Goal: Task Accomplishment & Management: Use online tool/utility

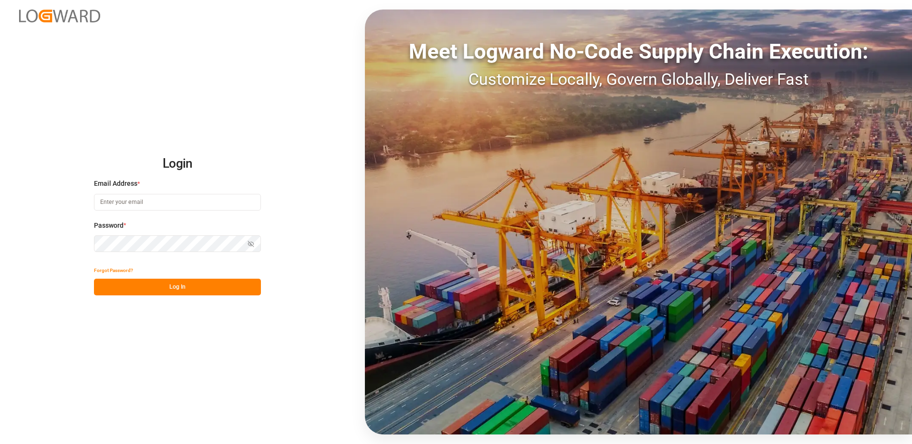
type input "[EMAIL_ADDRESS][DOMAIN_NAME]"
click at [192, 287] on button "Log In" at bounding box center [177, 287] width 167 height 17
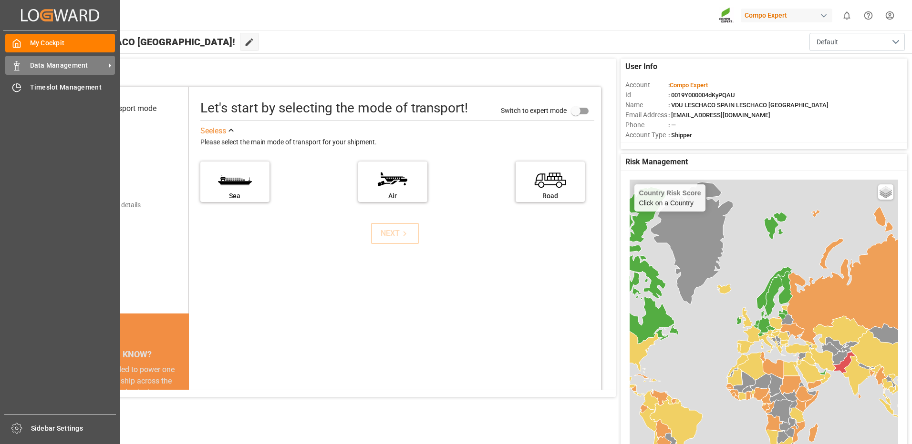
click at [47, 66] on span "Data Management" at bounding box center [67, 66] width 75 height 10
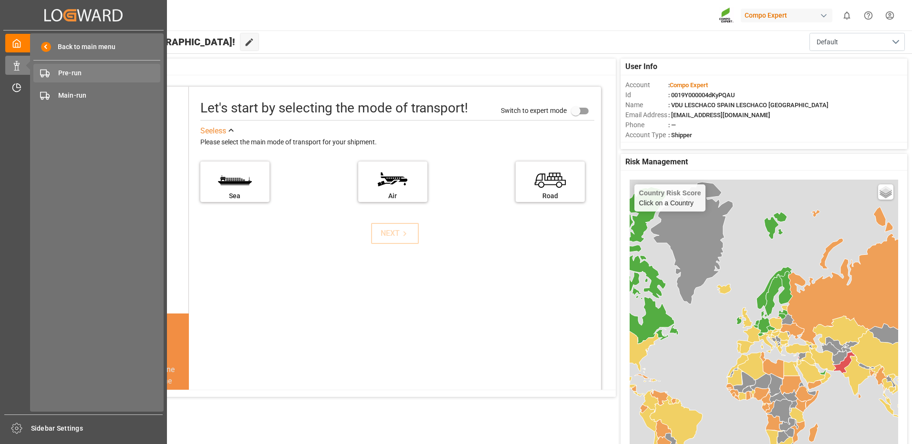
click at [89, 74] on span "Pre-run" at bounding box center [109, 73] width 103 height 10
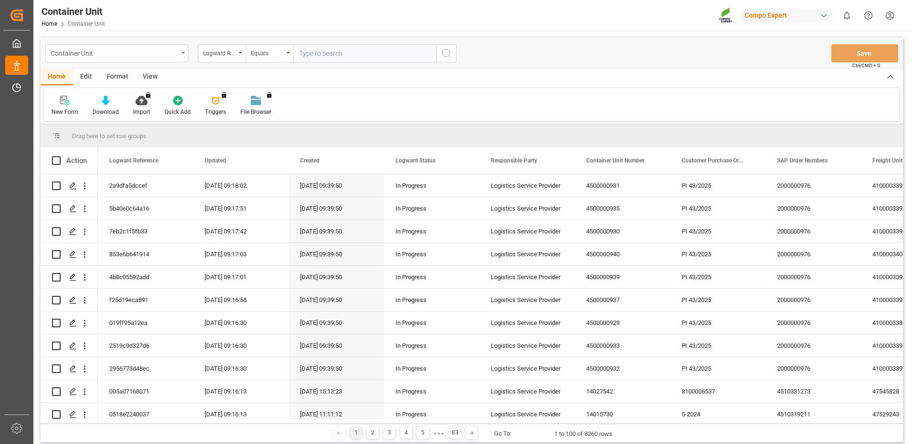
click at [166, 52] on div "Container Unit" at bounding box center [114, 53] width 127 height 12
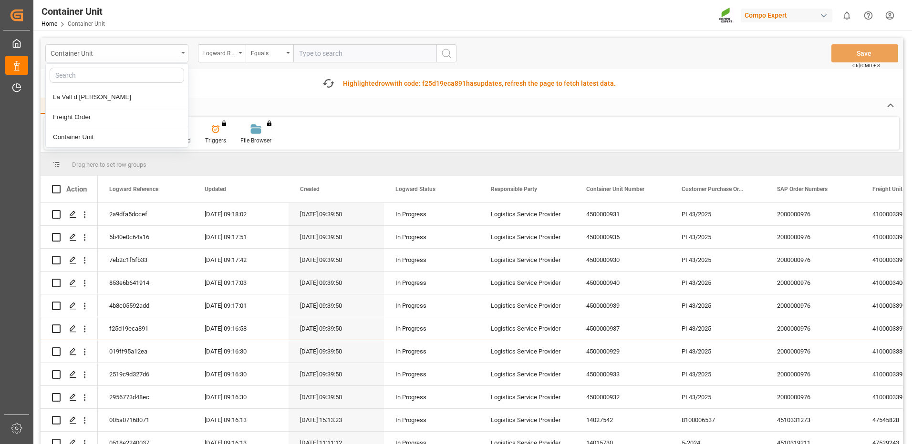
click at [166, 52] on div "Container Unit" at bounding box center [114, 53] width 127 height 12
click at [233, 52] on div "Logward Reference" at bounding box center [219, 52] width 32 height 11
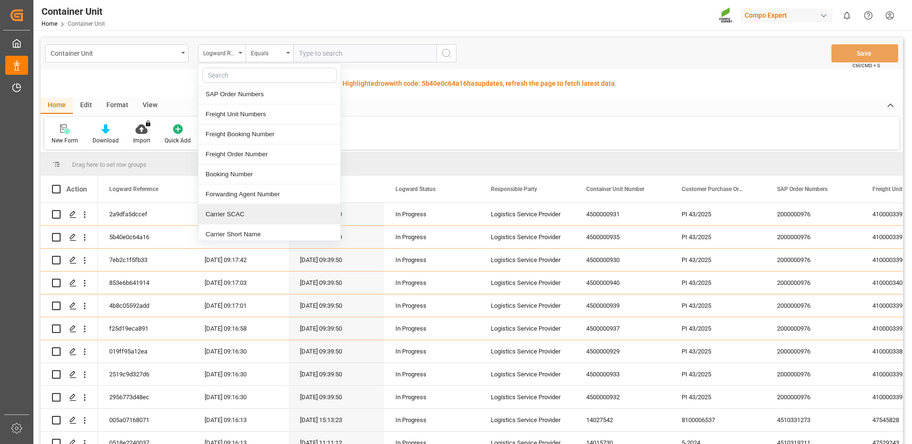
scroll to position [191, 0]
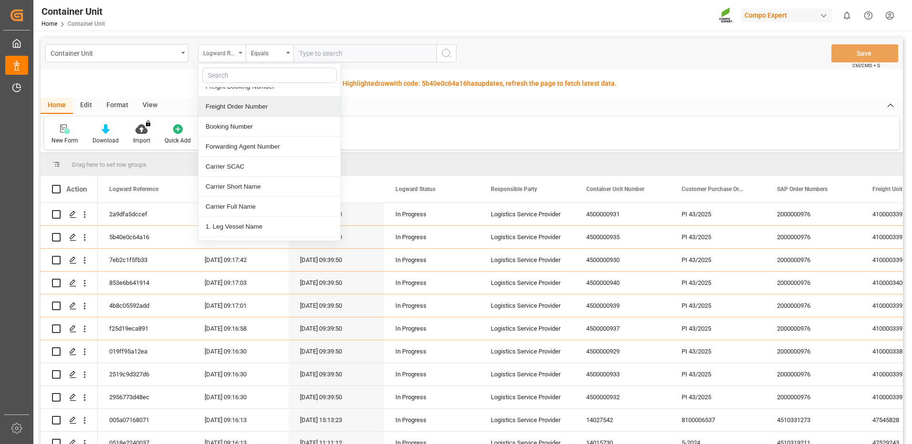
click at [237, 56] on div "Logward Reference" at bounding box center [222, 53] width 48 height 18
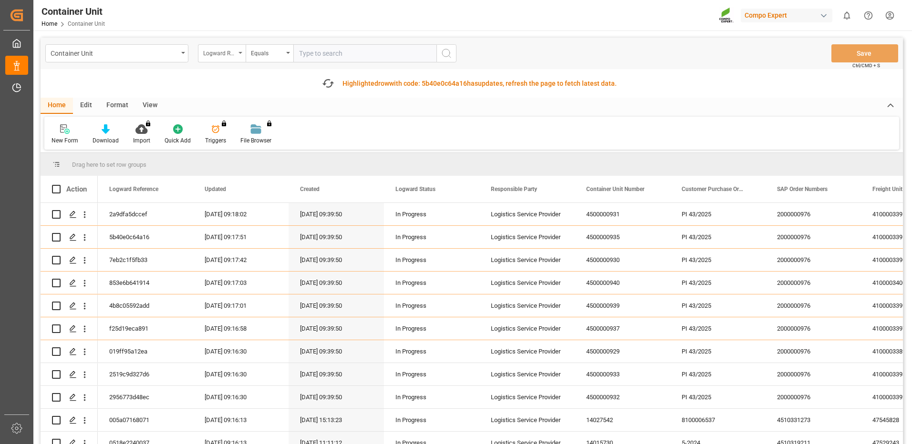
click at [221, 54] on div "Logward Reference" at bounding box center [219, 52] width 32 height 11
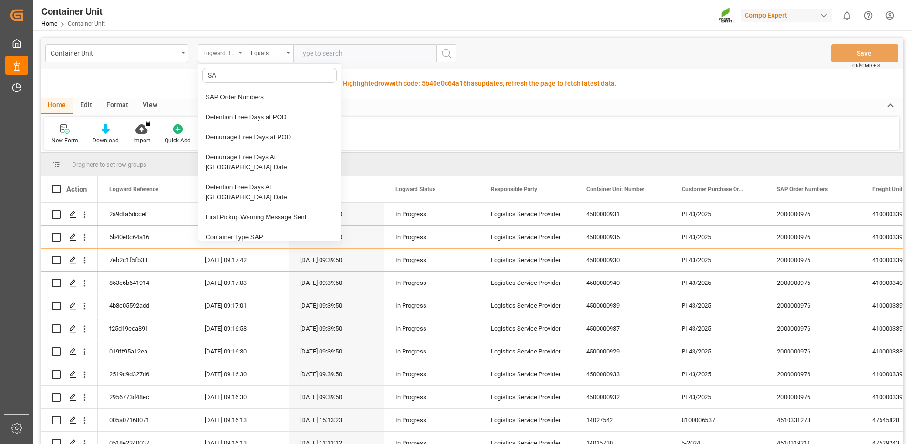
type input "SAP"
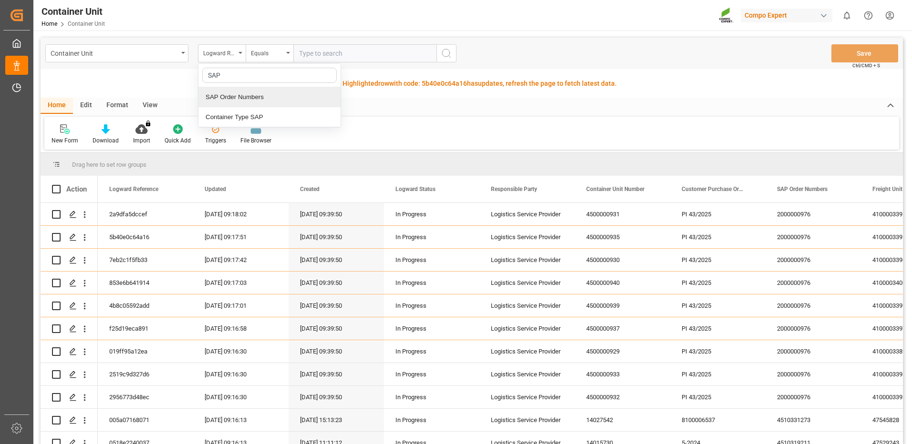
click at [241, 99] on div "SAP Order Numbers" at bounding box center [269, 97] width 142 height 20
click at [262, 53] on div "Equals" at bounding box center [267, 52] width 32 height 11
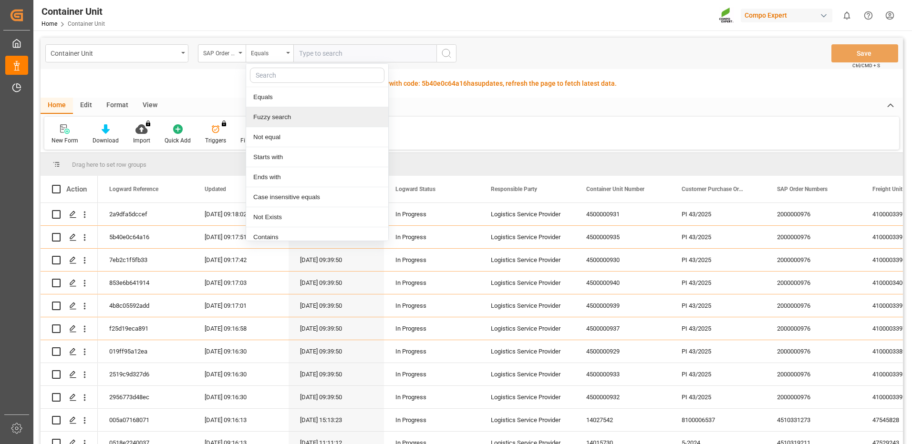
click at [284, 118] on div "Fuzzy search" at bounding box center [317, 117] width 142 height 20
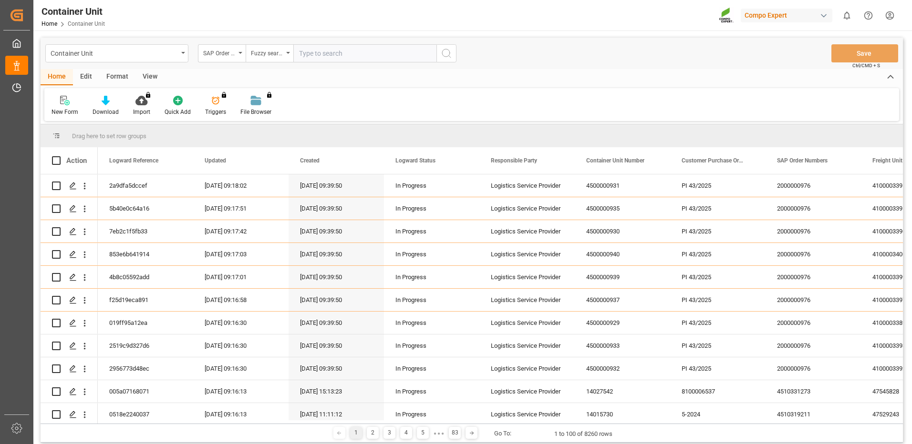
click at [338, 56] on input "text" at bounding box center [364, 53] width 143 height 18
click at [371, 53] on input "text" at bounding box center [364, 53] width 143 height 18
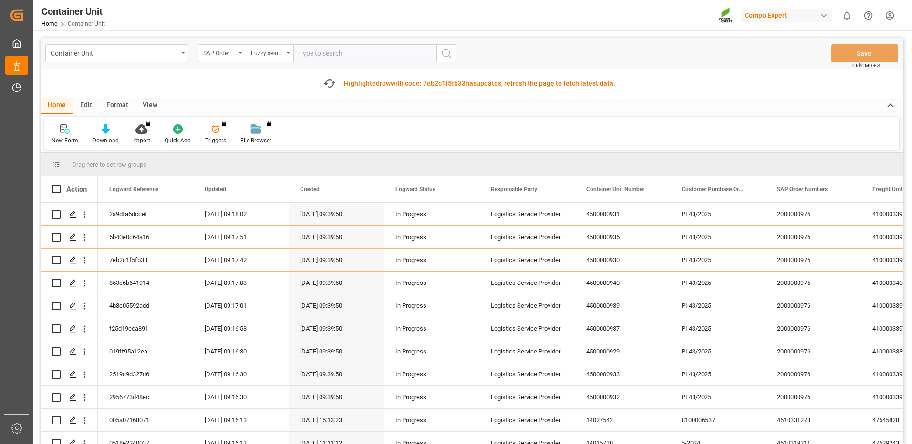
click at [379, 51] on input "text" at bounding box center [364, 53] width 143 height 18
paste input "4510360974"
type input "4510360974"
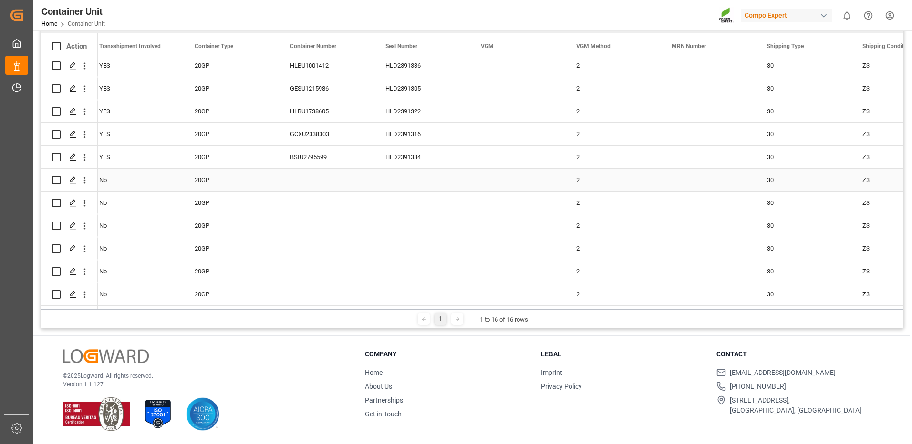
click at [55, 179] on input "Press Space to toggle row selection (unchecked)" at bounding box center [56, 180] width 9 height 9
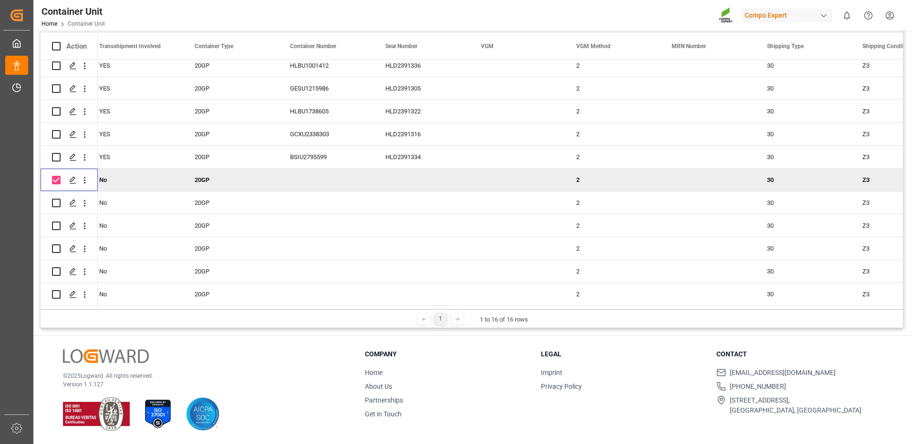
click at [55, 176] on input "Press Space to toggle row selection (checked)" at bounding box center [56, 180] width 9 height 9
checkbox input "false"
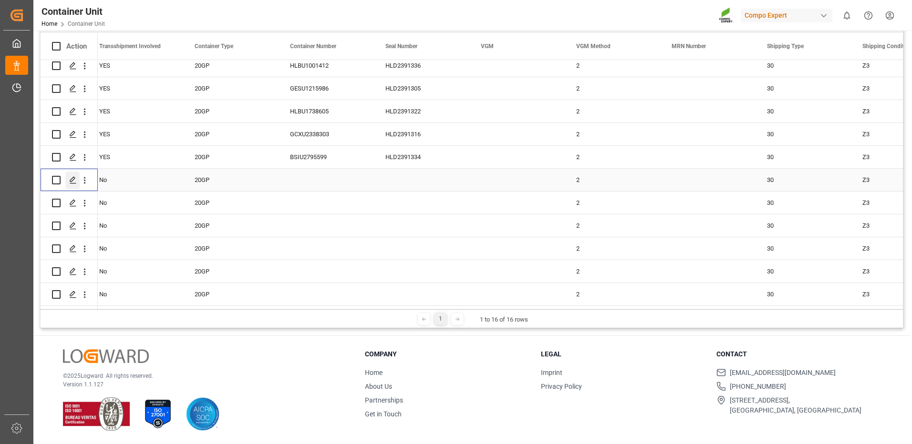
click at [72, 177] on icon "Press SPACE to select this row." at bounding box center [73, 180] width 8 height 8
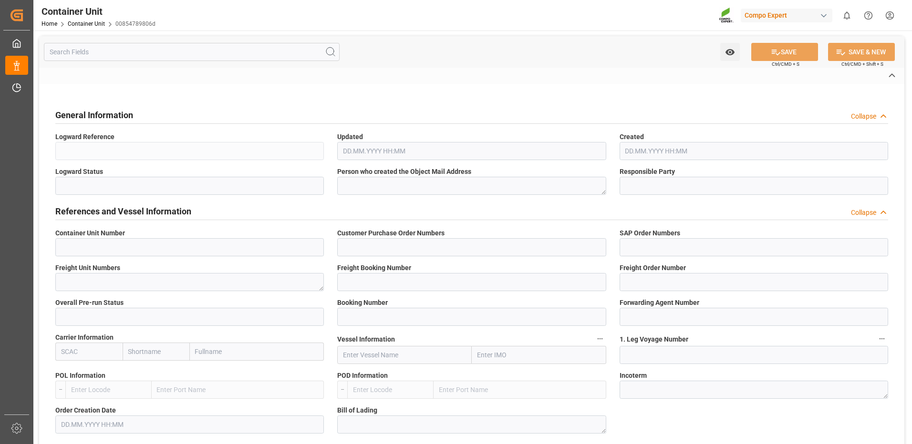
type input "14051436"
type input "4500000751;"
type input "4510360974;"
type textarea "47586311"
type input "14051430"
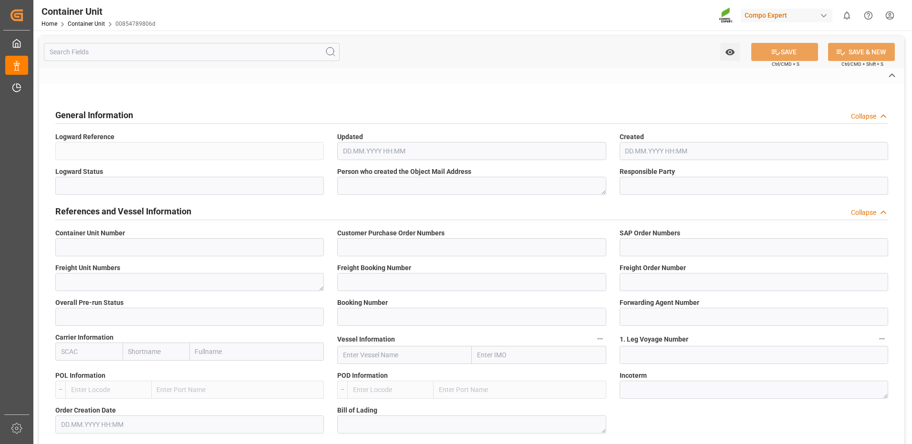
type input "14051436"
type input "1"
type input "6605473"
type input "Valencia"
type input "San Antonio"
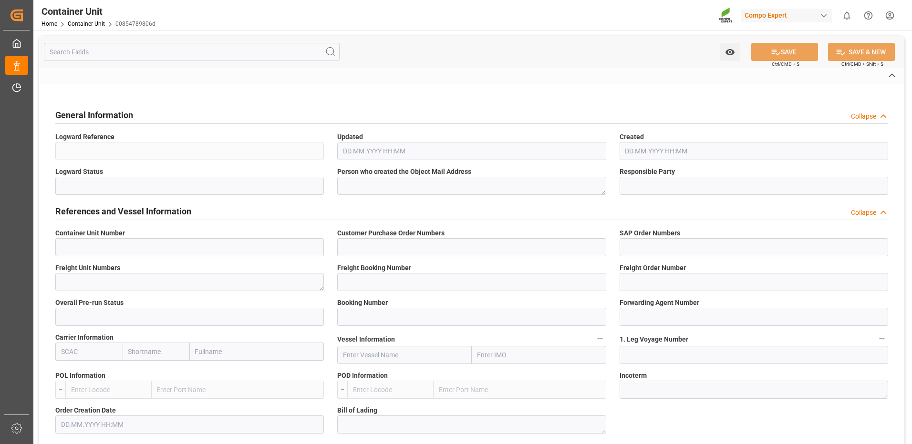
type textarea "CIF"
type input "No"
type input "20GP"
type input "2"
type textarea "30"
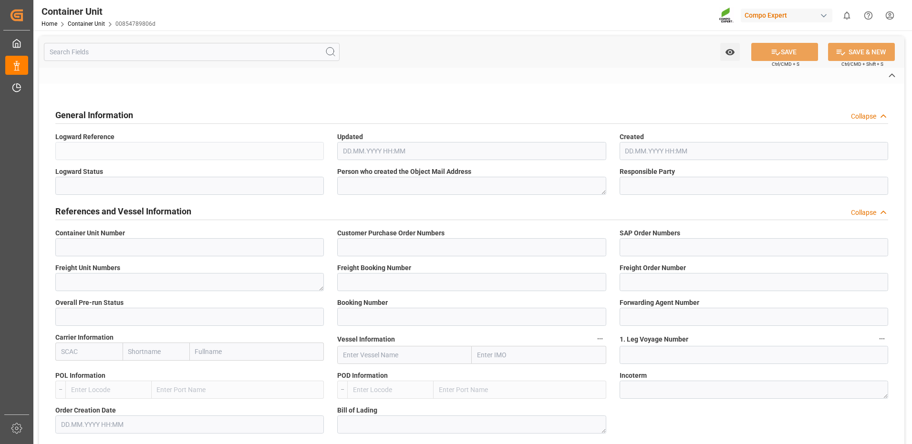
type textarea "Z3"
type input "CE07"
type textarea "COMPO Centro de Producción"
type textarea "12600"
type input "Spain"
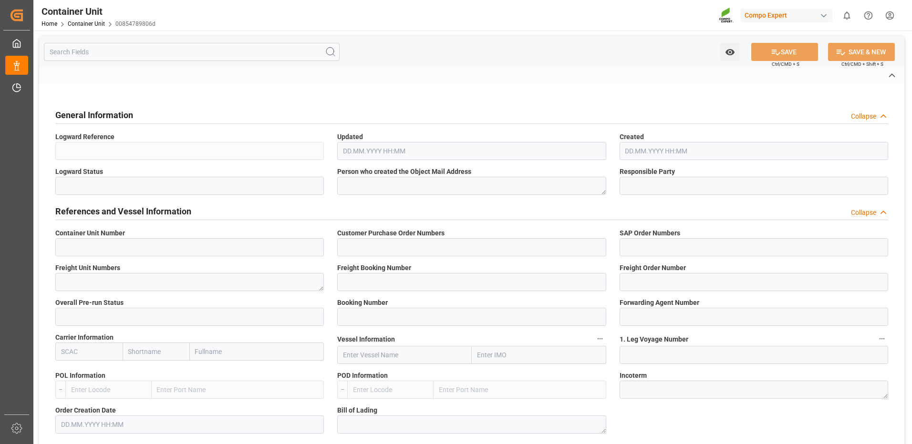
type input "EUR"
type textarea "CE31"
type textarea "NTC Sol 9-0-43 25kg (x48) INT MSE;"
type textarea "4416902899;"
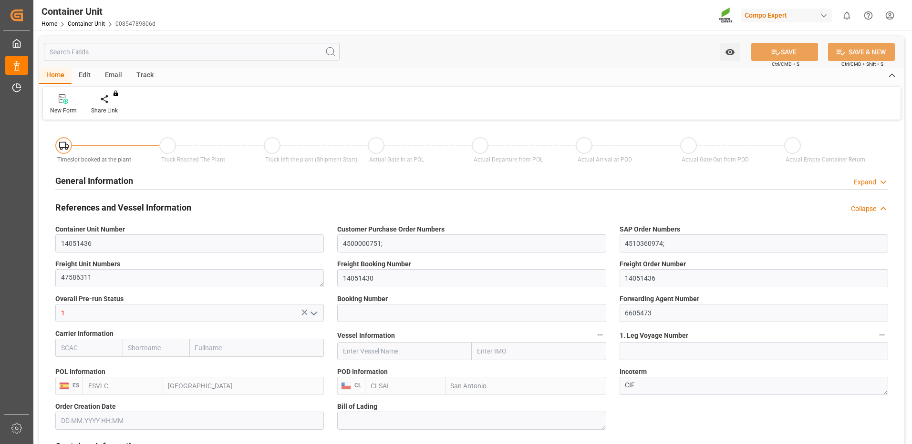
type input "ESVLC"
type input "CLSAI"
type input "0"
type input "120"
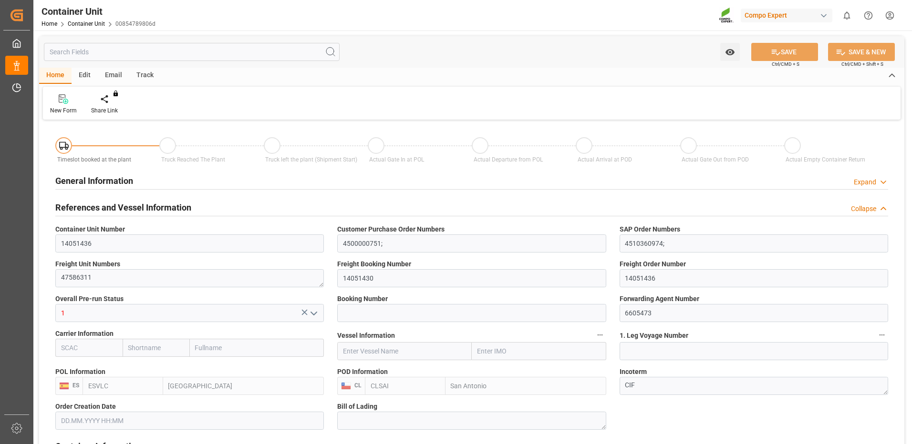
type input "24576"
type input "25.08.2025 16:03"
type input "25.08.2025"
click at [110, 101] on icon at bounding box center [111, 99] width 7 height 10
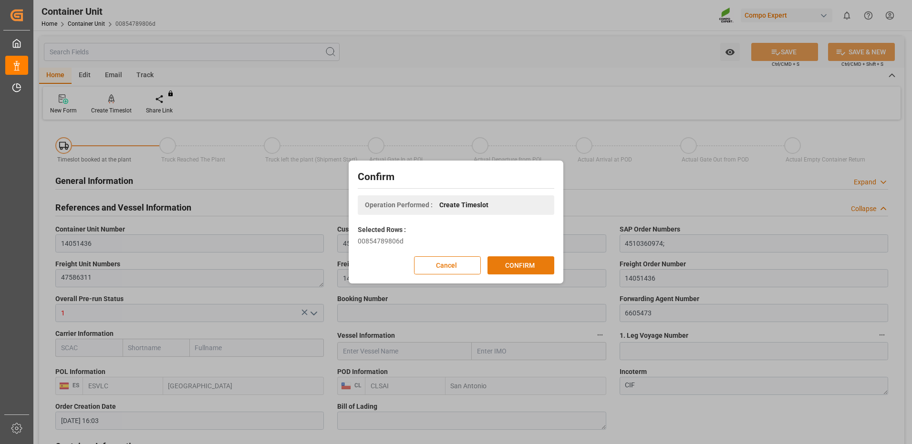
click at [532, 263] on button "CONFIRM" at bounding box center [520, 266] width 67 height 18
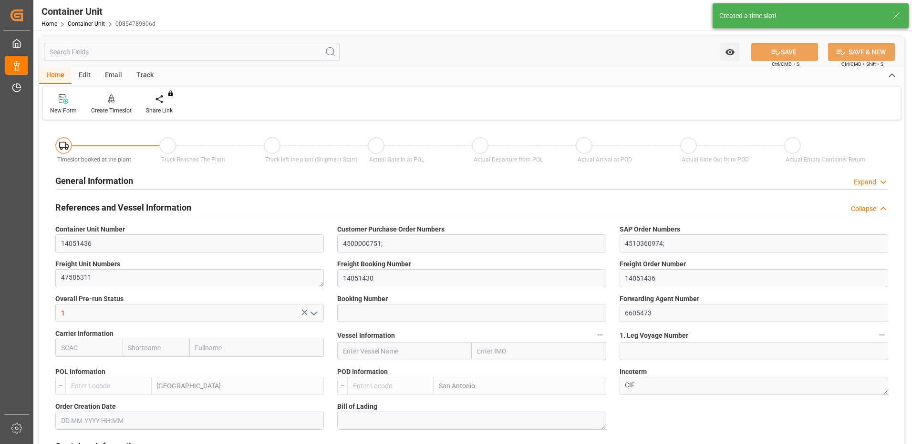
type input "ESVLC"
type input "CLSAI"
type input "7"
type input "0"
type input "8"
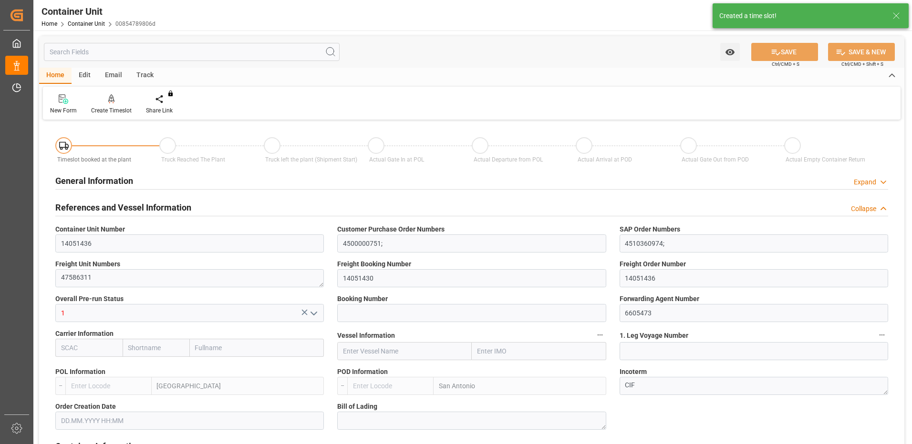
type input "0"
type input "120"
type input "24576"
type input "25.08.2025 16:03"
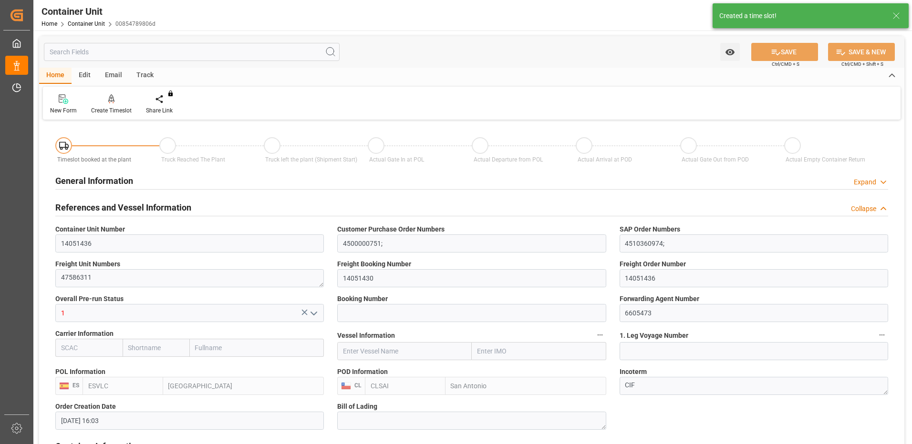
type input "25.08.2025"
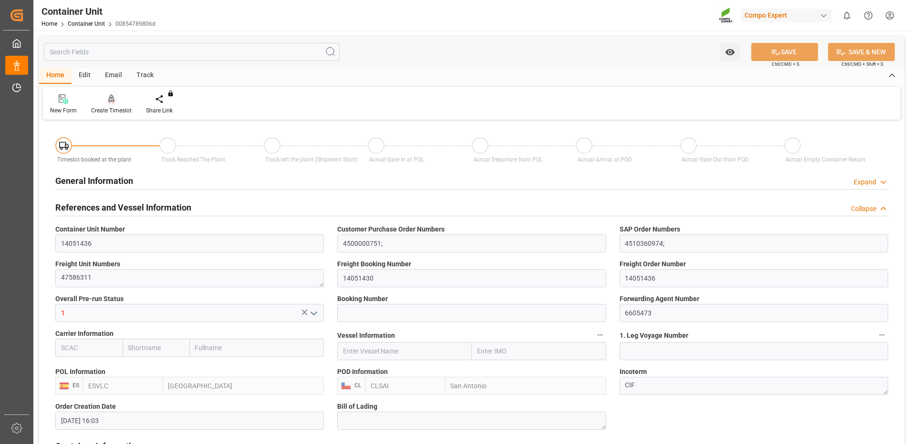
click at [122, 100] on div at bounding box center [111, 99] width 41 height 10
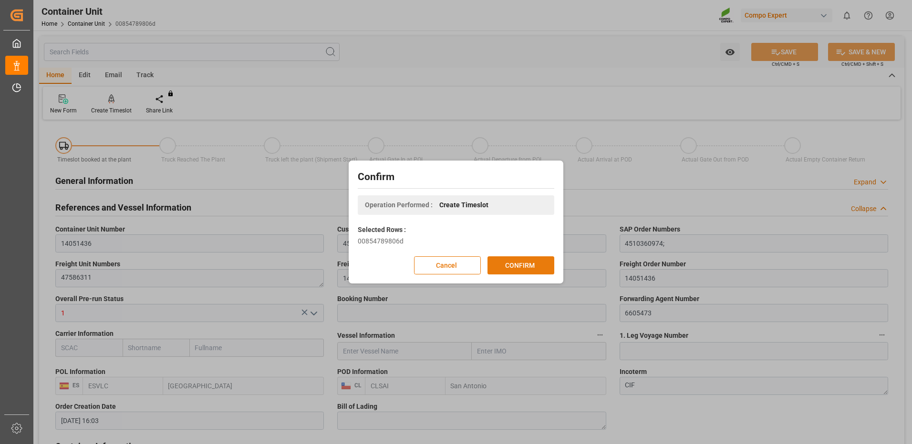
click at [517, 263] on button "CONFIRM" at bounding box center [520, 266] width 67 height 18
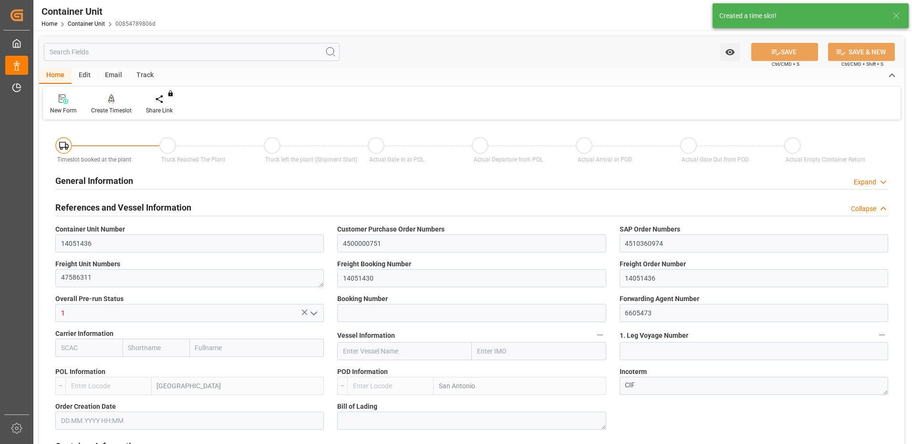
type input "ESVLC"
type input "CLSAI"
type input "7"
type input "0"
type input "8"
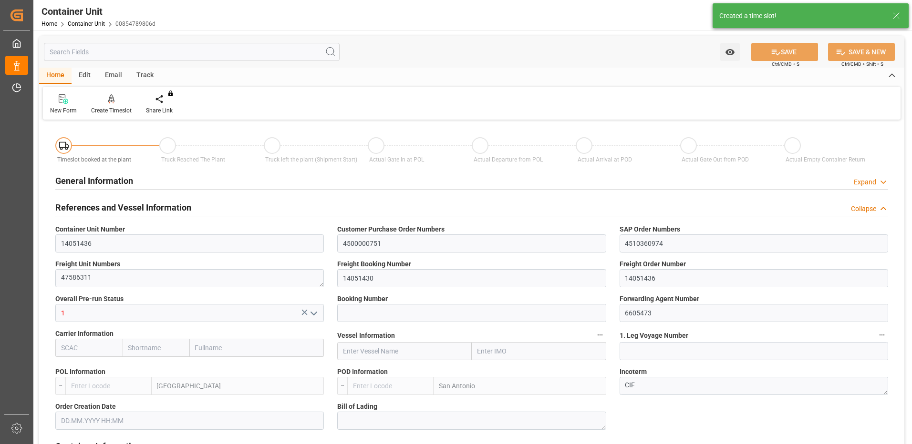
type input "0"
type input "120"
type input "24576"
type input "25.08.2025 16:03"
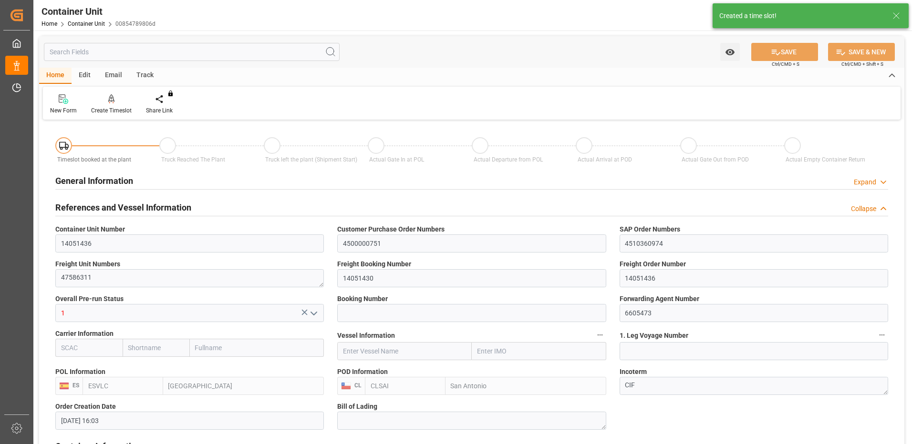
type input "25.08.2025"
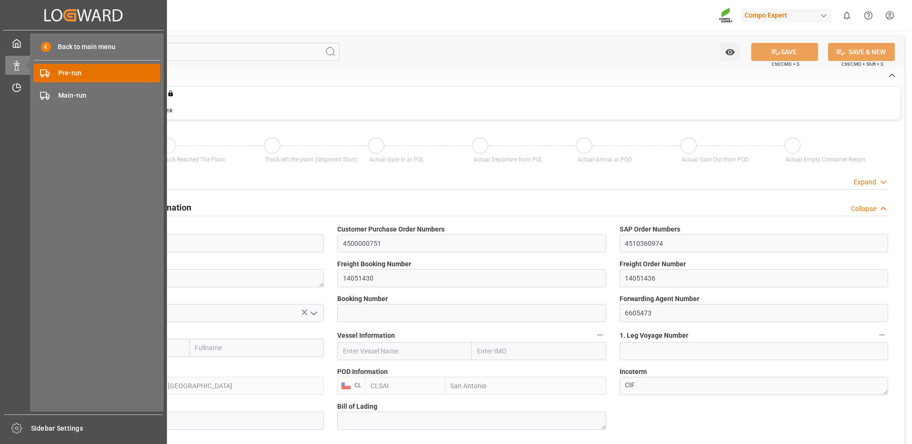
click at [51, 76] on div "Pre-run Pre-run" at bounding box center [96, 73] width 127 height 19
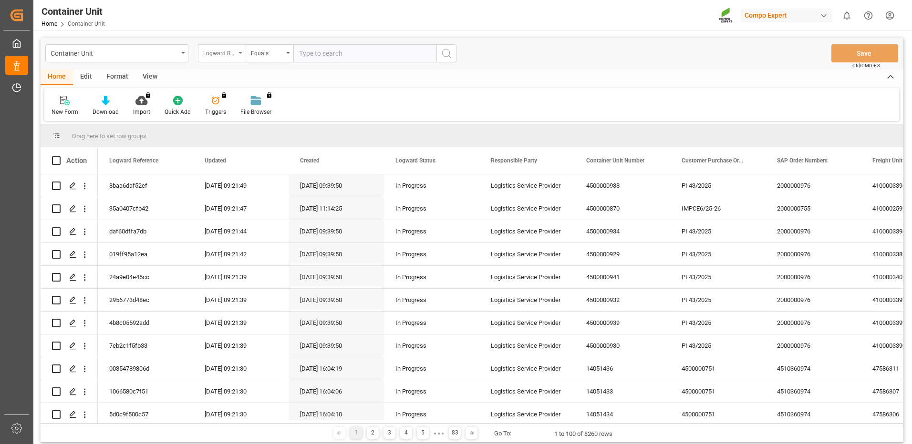
click at [233, 52] on div "Logward Reference" at bounding box center [219, 52] width 32 height 11
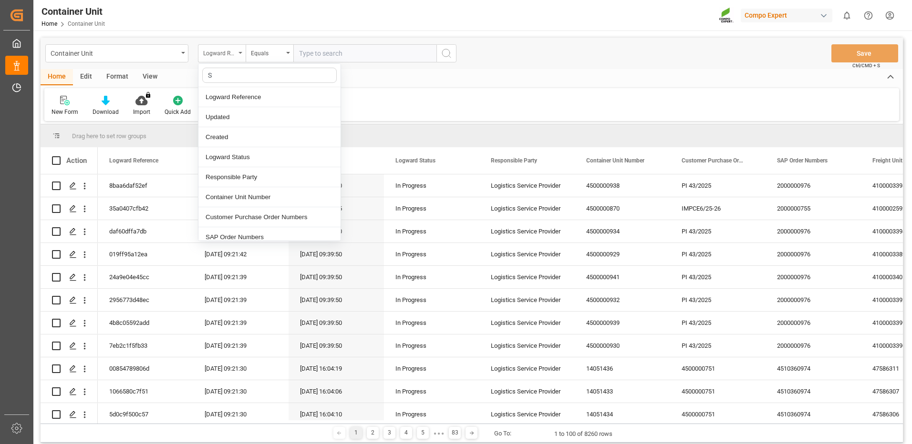
type input "SA"
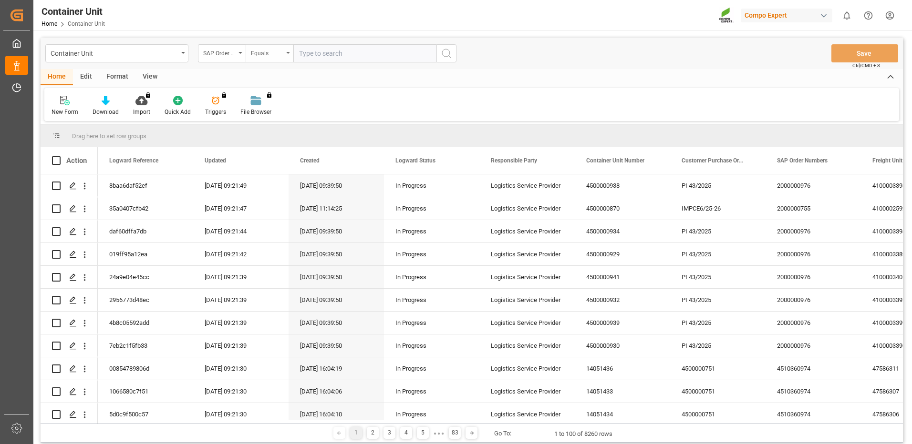
click at [290, 57] on div "Equals" at bounding box center [270, 53] width 48 height 18
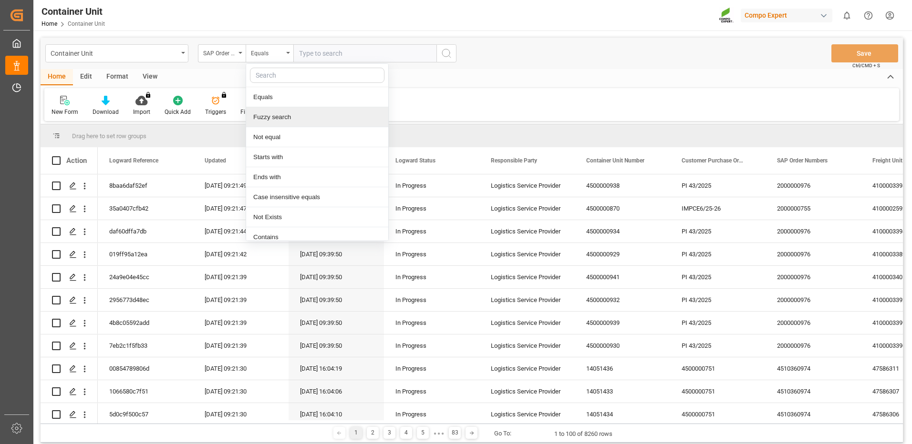
drag, startPoint x: 273, startPoint y: 119, endPoint x: 296, endPoint y: 93, distance: 34.8
click at [273, 117] on div "Fuzzy search" at bounding box center [317, 117] width 142 height 20
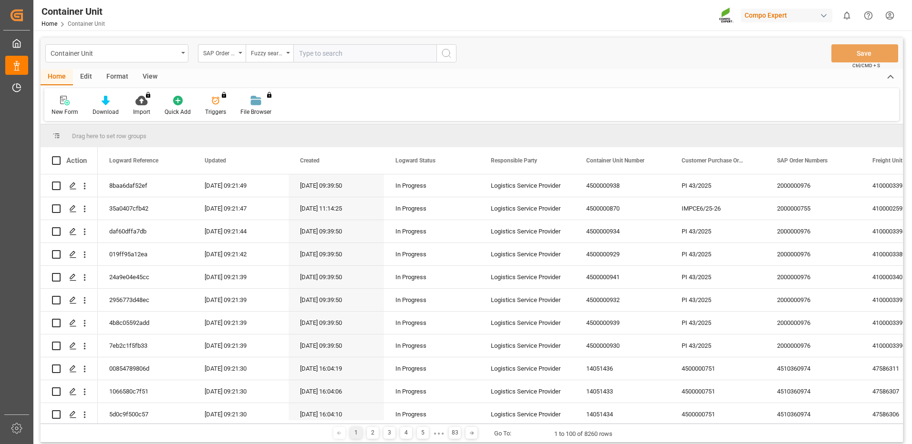
click at [323, 56] on input "text" at bounding box center [364, 53] width 143 height 18
click at [356, 55] on input "text" at bounding box center [364, 53] width 143 height 18
paste input "4510360974"
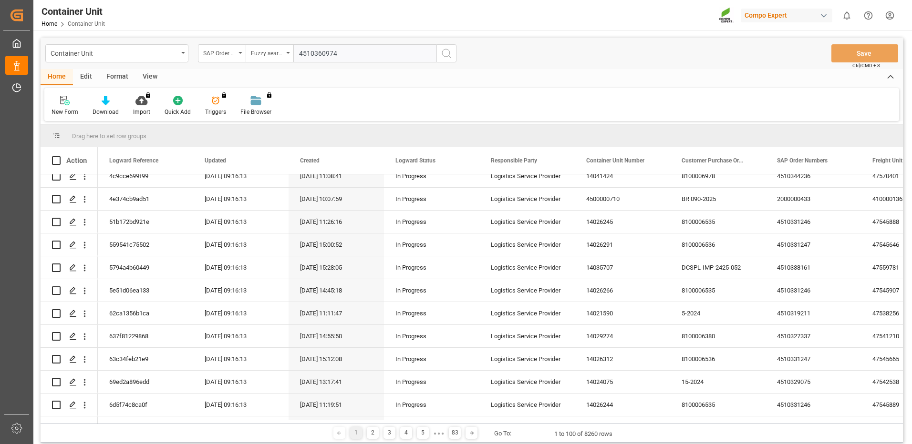
scroll to position [524, 0]
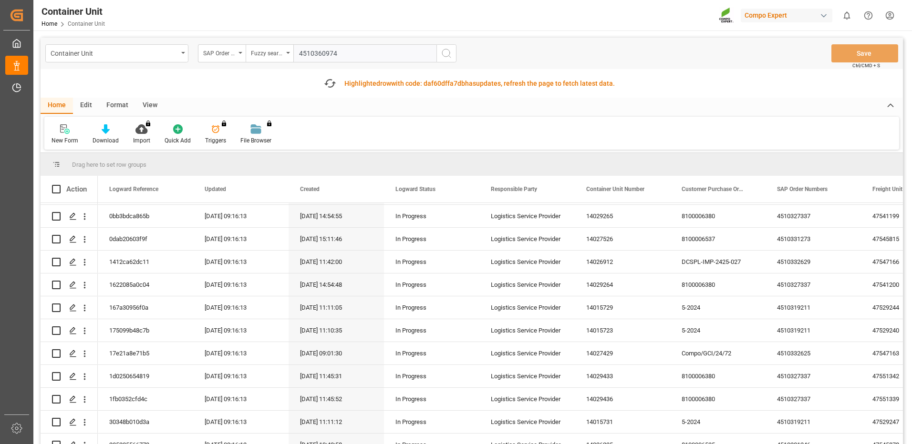
type input "4510360974"
click at [449, 51] on circle "search button" at bounding box center [446, 53] width 8 height 8
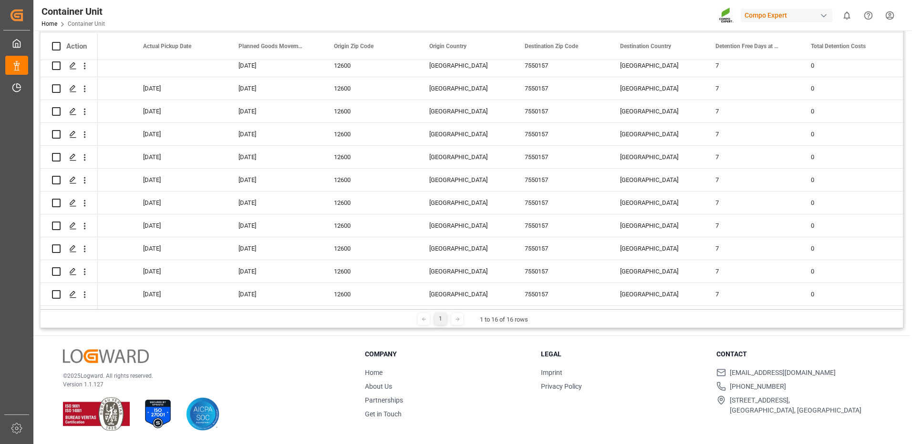
scroll to position [0, 4407]
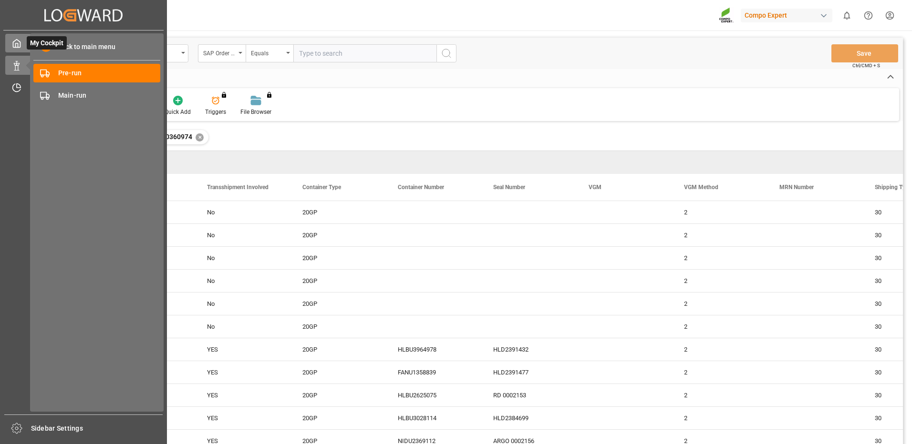
click at [17, 43] on polyline at bounding box center [17, 45] width 2 height 4
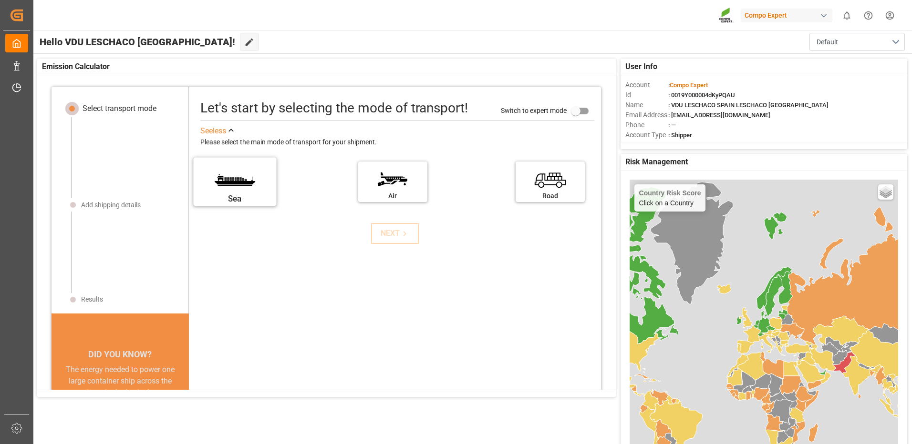
click at [244, 185] on label "Sea" at bounding box center [235, 179] width 72 height 40
click at [0, 0] on input "Sea" at bounding box center [0, 0] width 0 height 0
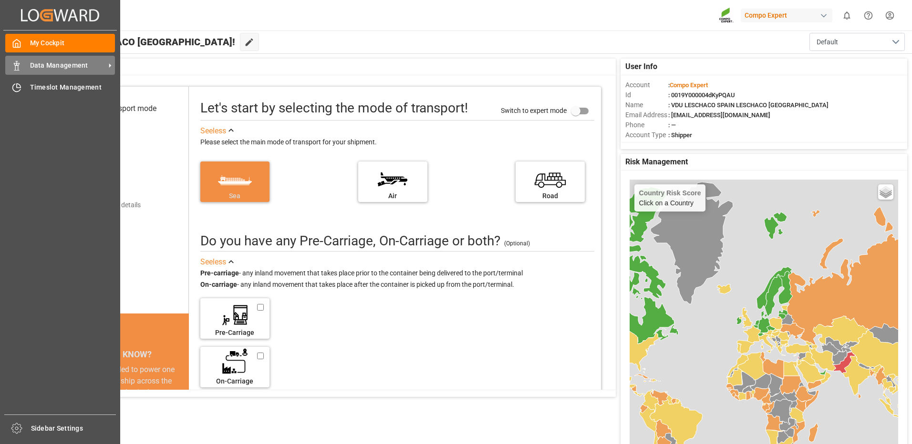
click at [19, 66] on icon at bounding box center [17, 66] width 10 height 10
click at [42, 65] on span "Data Management" at bounding box center [67, 66] width 75 height 10
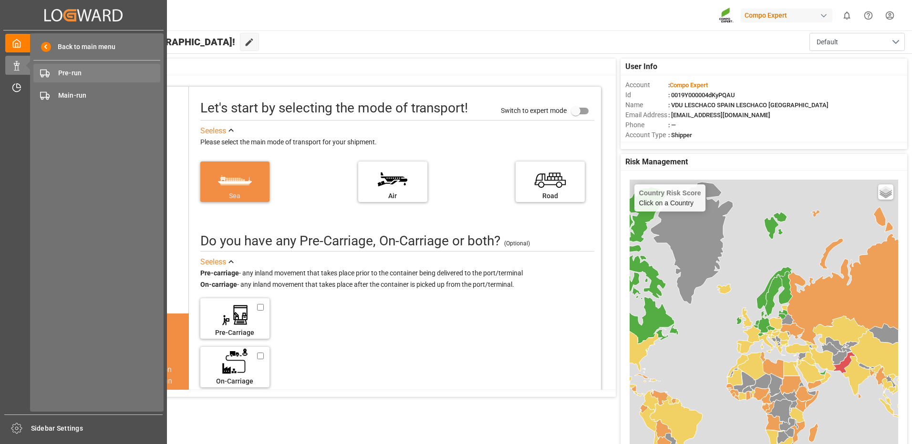
click at [75, 75] on span "Pre-run" at bounding box center [109, 73] width 103 height 10
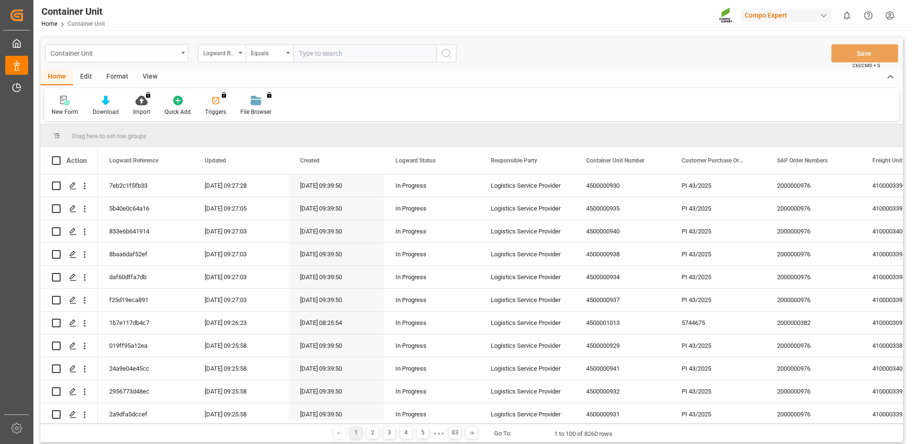
click at [169, 57] on div "Container Unit" at bounding box center [114, 53] width 127 height 12
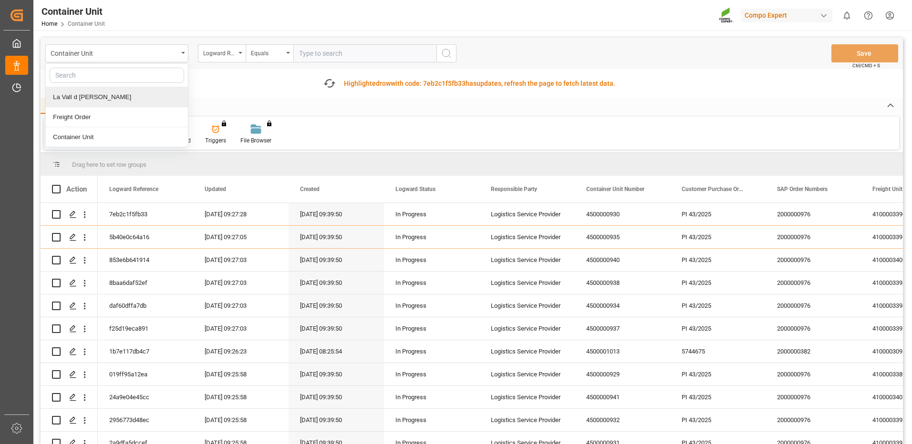
click at [86, 97] on div "La Vall d [PERSON_NAME]" at bounding box center [117, 97] width 142 height 20
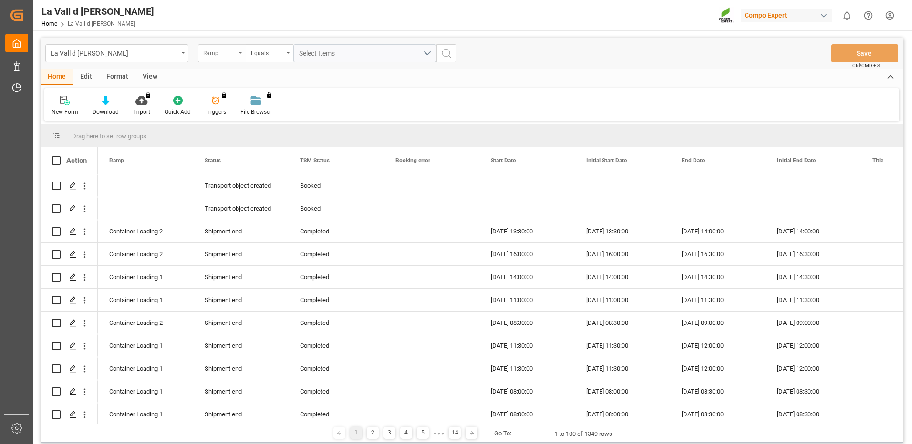
click at [226, 56] on div "Ramp" at bounding box center [219, 52] width 32 height 11
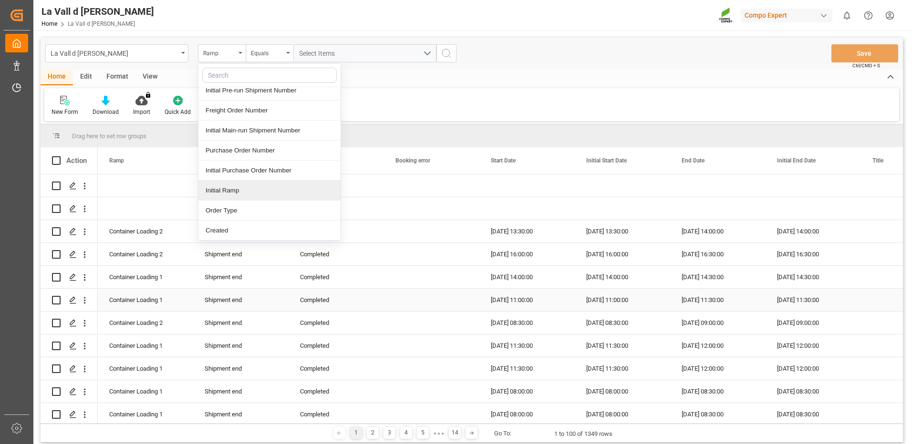
scroll to position [111, 0]
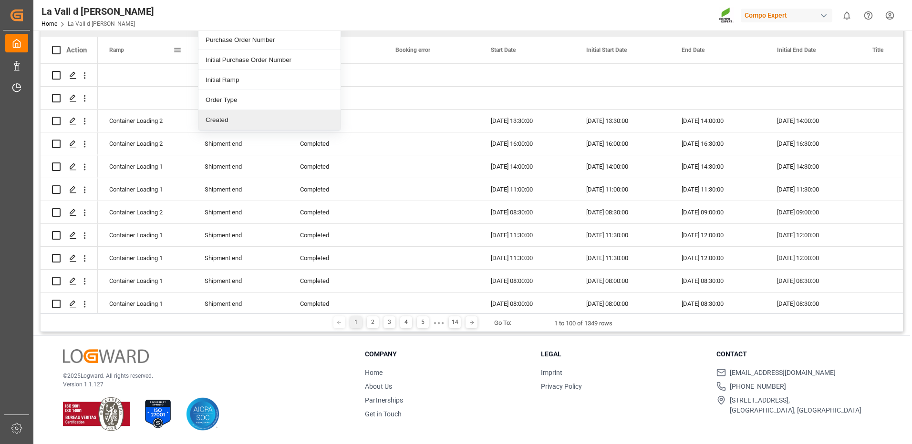
click at [135, 49] on div "Ramp" at bounding box center [141, 50] width 64 height 27
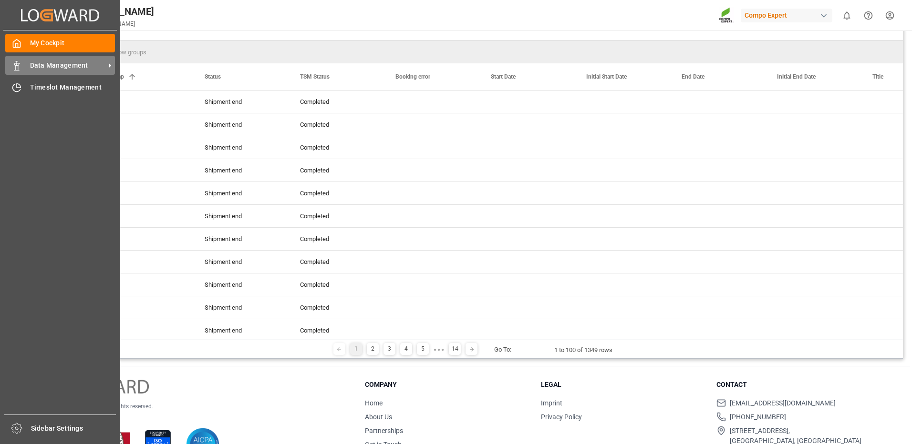
click at [50, 66] on span "Data Management" at bounding box center [67, 66] width 75 height 10
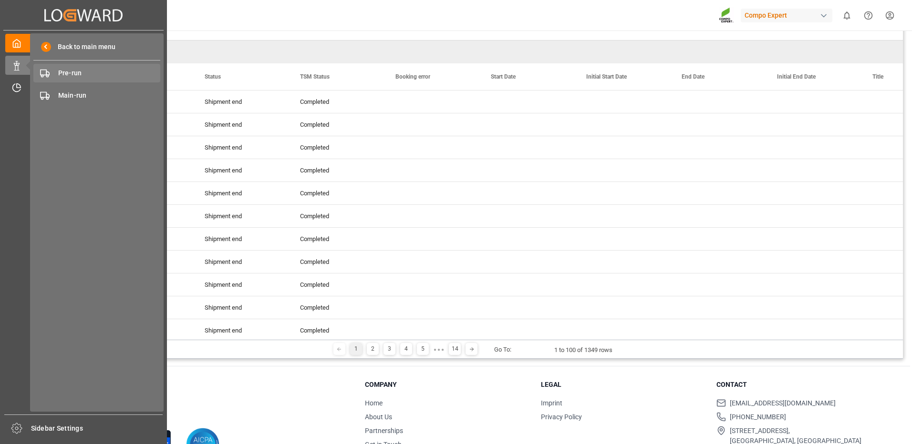
click at [67, 70] on span "Pre-run" at bounding box center [109, 73] width 103 height 10
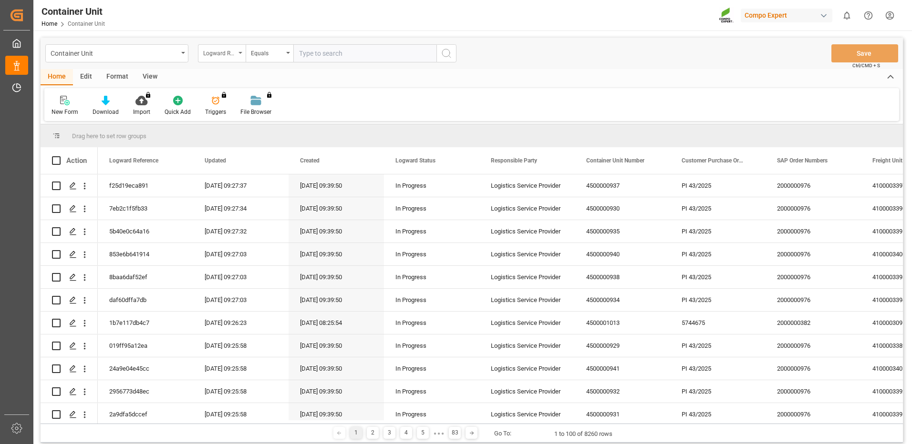
click at [232, 53] on div "Logward Reference" at bounding box center [219, 52] width 32 height 11
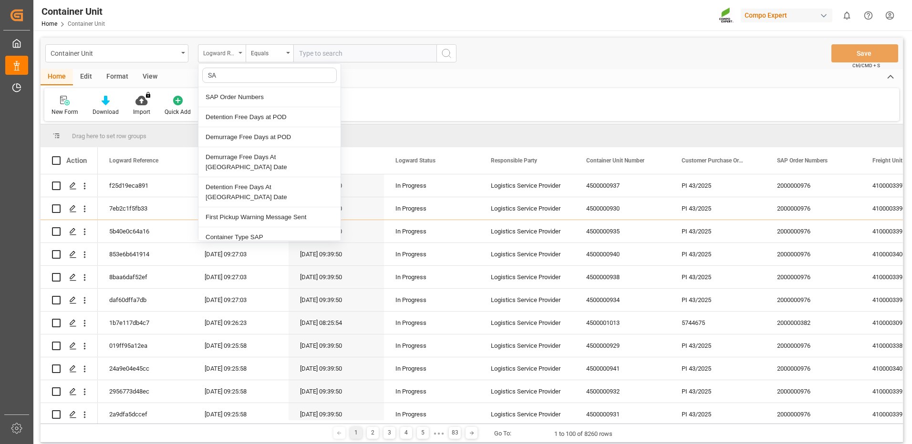
type input "SAP"
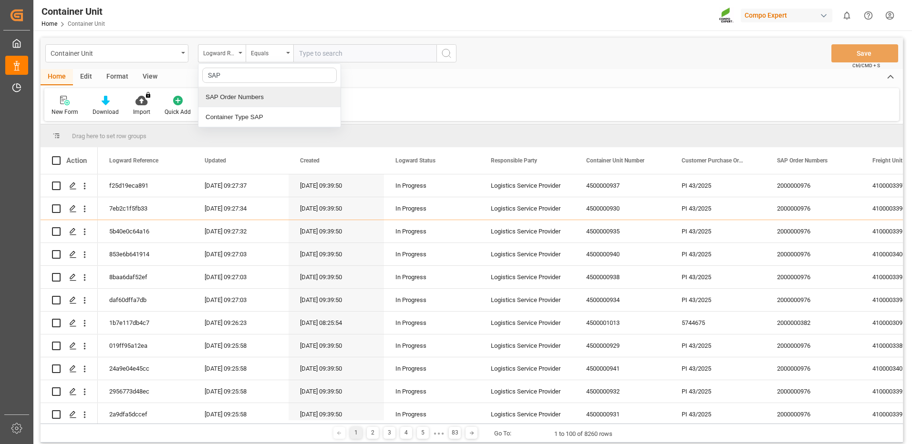
click at [243, 98] on div "SAP Order Numbers" at bounding box center [269, 97] width 142 height 20
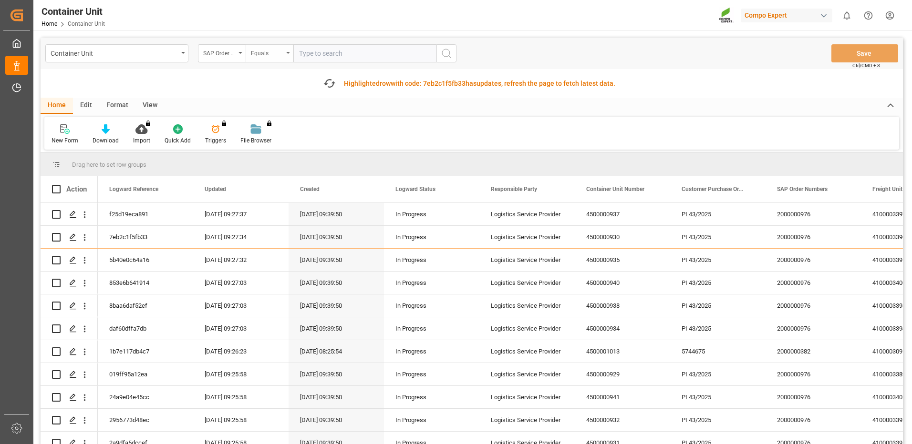
click at [279, 56] on div "Equals" at bounding box center [267, 52] width 32 height 11
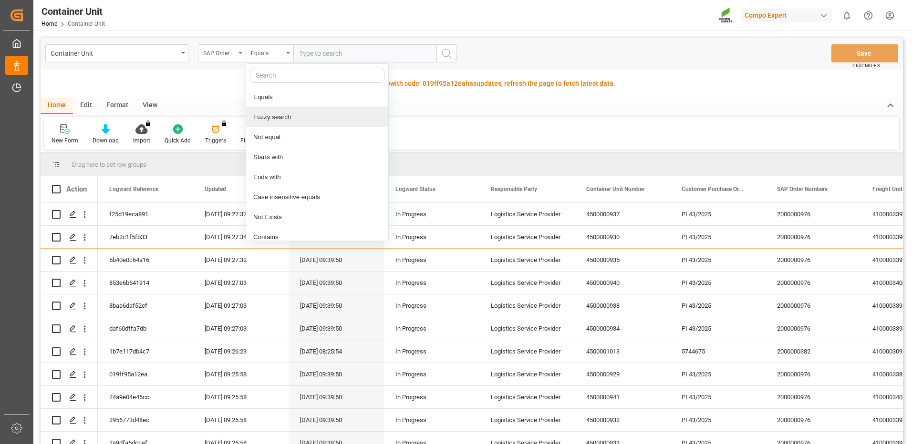
click at [297, 115] on div "Fuzzy search" at bounding box center [317, 117] width 142 height 20
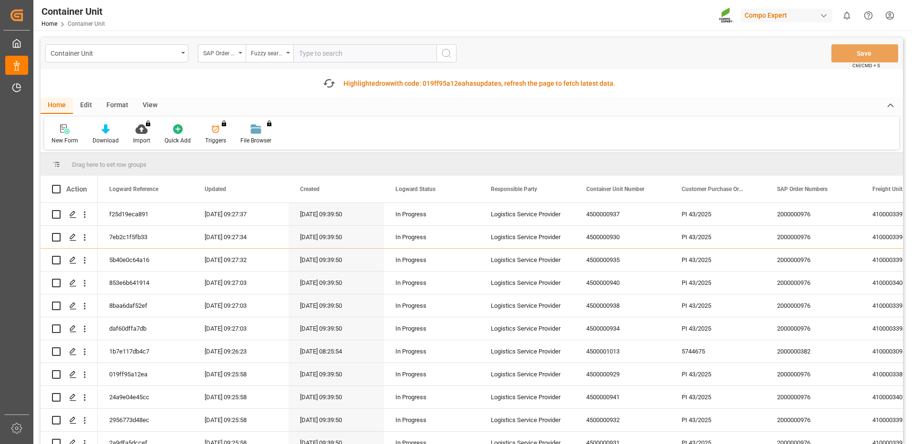
click at [328, 45] on input "text" at bounding box center [364, 53] width 143 height 18
click at [389, 51] on input "text" at bounding box center [364, 53] width 143 height 18
drag, startPoint x: 356, startPoint y: 55, endPoint x: 370, endPoint y: 52, distance: 14.7
click at [356, 55] on input "text" at bounding box center [364, 53] width 143 height 18
paste input "4510360974"
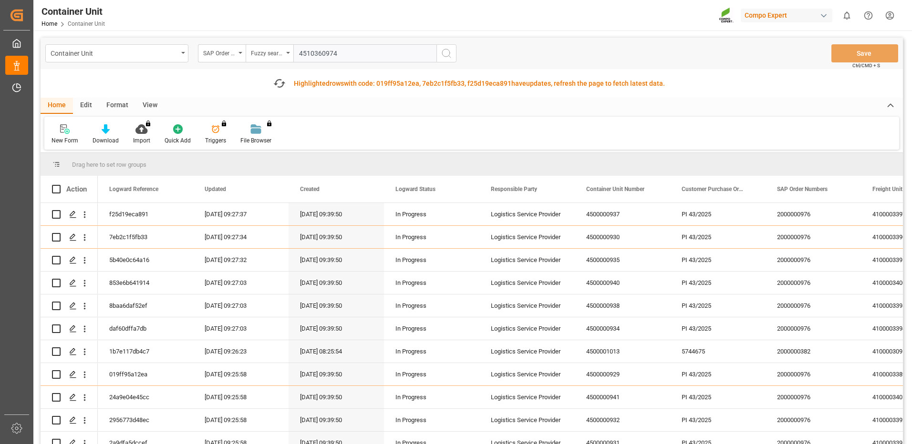
type input "4510360974"
click at [445, 53] on icon "search button" at bounding box center [446, 53] width 11 height 11
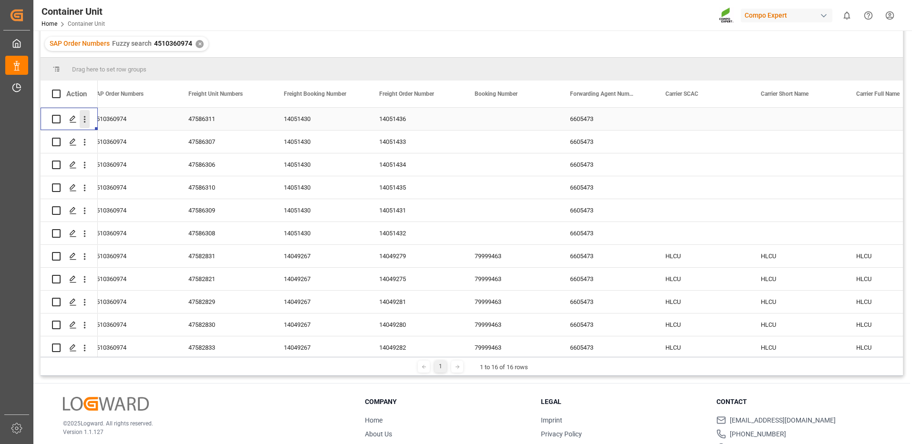
click at [84, 121] on icon "open menu" at bounding box center [85, 119] width 10 height 10
click at [56, 118] on input "Press Space to toggle row selection (unchecked)" at bounding box center [56, 119] width 9 height 9
checkbox input "true"
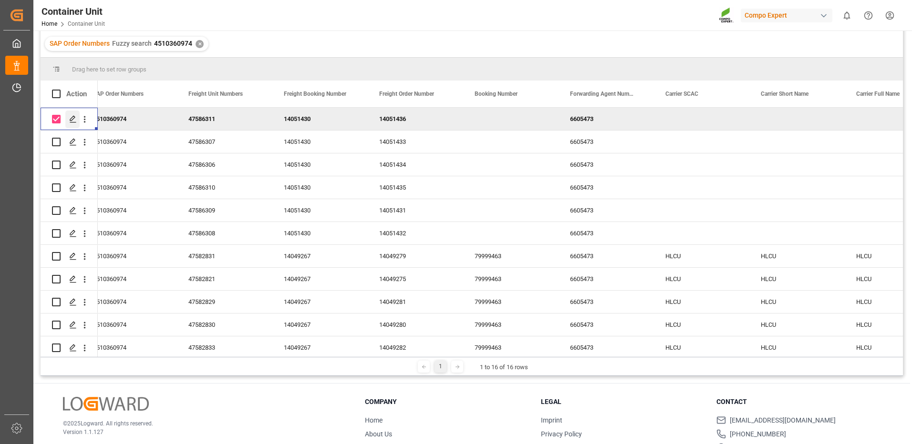
click at [74, 119] on icon "Press SPACE to deselect this row." at bounding box center [73, 119] width 8 height 8
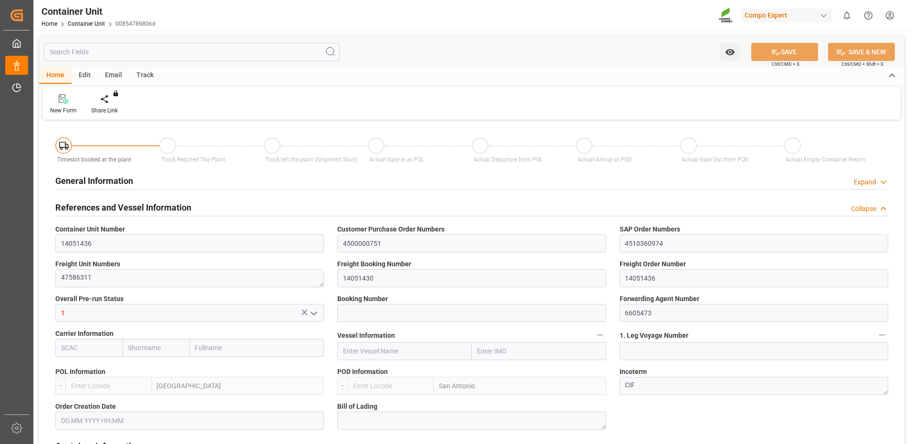
type input "ESVLC"
type input "CLSAI"
type input "7"
type input "0"
type input "8"
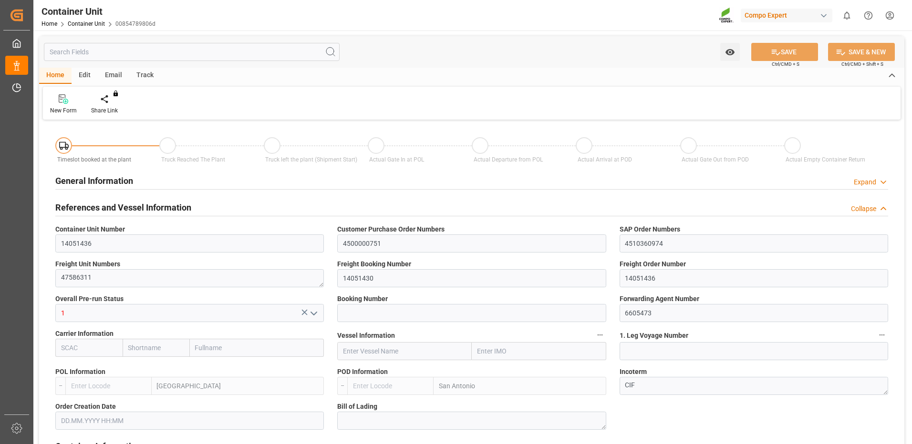
type input "0"
type input "120"
type input "24576"
type input "25.08.2025 16:03"
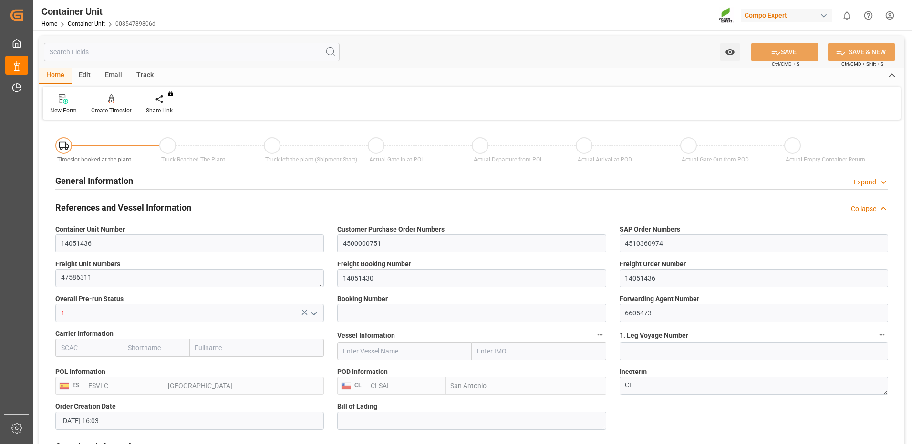
type input "25.08.2025"
click at [116, 107] on div "Create Timeslot" at bounding box center [111, 110] width 41 height 9
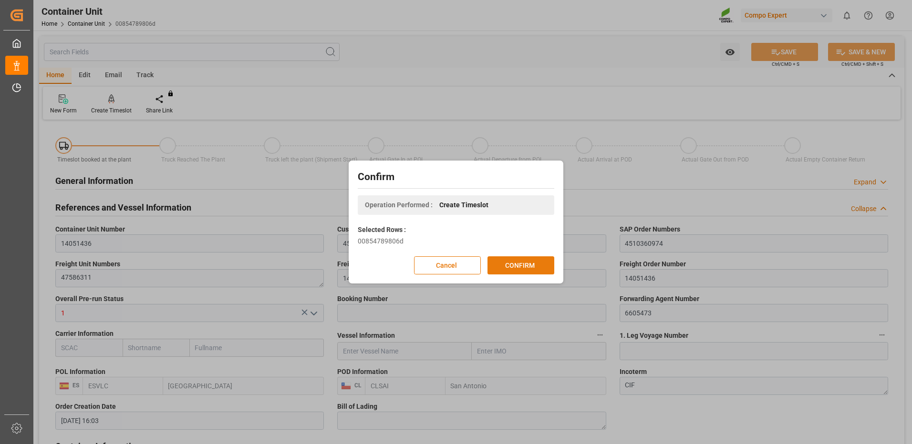
click at [537, 266] on button "CONFIRM" at bounding box center [520, 266] width 67 height 18
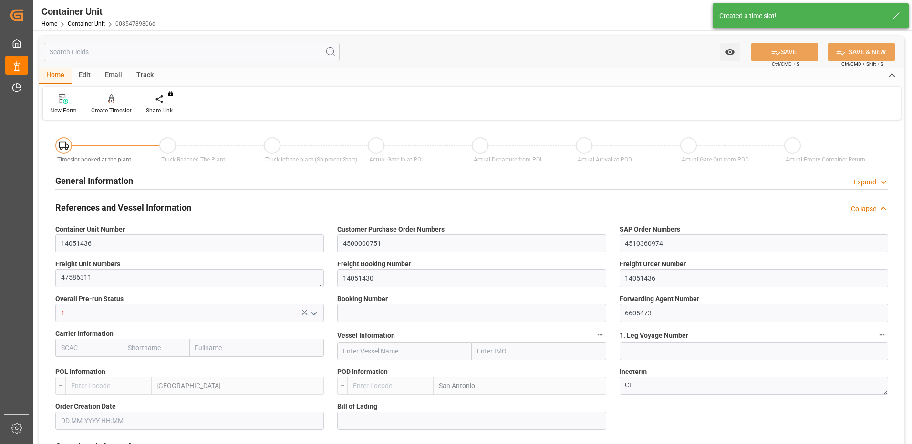
type input "ESVLC"
type input "CLSAI"
type input "7"
type input "0"
type input "8"
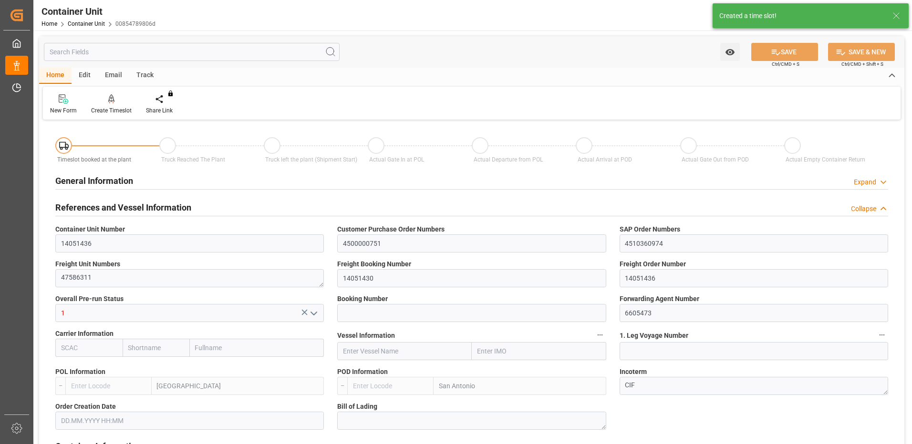
type input "0"
type input "120"
type input "24576"
type input "25.08.2025 16:03"
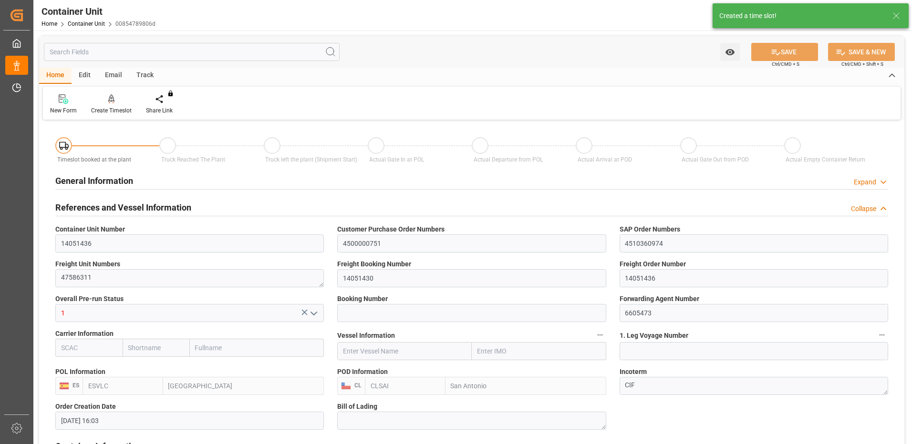
type input "25.08.2025"
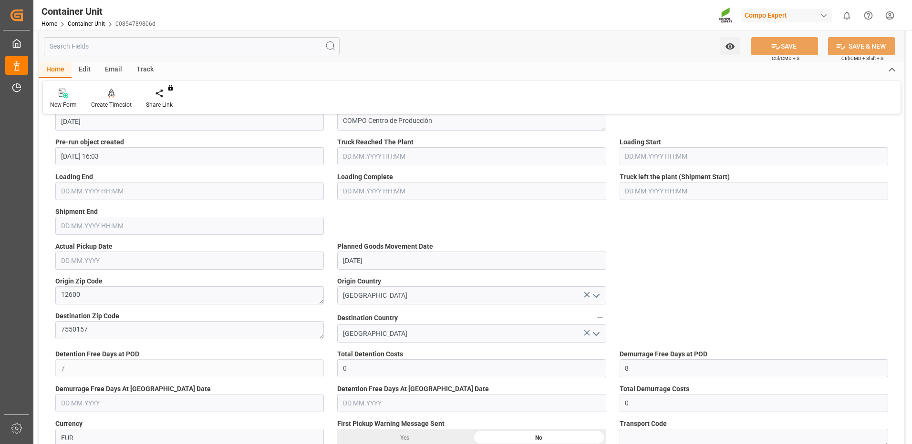
scroll to position [227, 0]
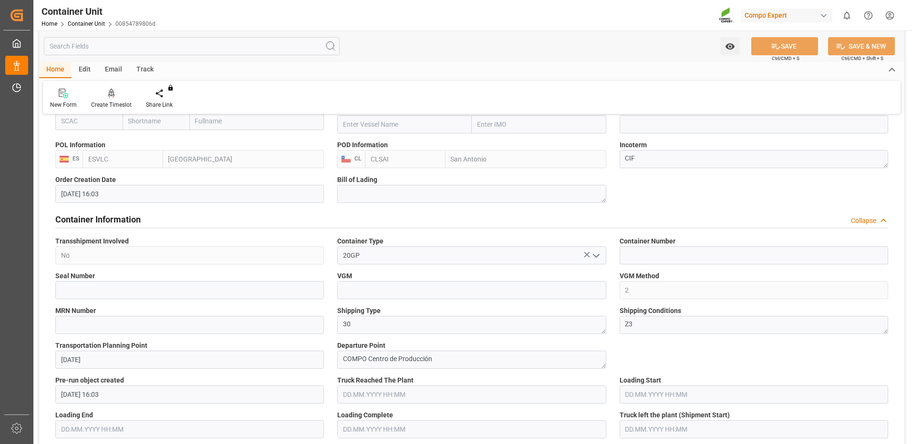
click at [109, 95] on icon at bounding box center [111, 93] width 7 height 8
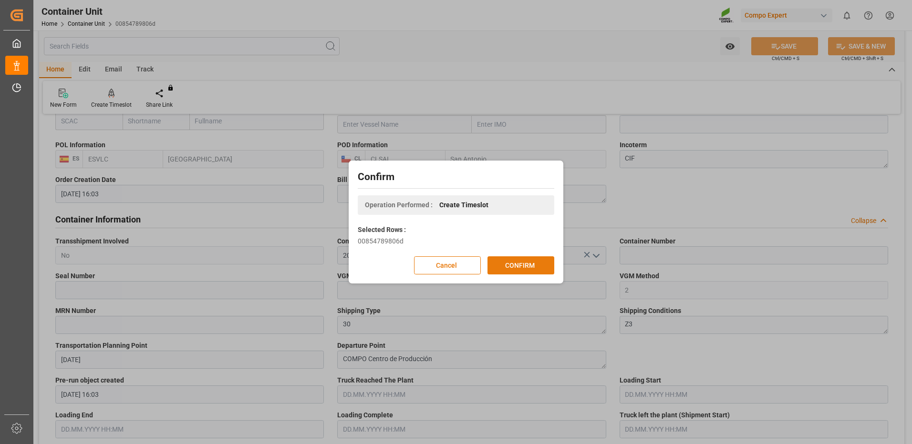
click at [510, 263] on button "CONFIRM" at bounding box center [520, 266] width 67 height 18
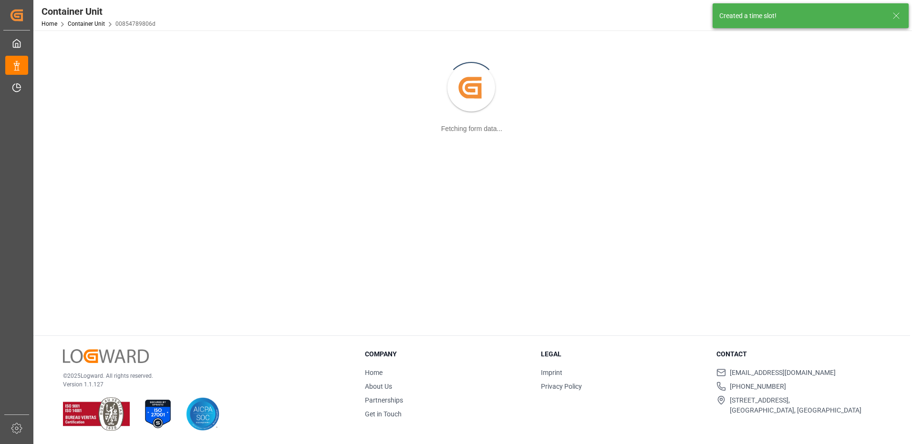
scroll to position [103, 0]
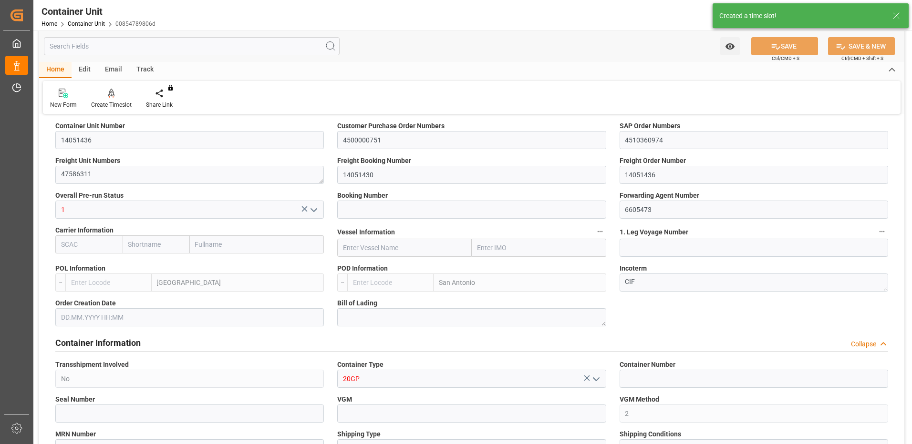
type input "ESVLC"
type input "CLSAI"
type input "7"
type input "0"
type input "8"
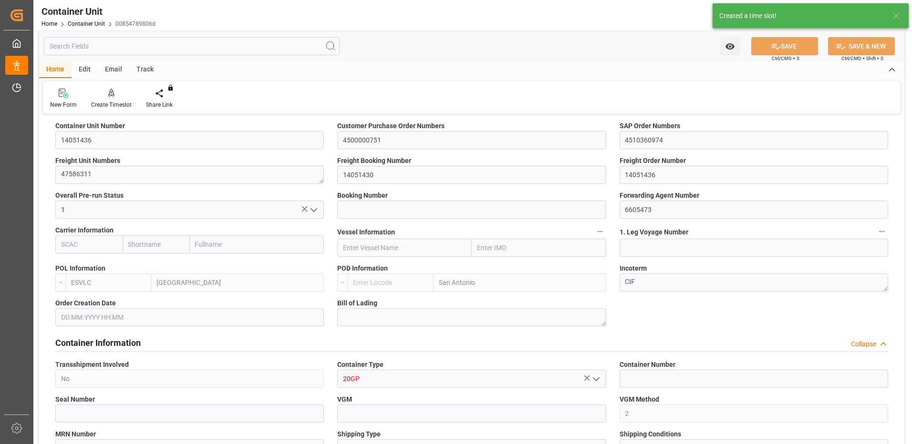
type input "0"
type input "120"
type input "24576"
type input "25.08.2025 16:03"
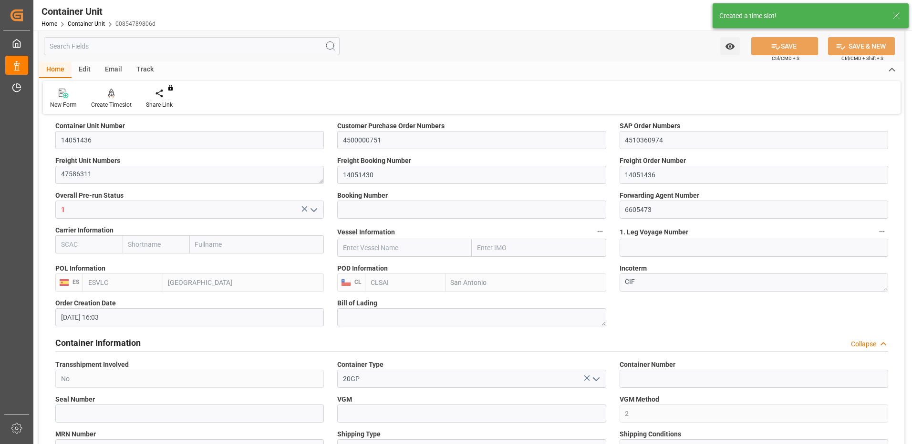
type input "25.08.2025"
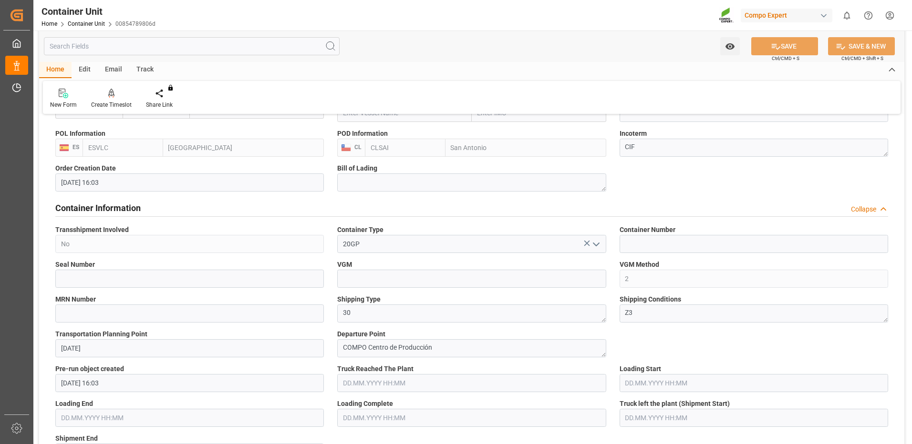
scroll to position [0, 0]
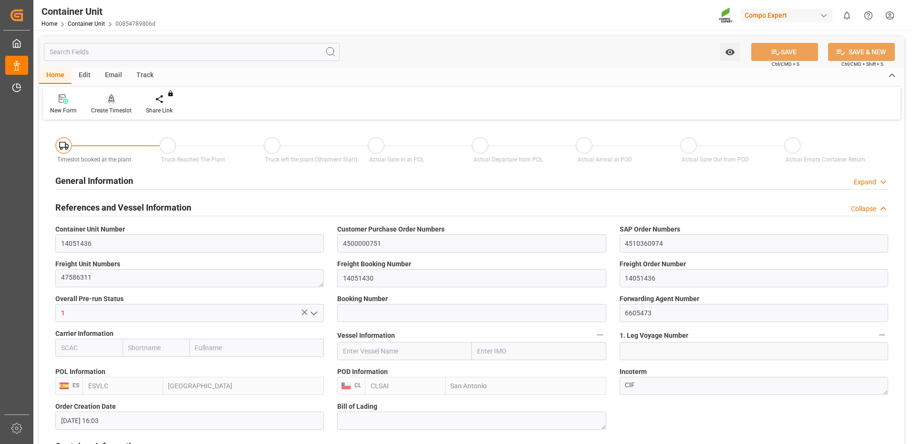
click at [110, 106] on div "Create Timeslot" at bounding box center [111, 110] width 41 height 9
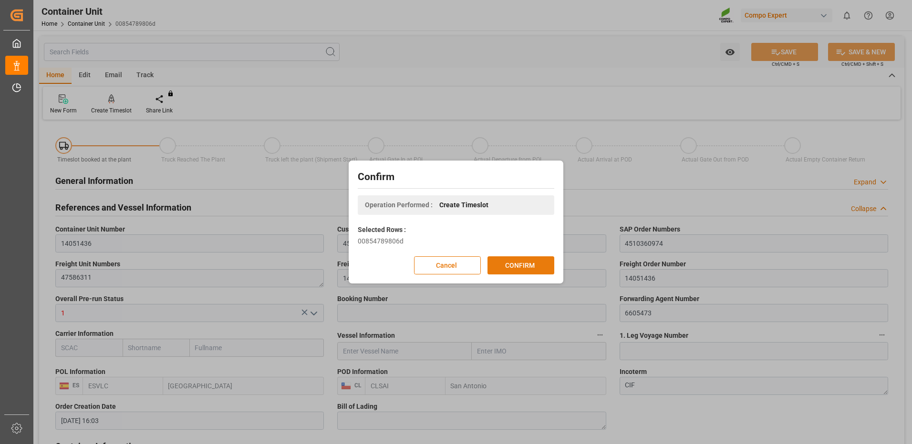
click at [527, 259] on button "CONFIRM" at bounding box center [520, 266] width 67 height 18
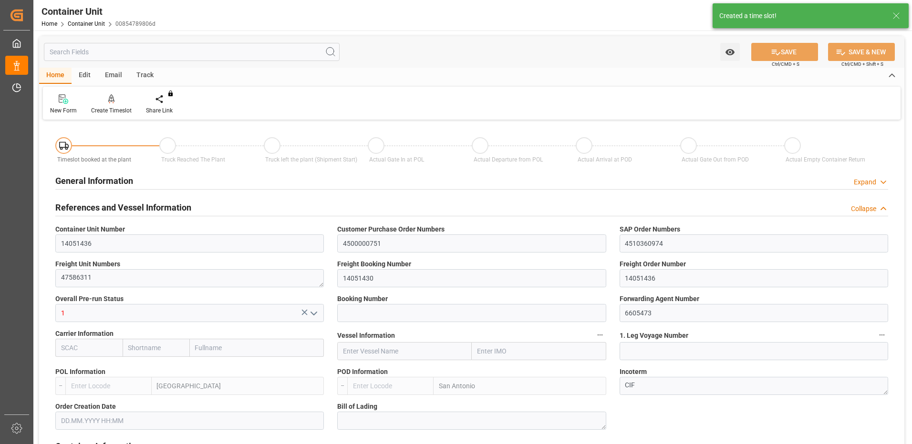
type input "ESVLC"
type input "CLSAI"
type input "7"
type input "0"
type input "8"
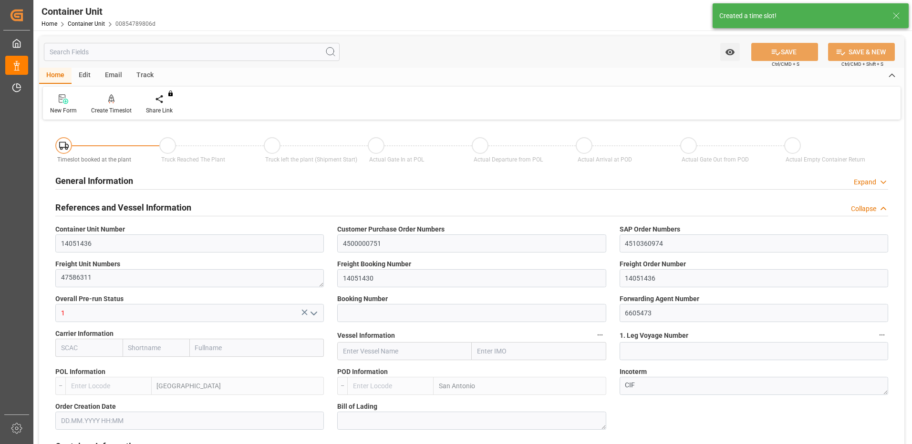
type input "0"
type input "120"
type input "24576"
type input "25.08.2025 16:03"
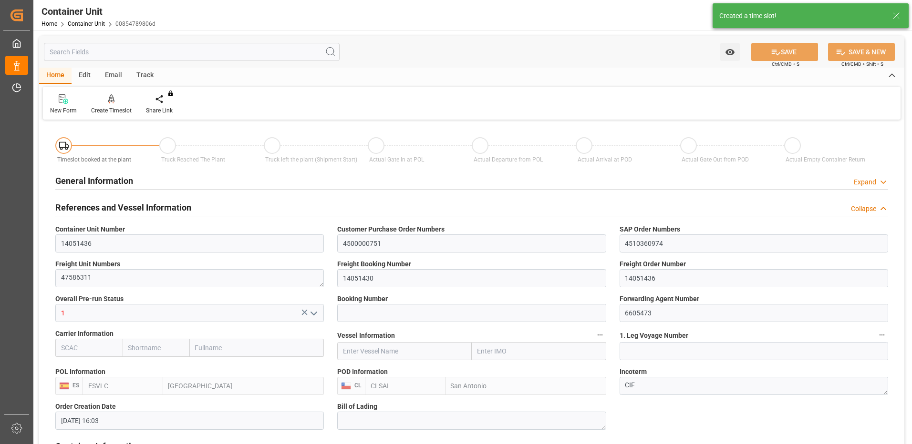
type input "25.08.2025"
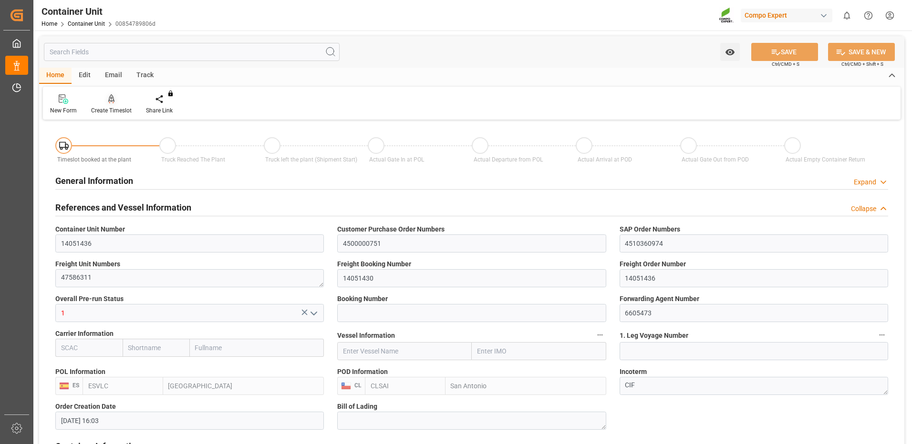
click at [104, 105] on div "Create Timeslot" at bounding box center [111, 104] width 55 height 21
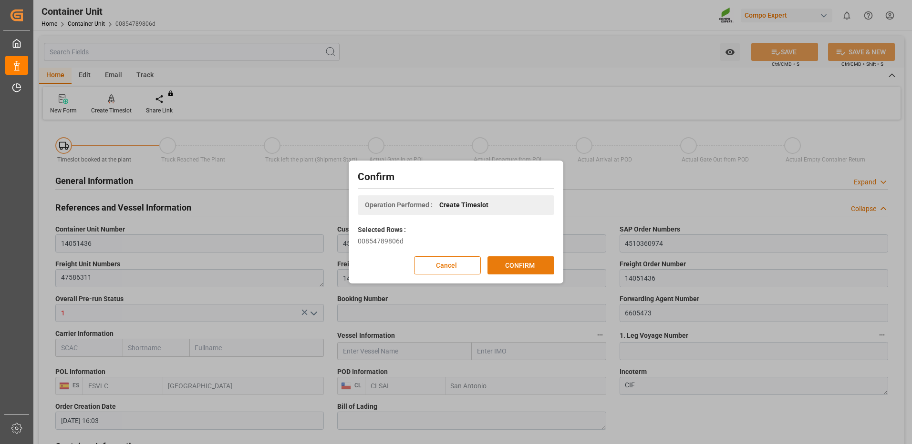
click at [511, 269] on button "CONFIRM" at bounding box center [520, 266] width 67 height 18
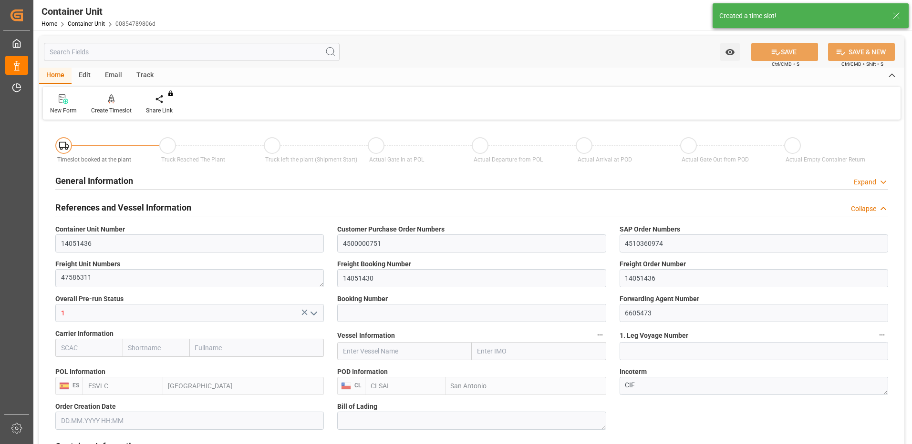
type input "ESVLC"
type input "CLSAI"
type input "7"
type input "0"
type input "8"
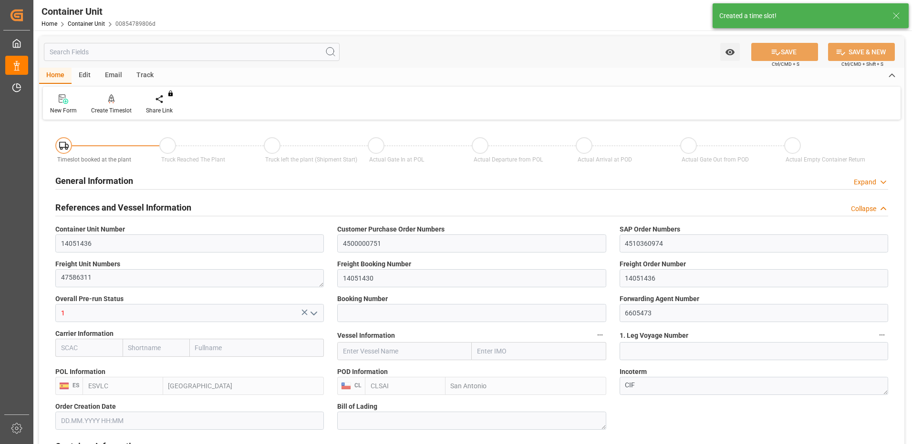
type input "0"
type input "120"
type input "24576"
type input "25.08.2025 16:03"
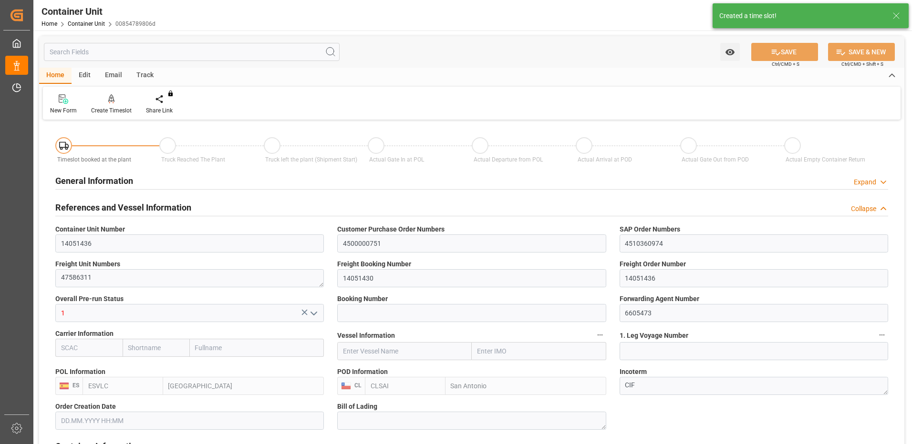
type input "25.08.2025"
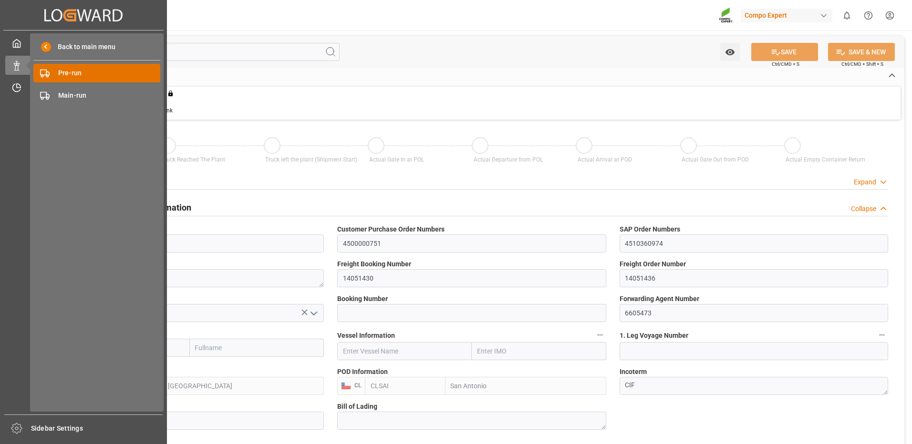
click at [83, 75] on span "Pre-run" at bounding box center [109, 73] width 103 height 10
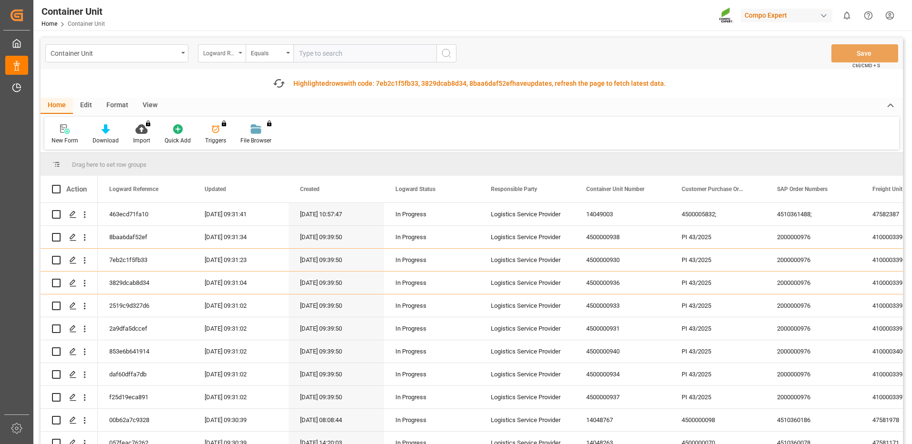
click at [226, 58] on div "Logward Reference" at bounding box center [222, 53] width 48 height 18
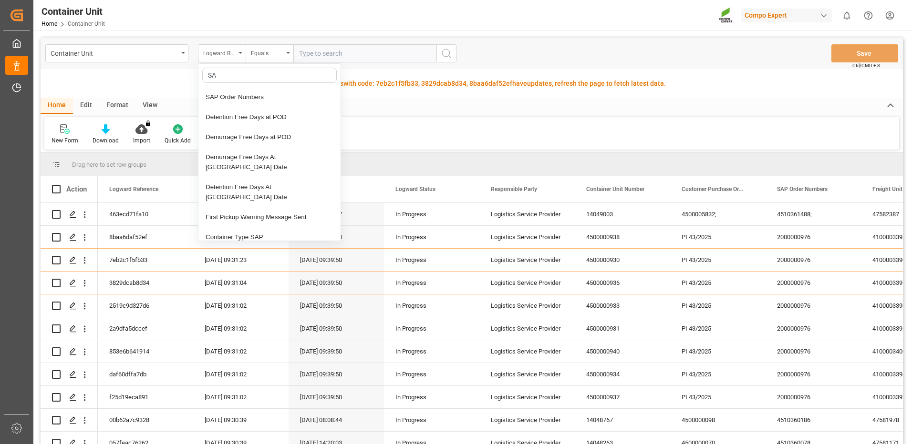
type input "SAP"
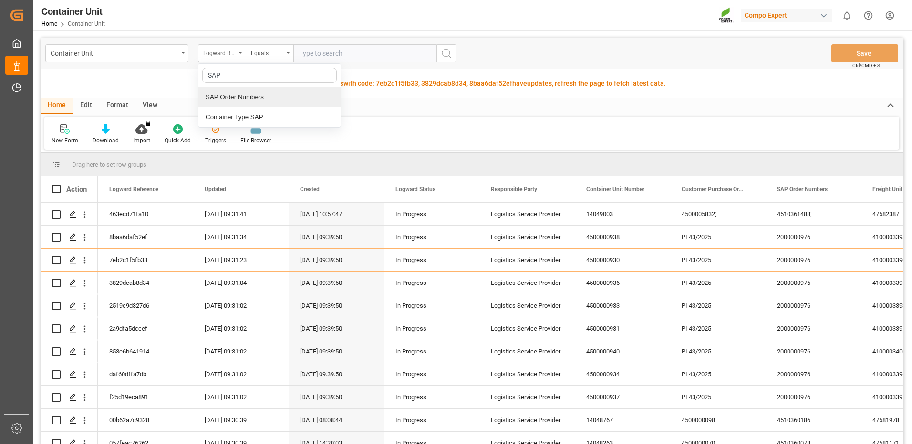
click at [249, 99] on div "SAP Order Numbers" at bounding box center [269, 97] width 142 height 20
click at [273, 56] on div "Equals" at bounding box center [267, 52] width 32 height 11
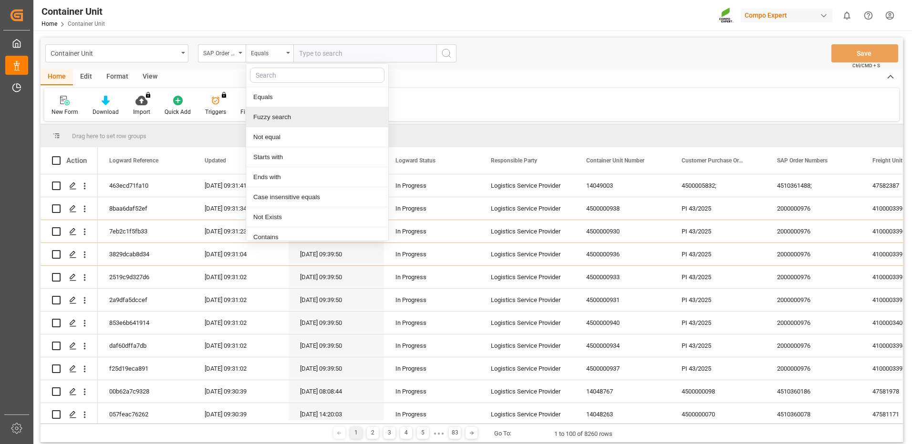
drag, startPoint x: 280, startPoint y: 120, endPoint x: 316, endPoint y: 65, distance: 66.1
click at [282, 118] on div "Fuzzy search" at bounding box center [317, 117] width 142 height 20
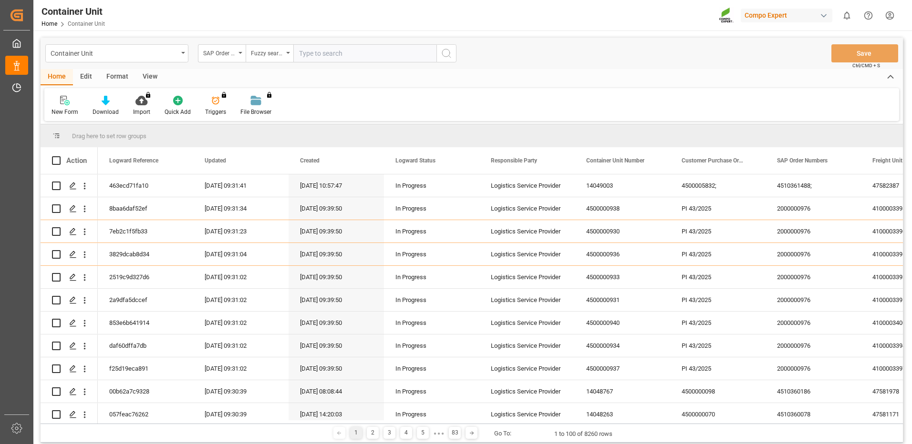
click at [328, 48] on input "text" at bounding box center [364, 53] width 143 height 18
paste input "4510360974"
type input "4510360974"
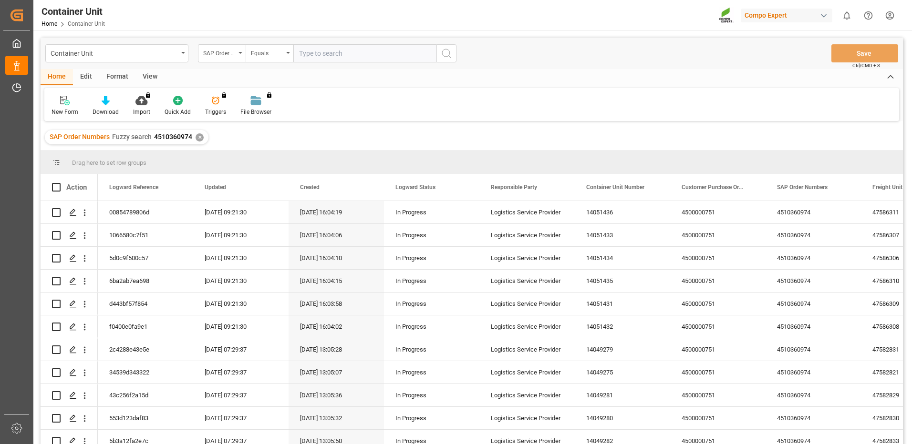
click at [314, 54] on input "text" at bounding box center [364, 53] width 143 height 18
paste input "4510360974"
type input "4510360974"
click at [336, 48] on input "text" at bounding box center [364, 53] width 143 height 18
type input "4510360974"
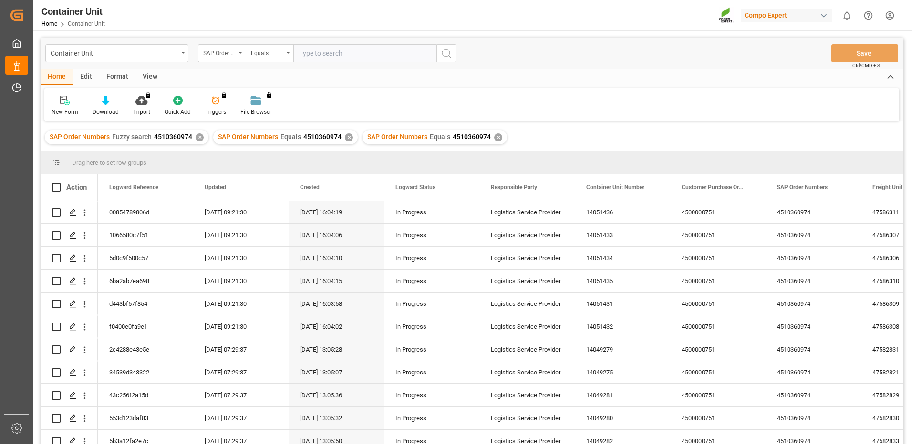
click at [497, 137] on div "✕" at bounding box center [498, 138] width 8 height 8
click at [330, 55] on input "text" at bounding box center [364, 53] width 143 height 18
paste input "4510360974"
type input "4510360974"
click at [268, 59] on div "Equals" at bounding box center [270, 53] width 48 height 18
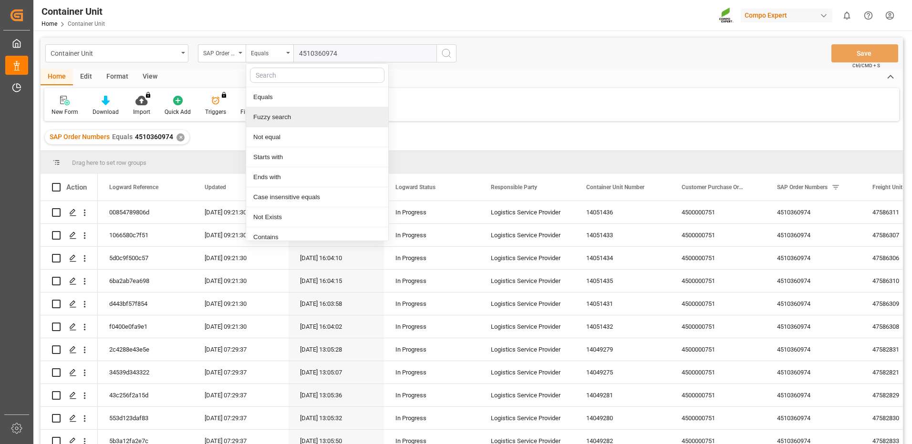
drag, startPoint x: 281, startPoint y: 118, endPoint x: 293, endPoint y: 104, distance: 18.6
click at [285, 113] on div "Fuzzy search" at bounding box center [317, 117] width 142 height 20
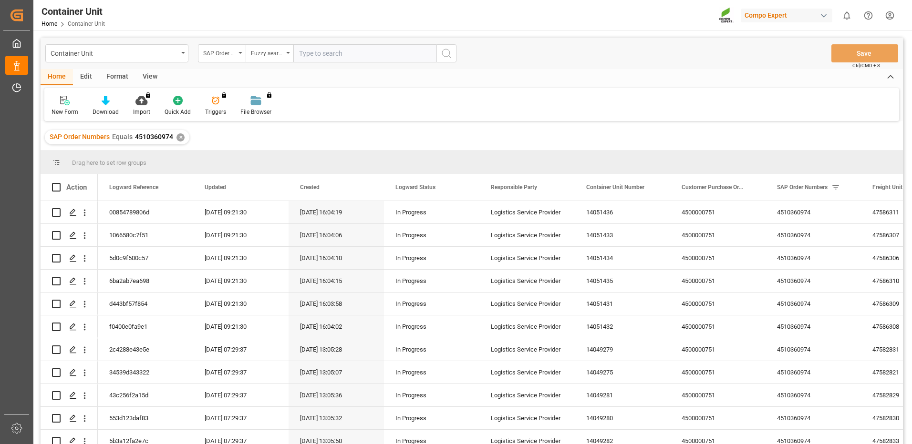
click at [362, 53] on input "text" at bounding box center [364, 53] width 143 height 18
paste input "4510360974"
type input "4510360974"
click at [448, 55] on icon "search button" at bounding box center [446, 53] width 11 height 11
click at [216, 51] on div "SAP Order Numbers" at bounding box center [219, 52] width 32 height 11
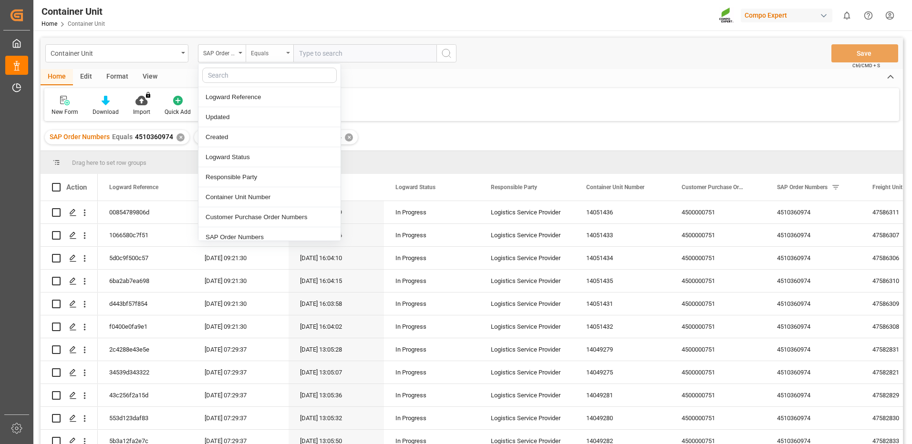
click at [285, 55] on div "Equals" at bounding box center [270, 53] width 48 height 18
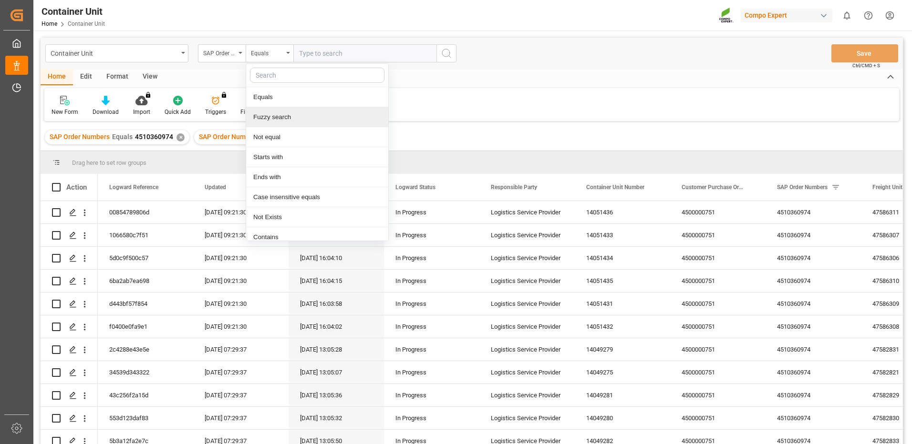
click at [267, 117] on div "Fuzzy search" at bounding box center [317, 117] width 142 height 20
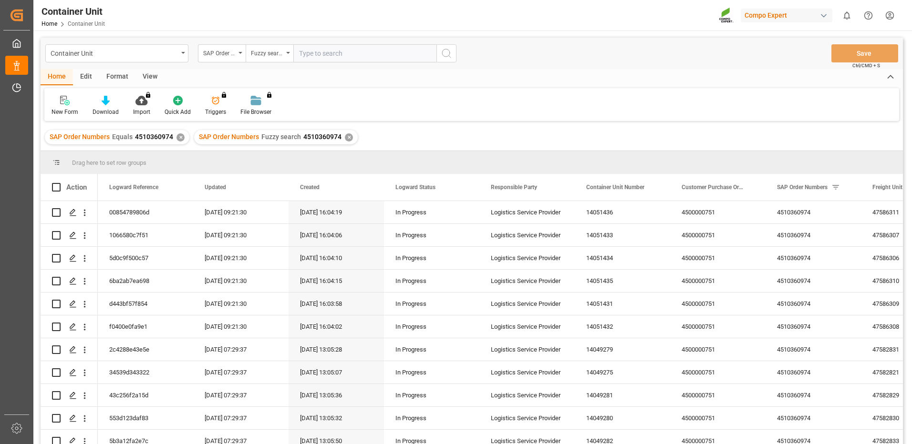
click at [322, 51] on input "text" at bounding box center [364, 53] width 143 height 18
paste input "4510360974"
type input "4510360974"
click at [450, 50] on icon "search button" at bounding box center [446, 53] width 11 height 11
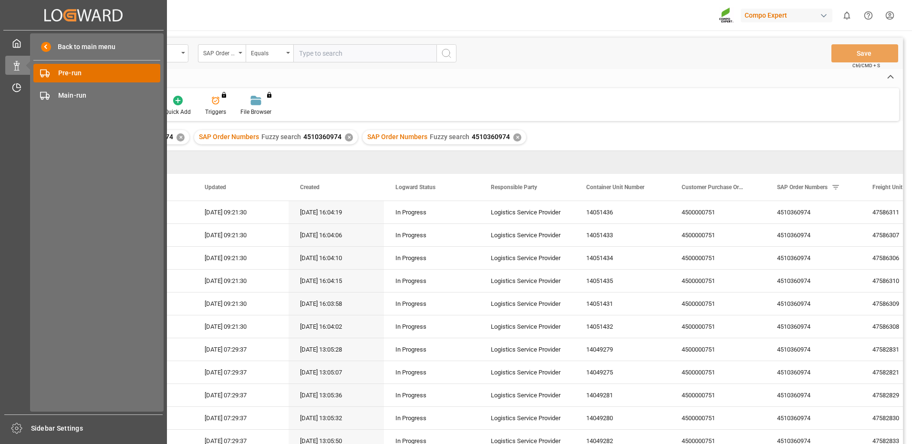
click at [99, 74] on span "Pre-run" at bounding box center [109, 73] width 103 height 10
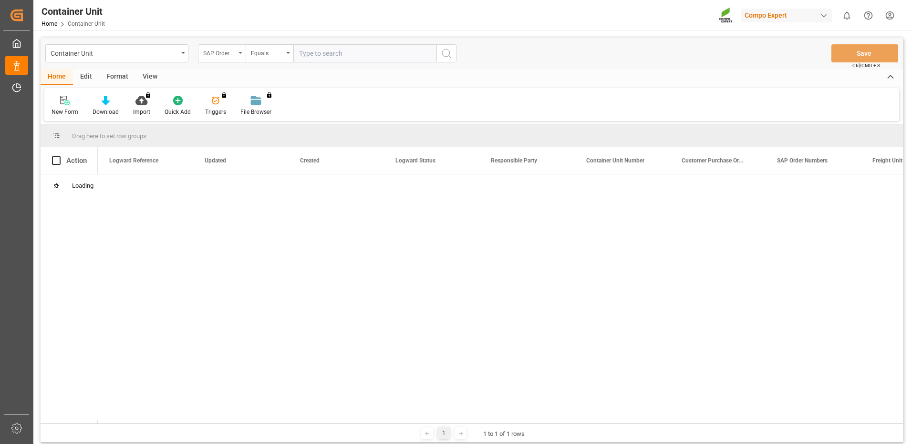
click at [240, 55] on div "SAP Order Numbers" at bounding box center [222, 53] width 48 height 18
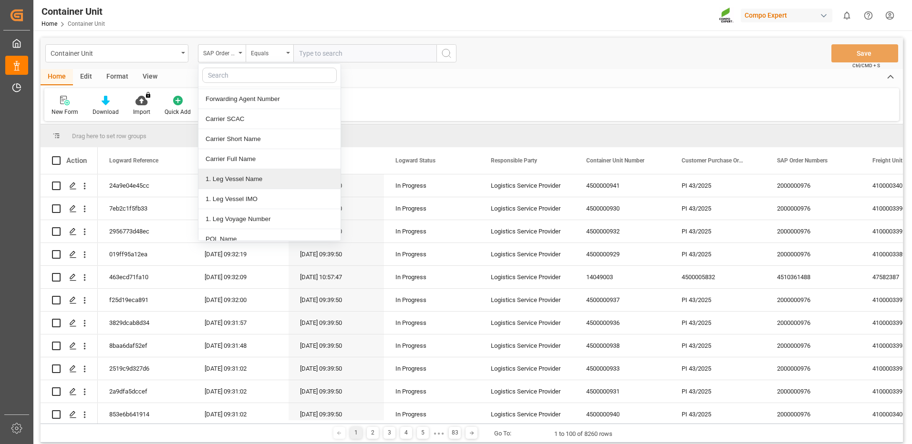
scroll to position [143, 0]
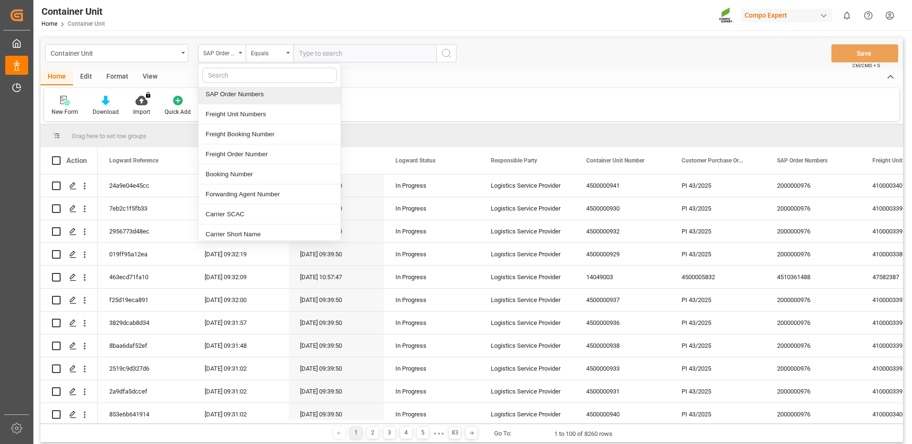
click at [220, 92] on div "SAP Order Numbers" at bounding box center [269, 94] width 142 height 20
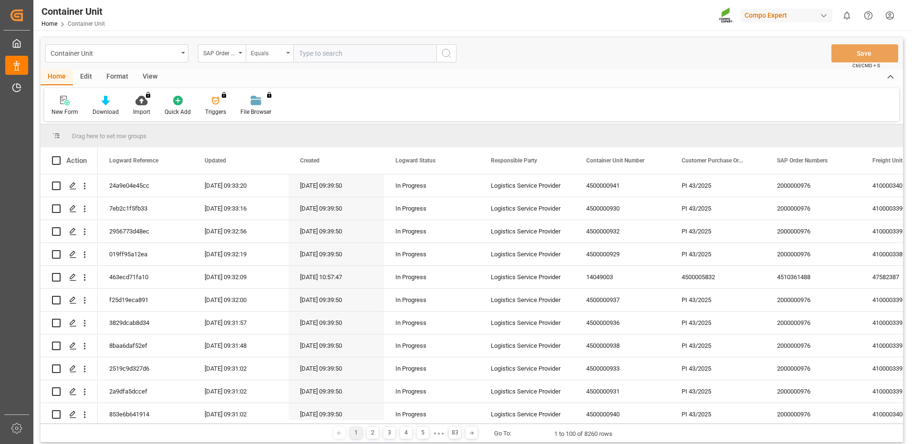
click at [266, 52] on div "Equals" at bounding box center [267, 52] width 32 height 11
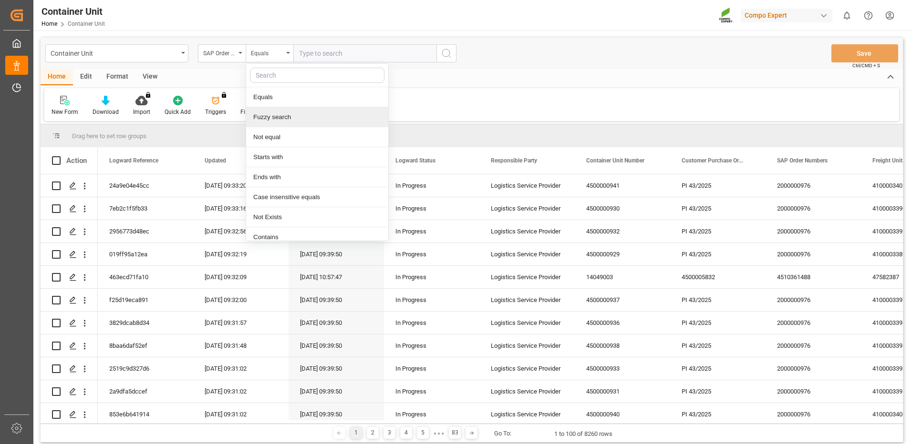
click at [273, 118] on div "Fuzzy search" at bounding box center [317, 117] width 142 height 20
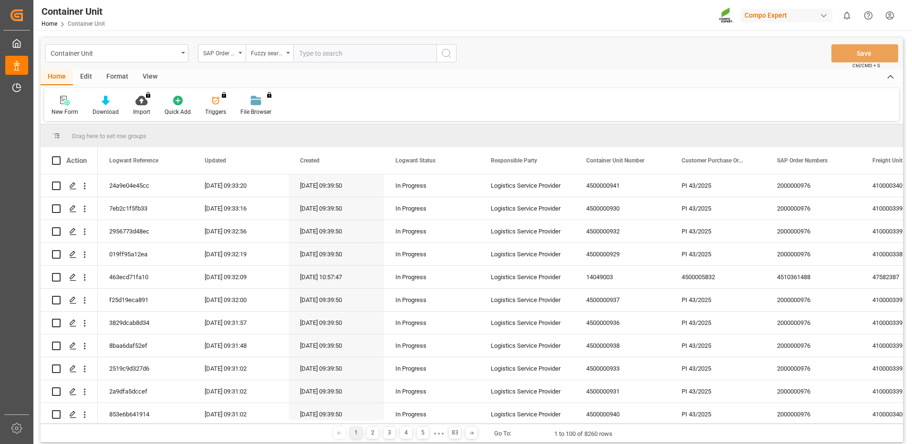
click at [333, 53] on input "text" at bounding box center [364, 53] width 143 height 18
paste input "4510360974"
type input "4510360974"
click at [451, 55] on icon "search button" at bounding box center [446, 53] width 11 height 11
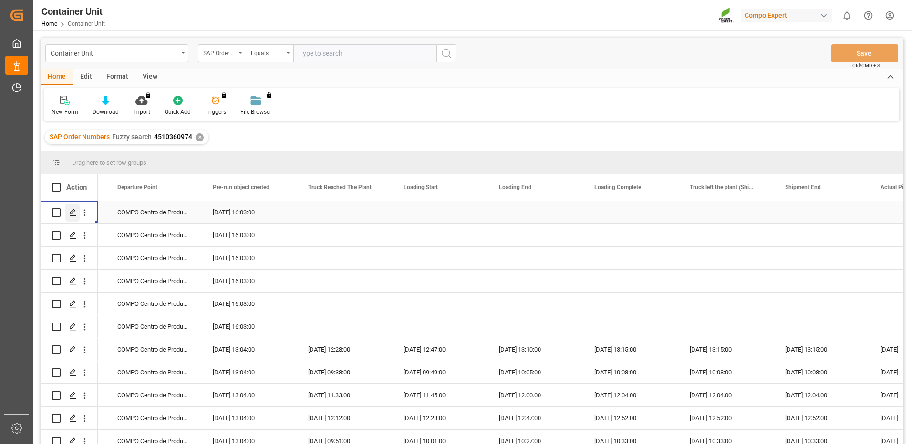
click at [71, 215] on polygon "Press SPACE to select this row." at bounding box center [72, 212] width 5 height 5
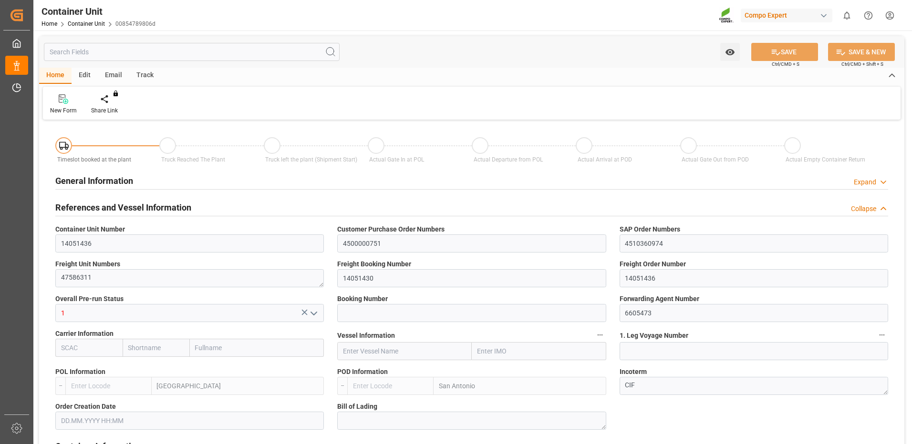
type input "ESVLC"
type input "CLSAI"
type input "7"
type input "0"
type input "8"
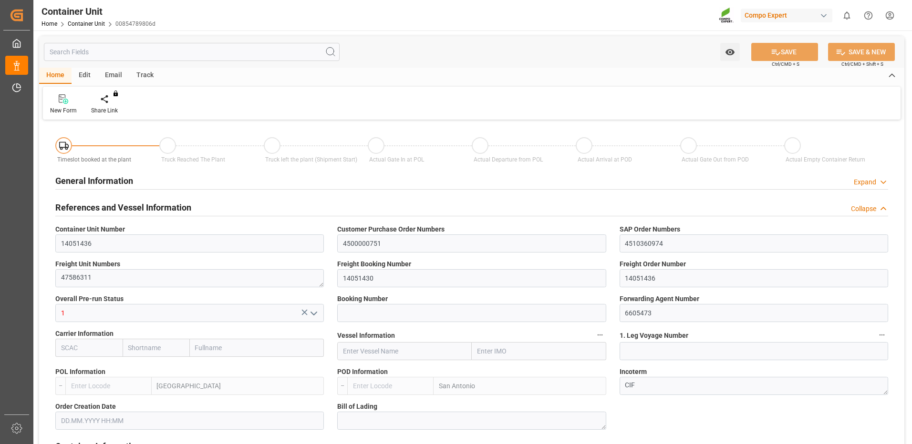
type input "0"
type input "120"
type input "24576"
type input "25.08.2025 16:03"
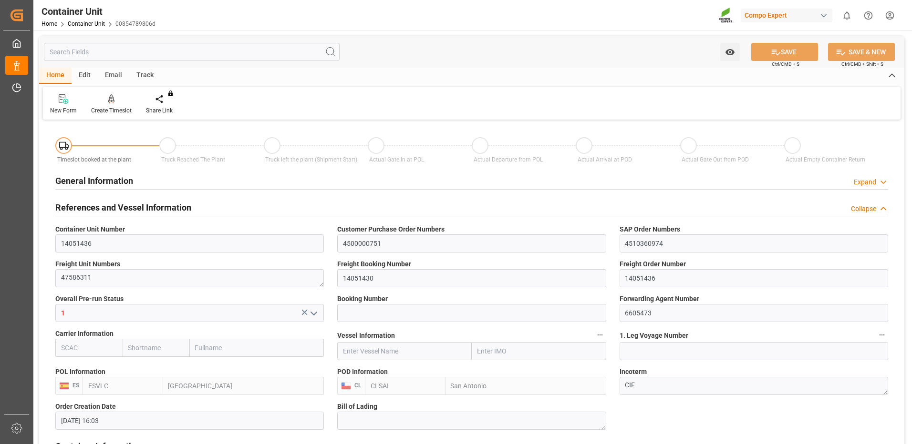
type input "25.08.2025"
click at [113, 105] on div "Create Timeslot" at bounding box center [111, 104] width 55 height 21
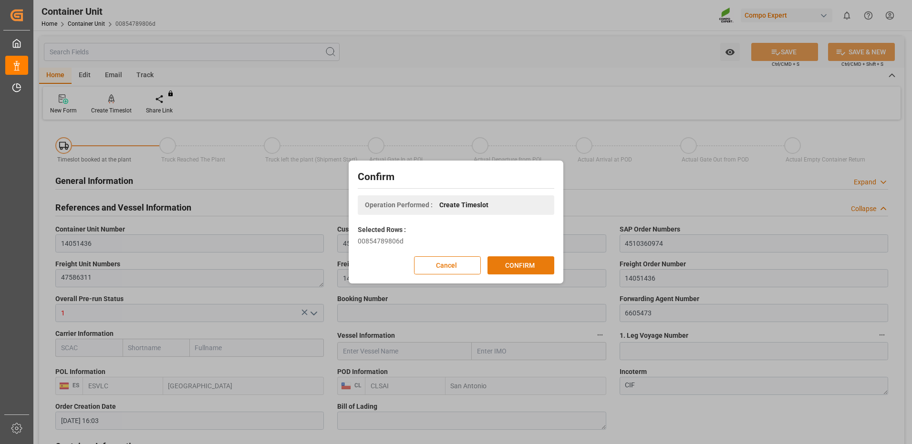
click at [526, 264] on button "CONFIRM" at bounding box center [520, 266] width 67 height 18
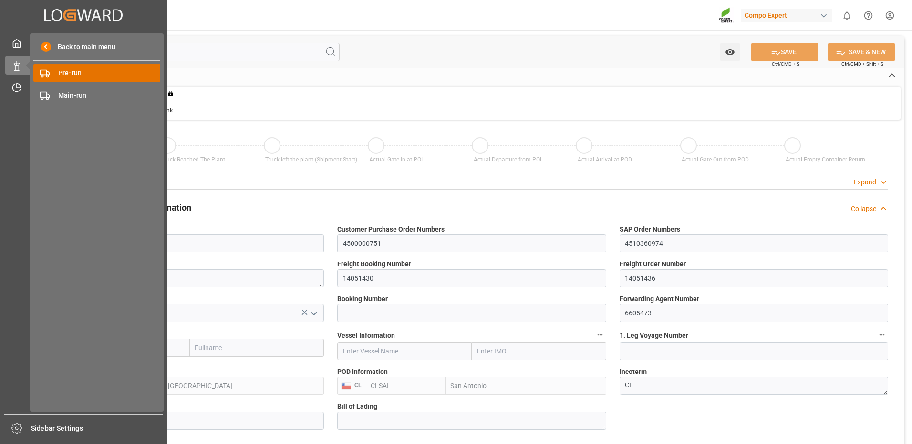
click at [82, 69] on span "Pre-run" at bounding box center [109, 73] width 103 height 10
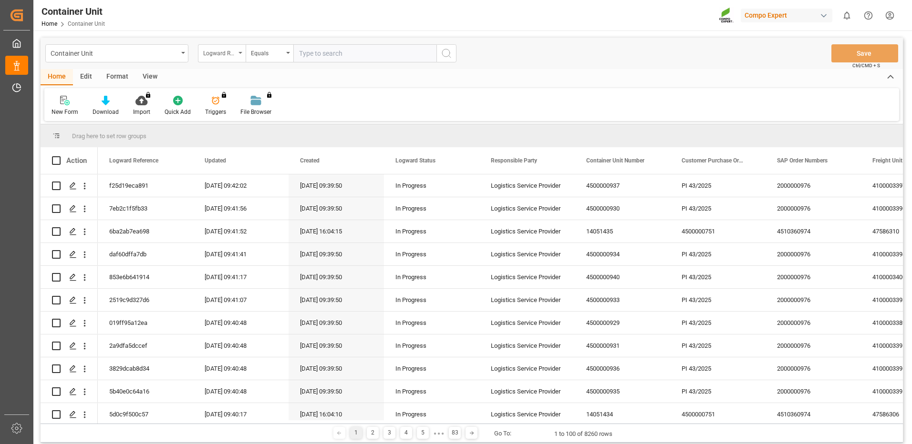
click at [230, 53] on div "Logward Reference" at bounding box center [219, 52] width 32 height 11
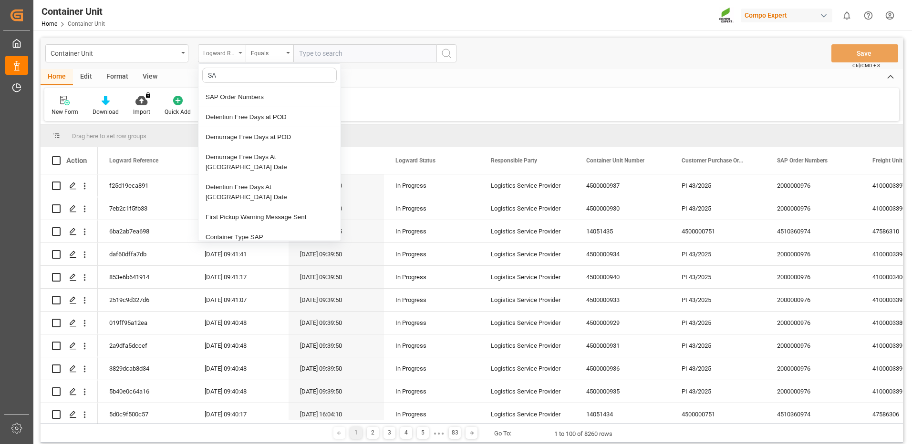
type input "SAP"
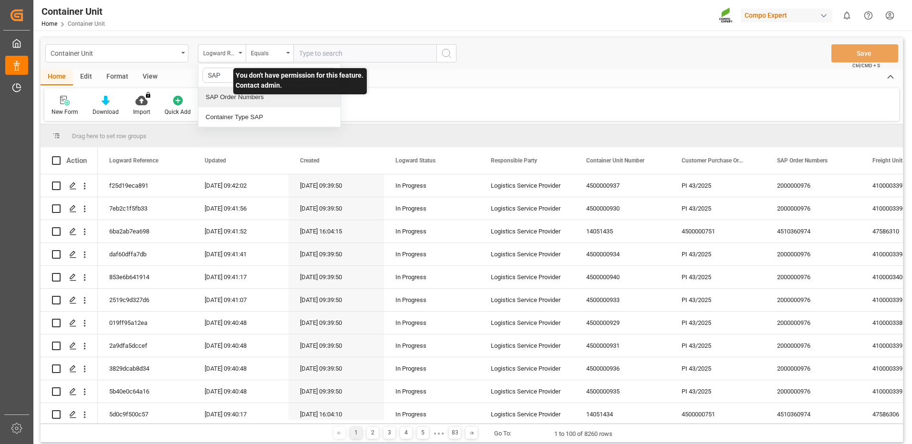
drag, startPoint x: 235, startPoint y: 105, endPoint x: 236, endPoint y: 99, distance: 5.8
click at [236, 101] on div "SAP Order Numbers" at bounding box center [269, 97] width 142 height 20
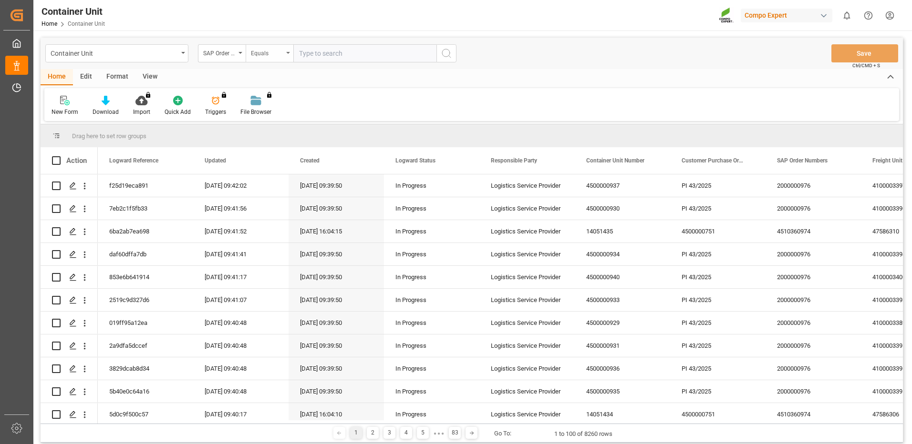
click at [258, 53] on div "Equals" at bounding box center [267, 52] width 32 height 11
type input "FUZZ"
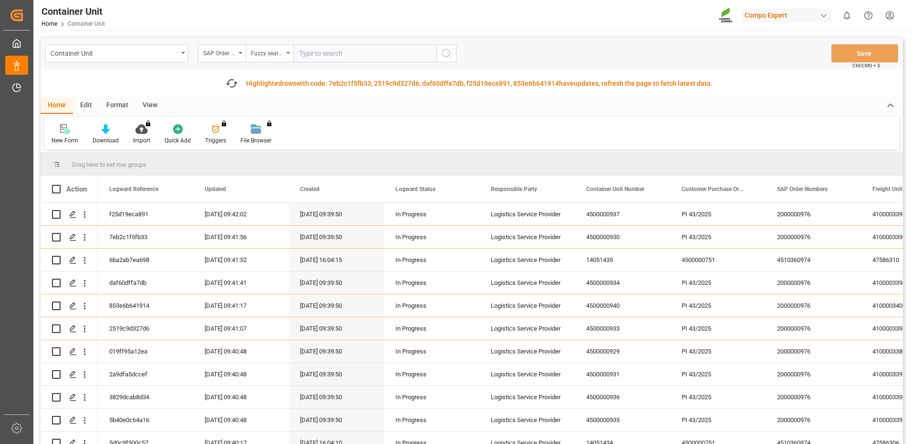
click at [326, 51] on input "text" at bounding box center [364, 53] width 143 height 18
paste input "4510360974"
type input "4510360974"
click at [443, 56] on circle "search button" at bounding box center [446, 53] width 8 height 8
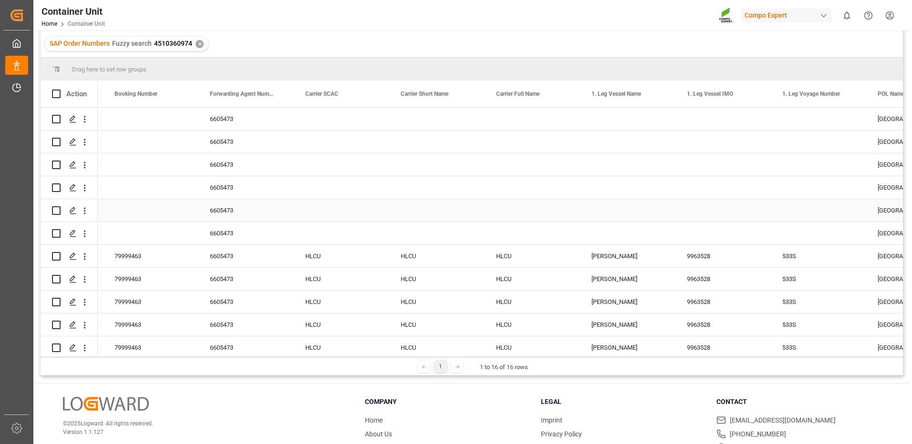
click at [54, 209] on input "Press Space to toggle row selection (unchecked)" at bounding box center [56, 210] width 9 height 9
checkbox input "true"
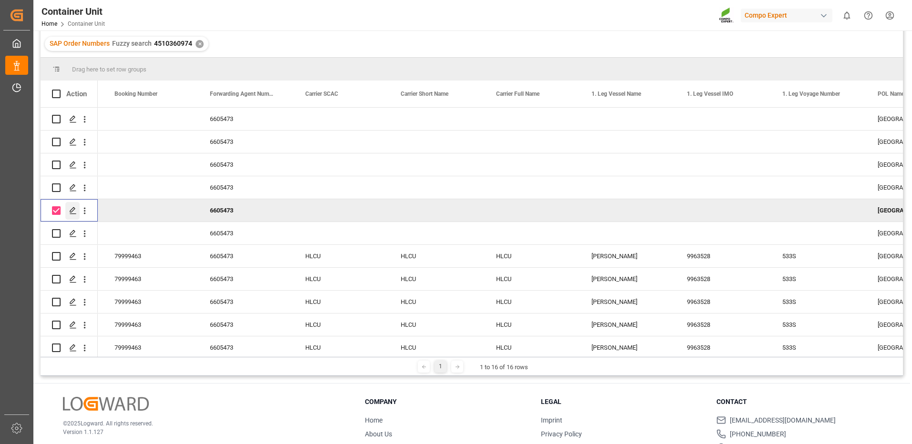
click at [71, 211] on polygon "Press SPACE to deselect this row." at bounding box center [72, 210] width 5 height 5
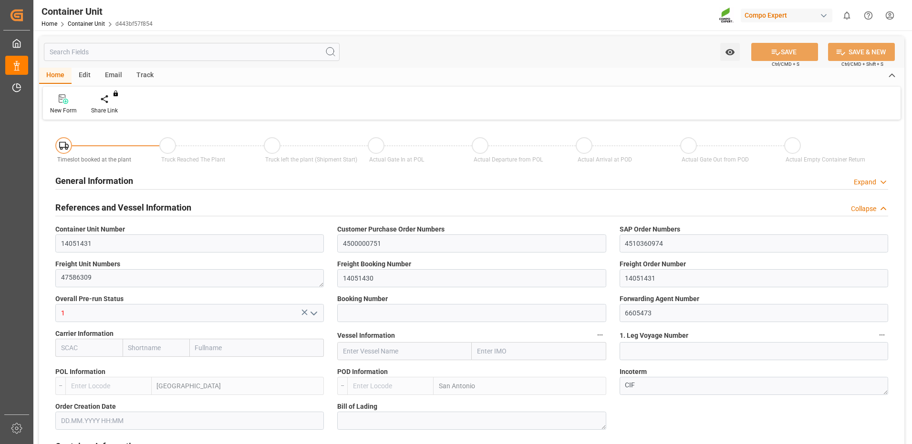
type input "ESVLC"
type input "CLSAI"
type input "7"
type input "0"
type input "8"
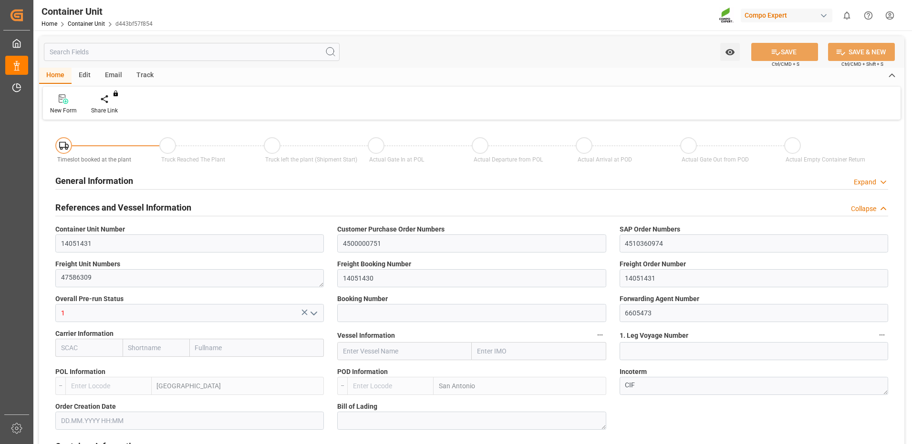
type input "0"
type input "120"
type input "24576"
type input "25.08.2025 16:03"
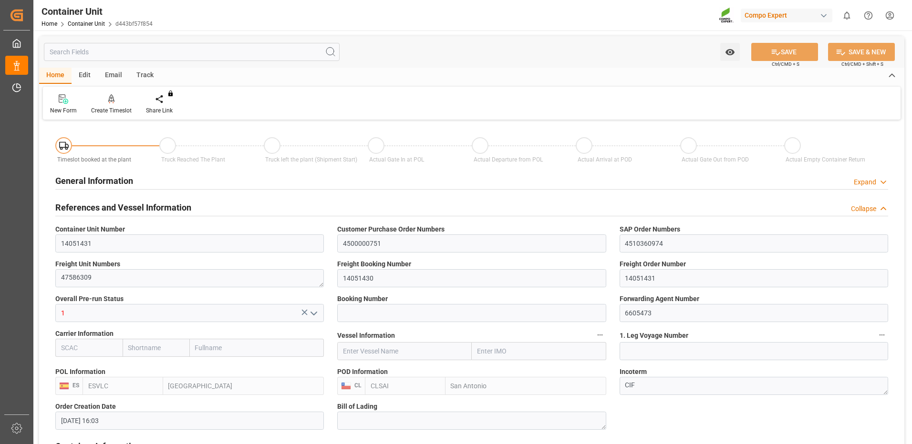
type input "25.08.2025"
click at [117, 106] on div "Create Timeslot" at bounding box center [111, 104] width 55 height 21
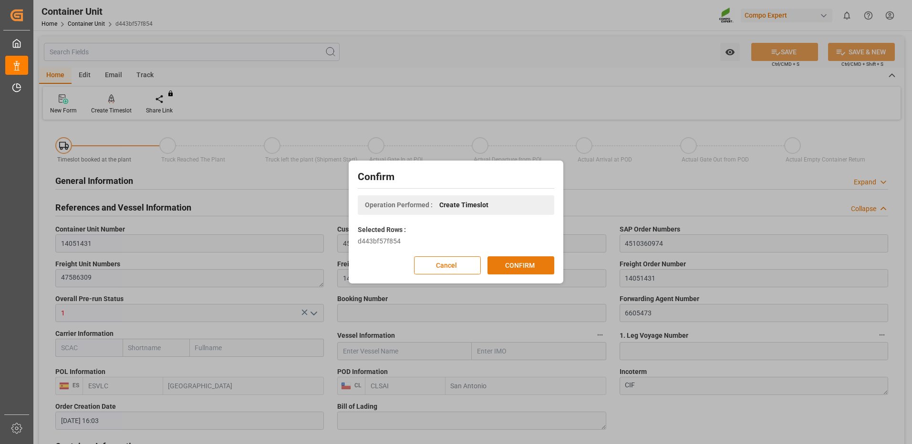
click at [510, 265] on button "CONFIRM" at bounding box center [520, 266] width 67 height 18
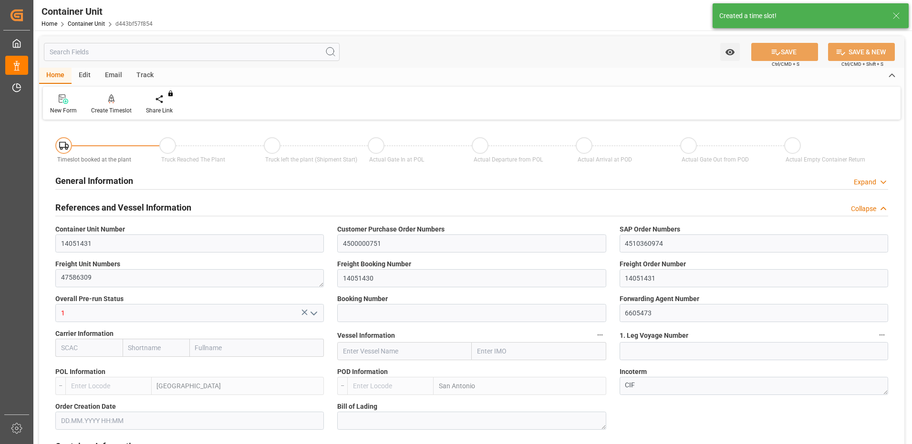
type input "ESVLC"
type input "CLSAI"
type input "7"
type input "0"
type input "8"
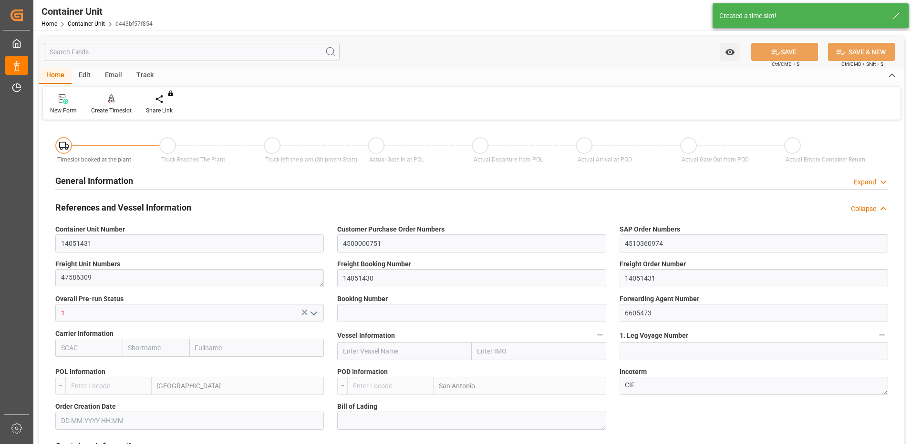
type input "0"
type input "120"
type input "24576"
type input "25.08.2025 16:03"
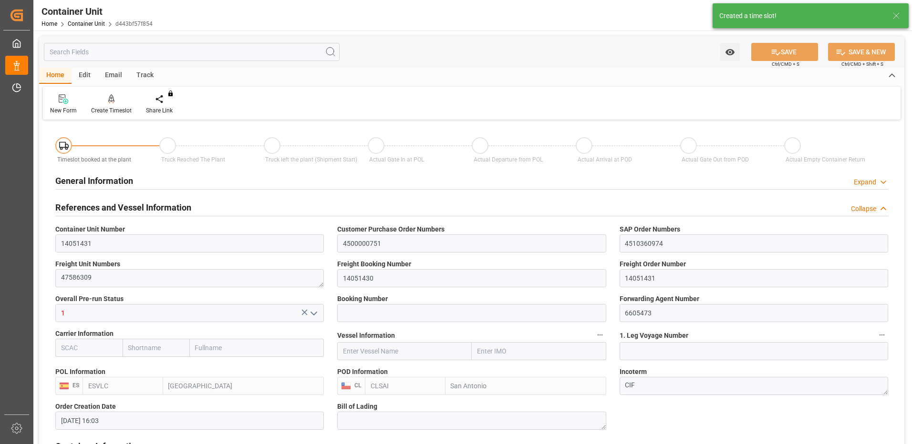
type input "25.08.2025"
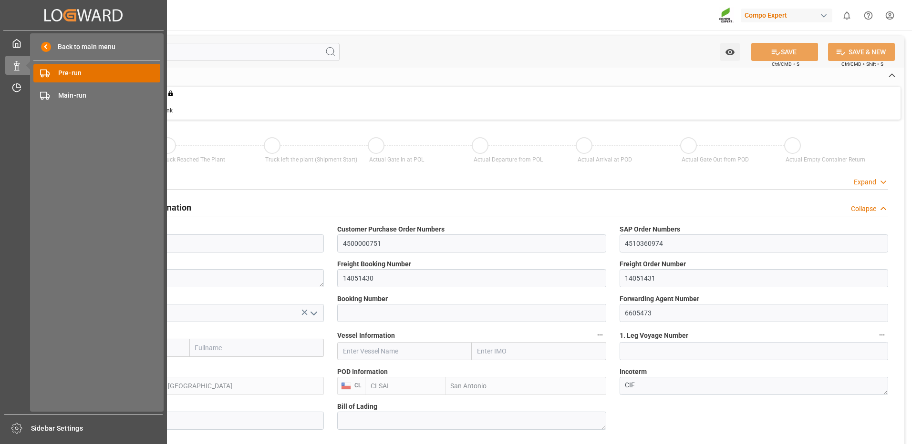
click at [74, 72] on span "Pre-run" at bounding box center [109, 73] width 103 height 10
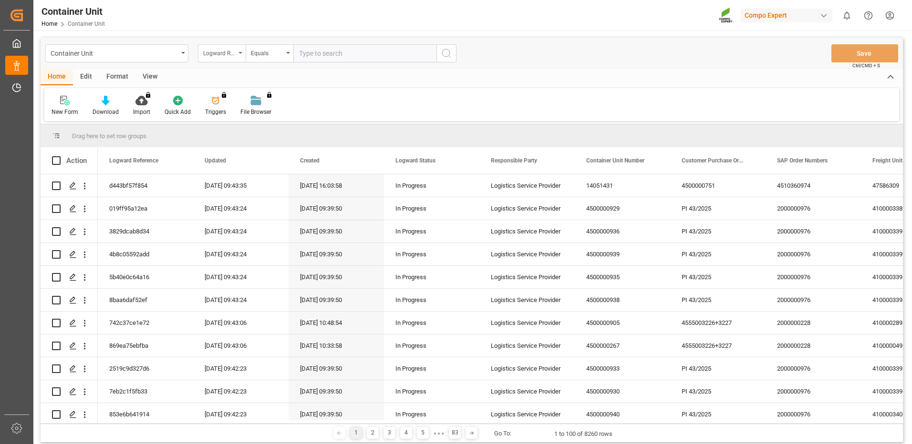
click at [234, 56] on div "Logward Reference" at bounding box center [219, 52] width 32 height 11
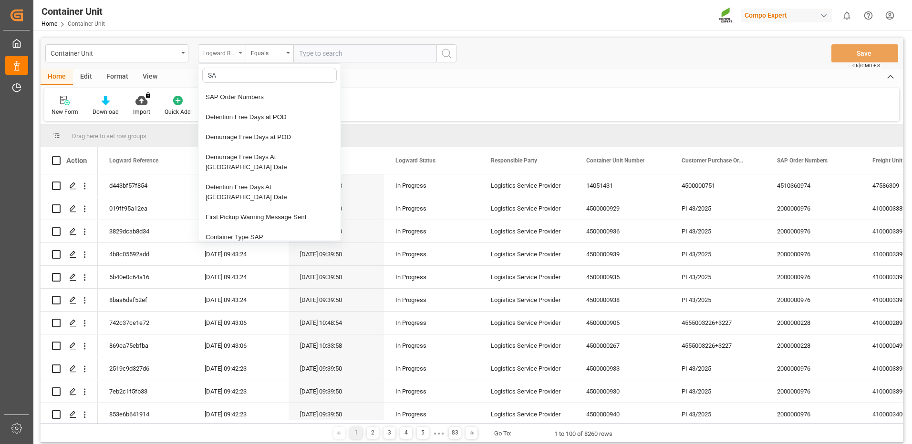
type input "SAP"
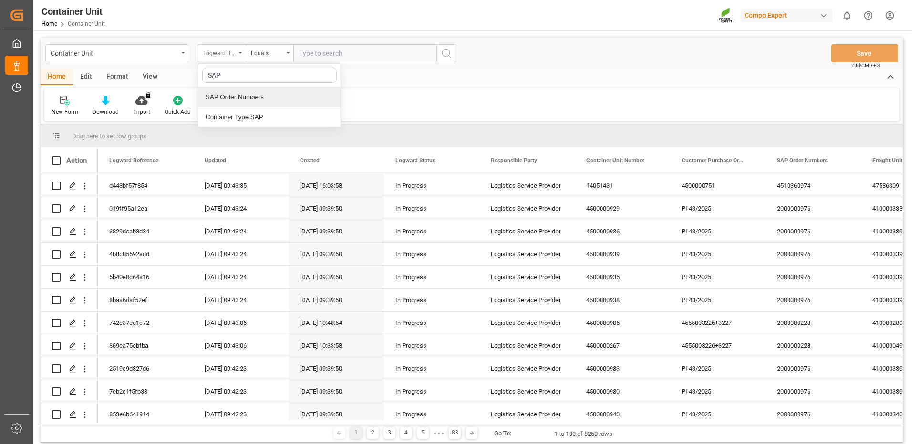
drag, startPoint x: 233, startPoint y: 96, endPoint x: 235, endPoint y: 82, distance: 14.0
click at [233, 96] on div "SAP Order Numbers" at bounding box center [269, 97] width 142 height 20
drag, startPoint x: 257, startPoint y: 54, endPoint x: 264, endPoint y: 41, distance: 14.7
click at [258, 54] on div "Equals" at bounding box center [267, 52] width 32 height 11
type input "FUZZ"
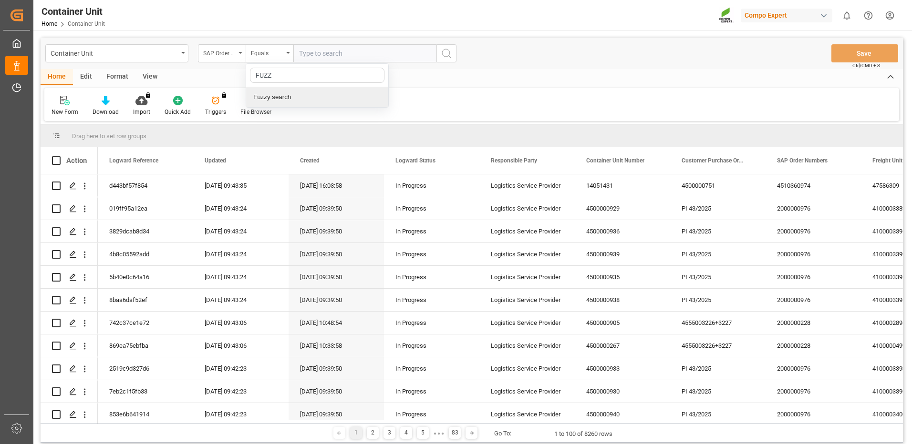
drag, startPoint x: 268, startPoint y: 100, endPoint x: 305, endPoint y: 72, distance: 45.6
click at [271, 98] on div "Fuzzy search" at bounding box center [317, 97] width 142 height 20
click at [335, 56] on input "text" at bounding box center [364, 53] width 143 height 18
paste input "4510360974"
type input "4510360974"
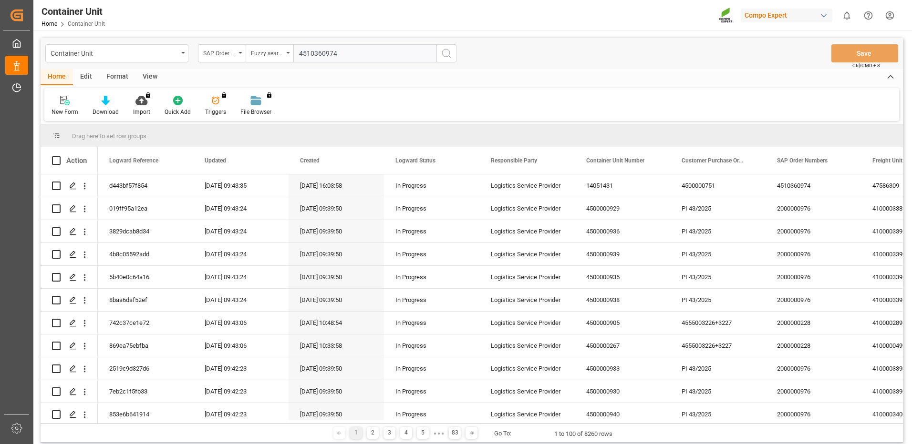
click at [445, 56] on icon "search button" at bounding box center [446, 53] width 11 height 11
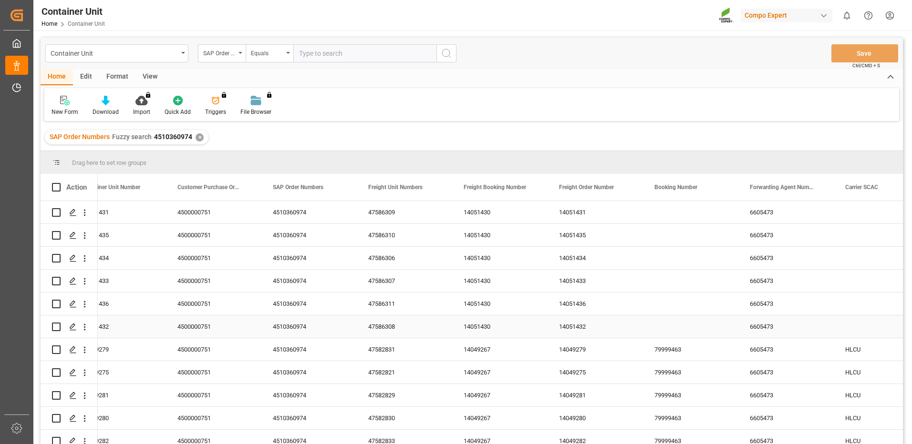
click at [56, 325] on input "Press Space to toggle row selection (unchecked)" at bounding box center [56, 327] width 9 height 9
checkbox input "true"
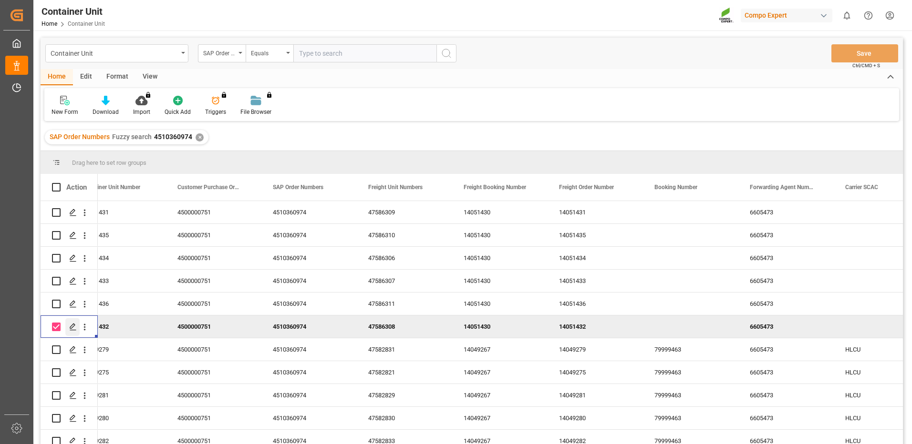
click at [70, 326] on icon "Press SPACE to deselect this row." at bounding box center [73, 327] width 8 height 8
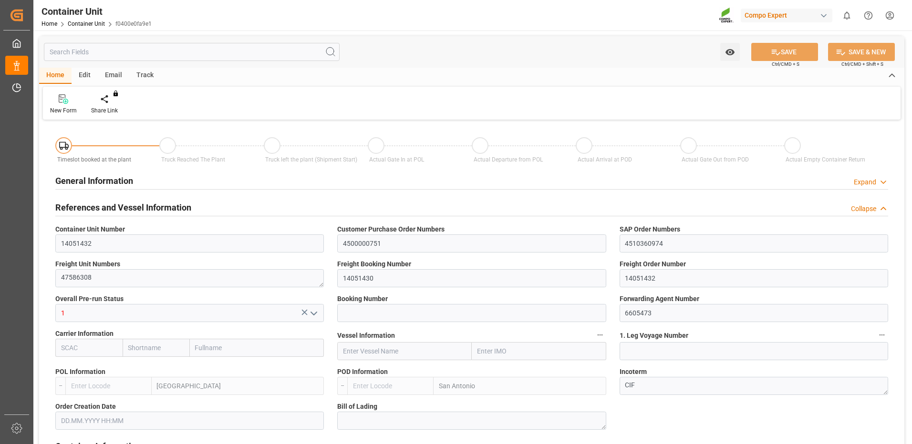
type input "ESVLC"
type input "CLSAI"
type input "7"
type input "0"
type input "8"
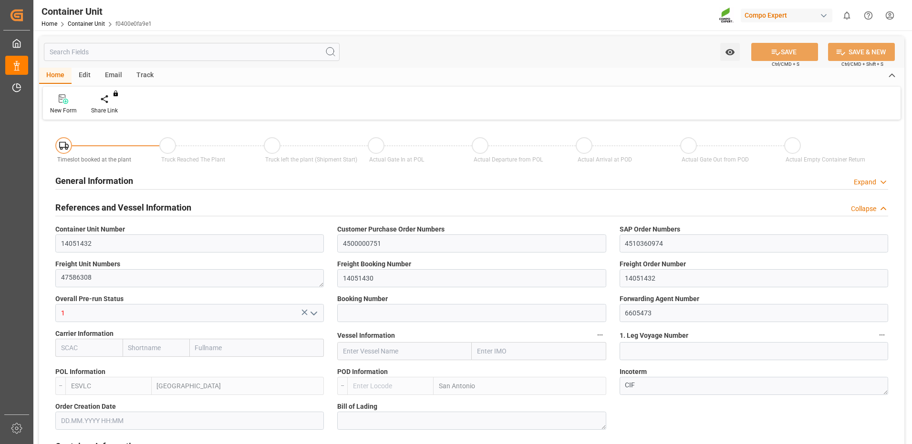
type input "0"
type input "120"
type input "24576"
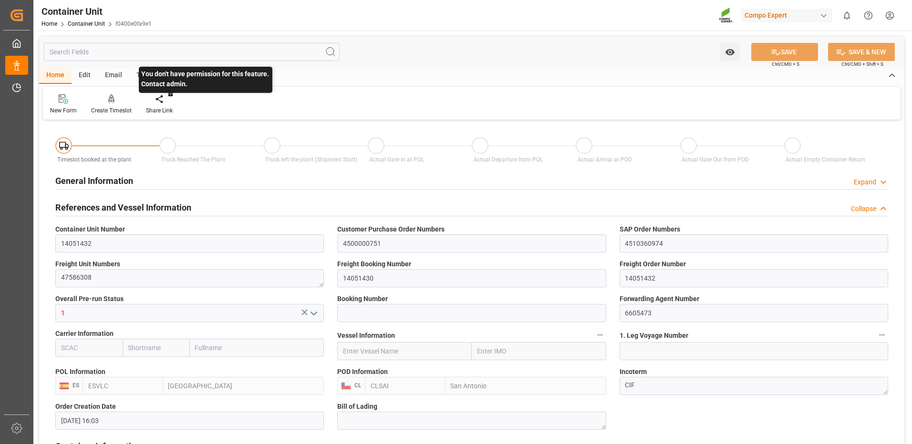
type input "25.08.2025 16:03"
type input "25.08.2025"
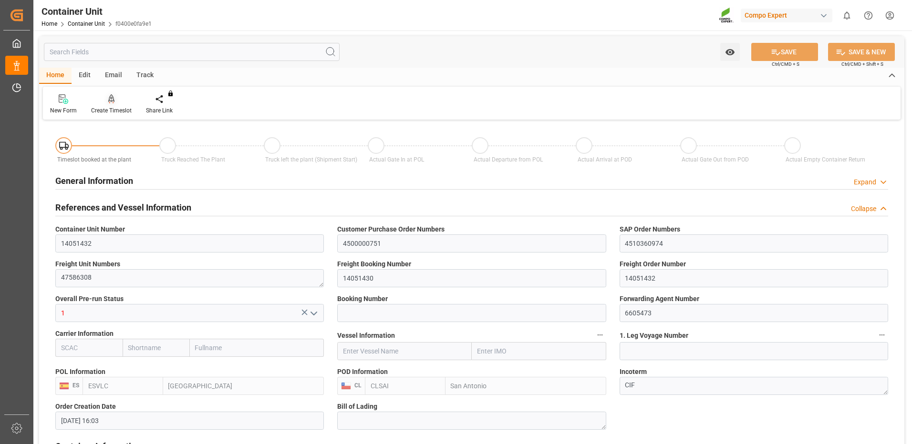
click at [111, 105] on div "Create Timeslot" at bounding box center [111, 104] width 55 height 21
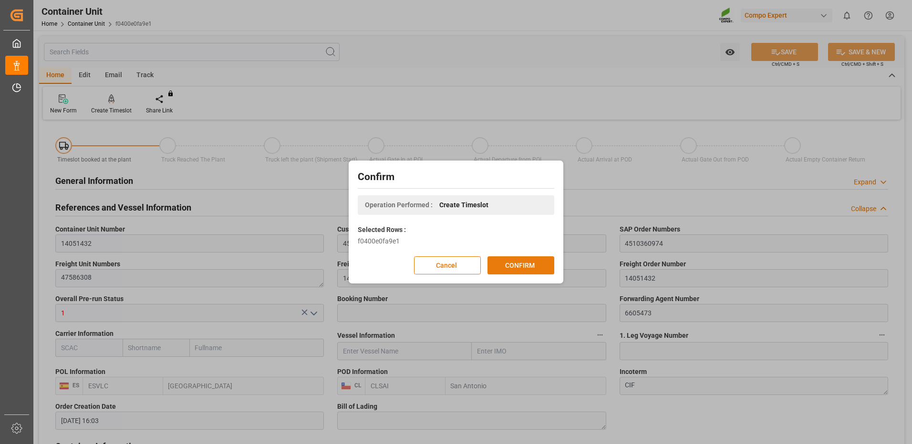
click at [520, 267] on button "CONFIRM" at bounding box center [520, 266] width 67 height 18
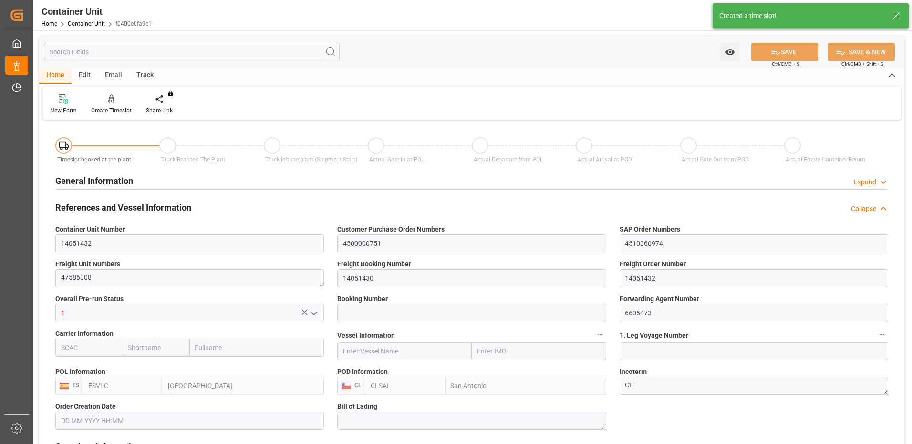
type input "ESVLC"
type input "CLSAI"
type input "7"
type input "0"
type input "8"
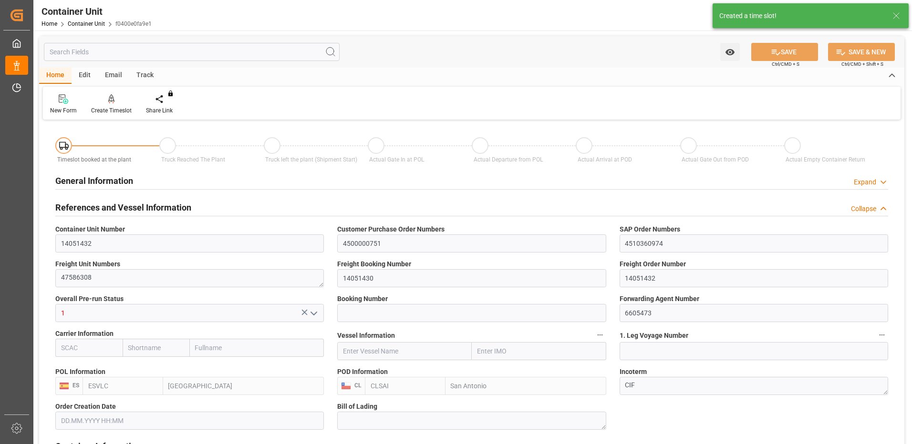
type input "0"
type input "120"
type input "24576"
type input "25.08.2025 16:03"
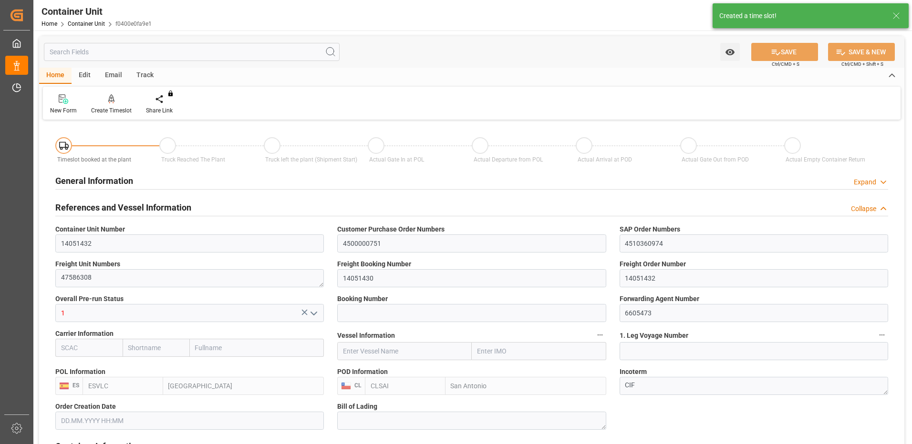
type input "25.08.2025"
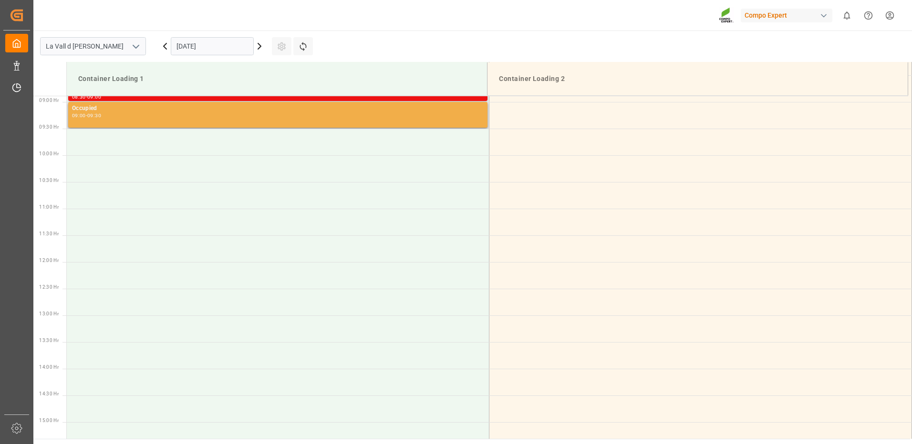
scroll to position [427, 0]
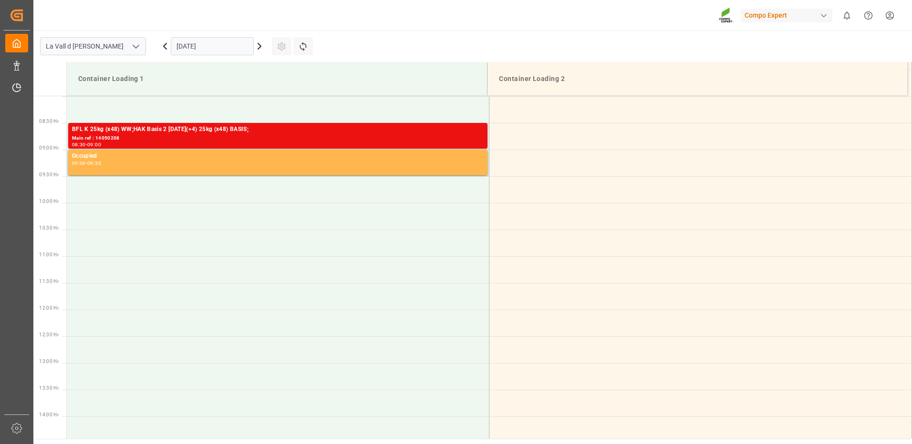
click at [226, 49] on input "[DATE]" at bounding box center [212, 46] width 83 height 18
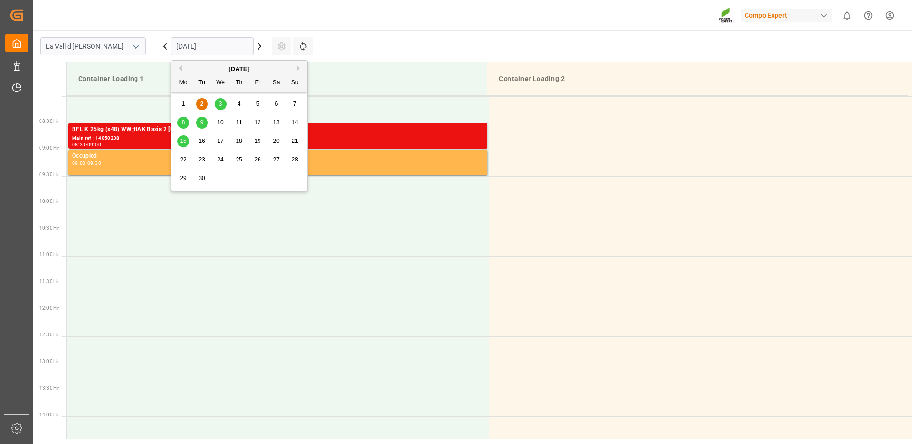
click at [236, 101] on div "4" at bounding box center [239, 104] width 12 height 11
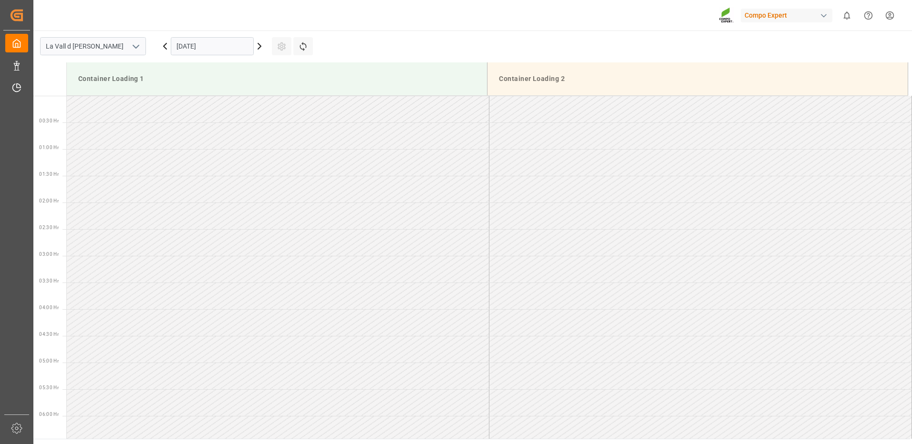
scroll to position [474, 0]
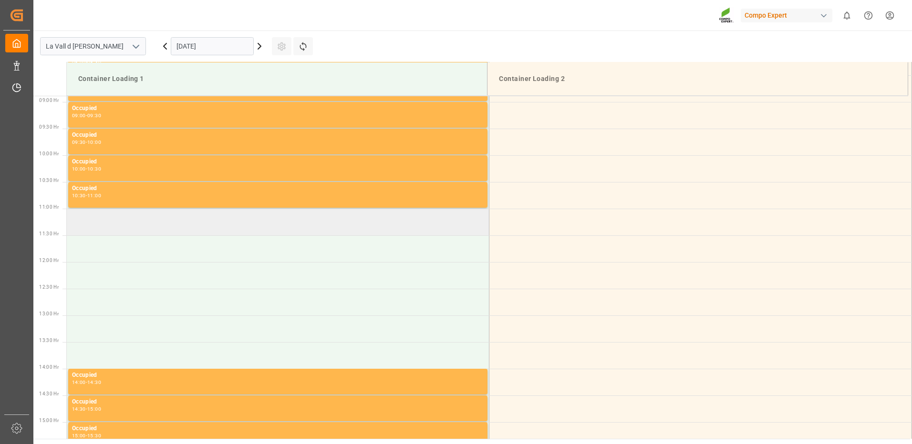
click at [312, 217] on td at bounding box center [278, 222] width 422 height 27
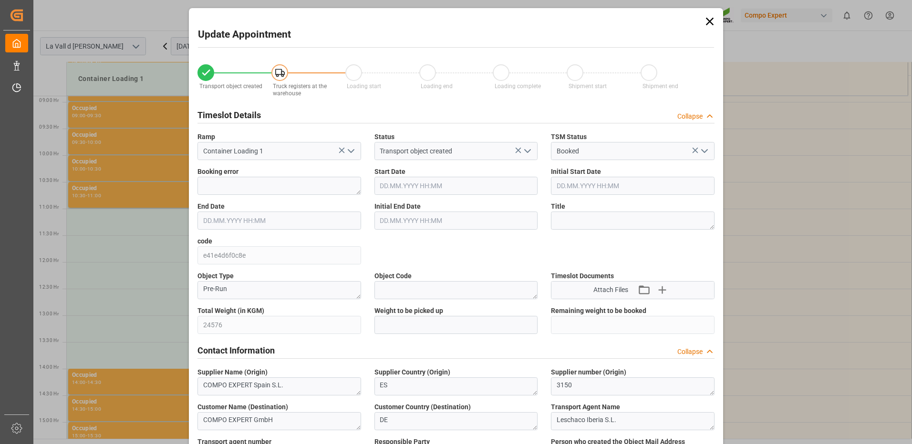
type input "24576"
type input "120"
type input "04.09.2025 11:00"
type input "04.09.2025 11:30"
type input "[DATE] 16:03"
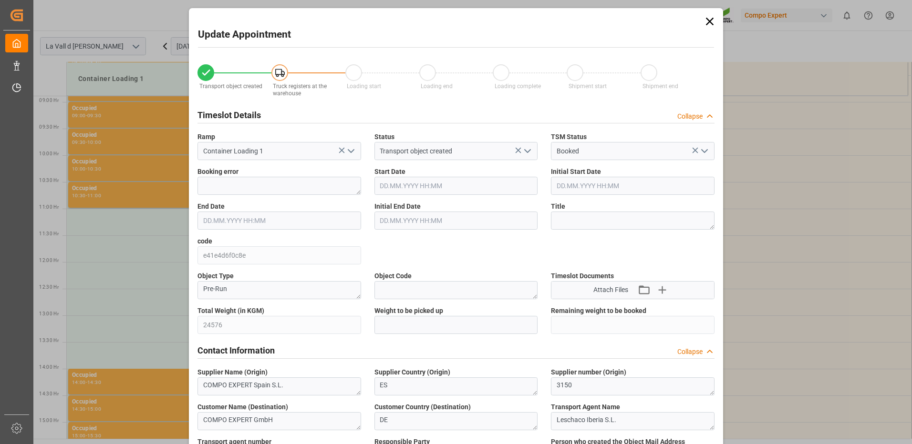
type input "02.09.2025 09:34"
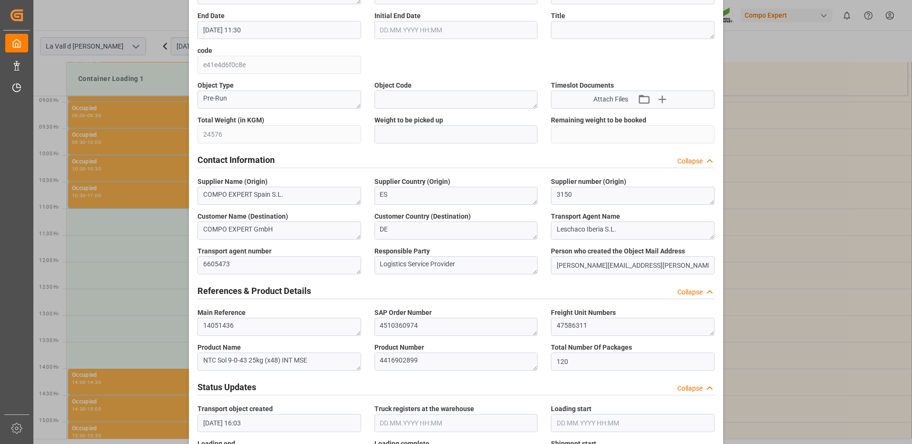
scroll to position [95, 0]
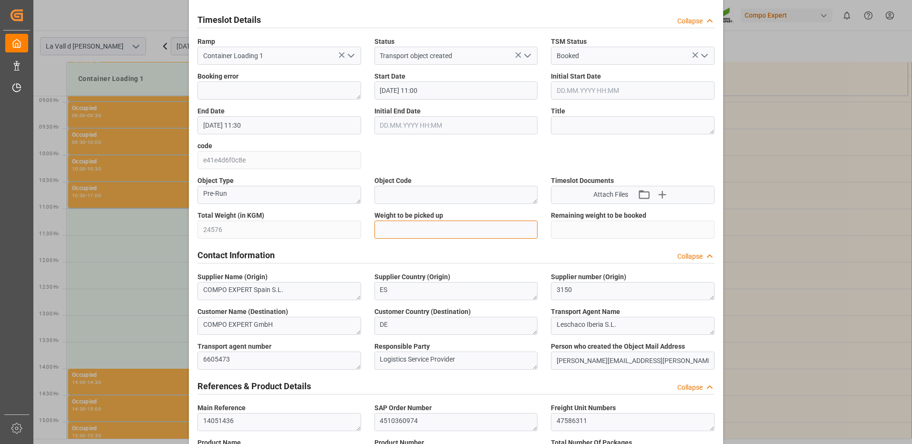
click at [421, 228] on input "text" at bounding box center [456, 230] width 164 height 18
type input "24576"
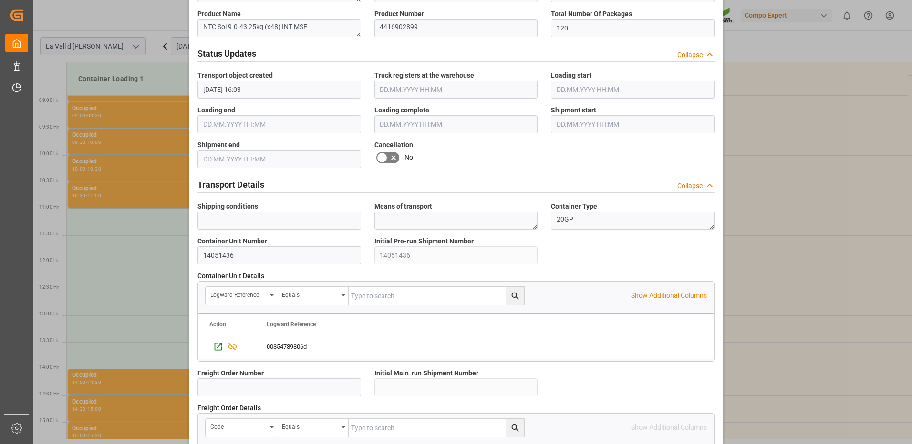
scroll to position [811, 0]
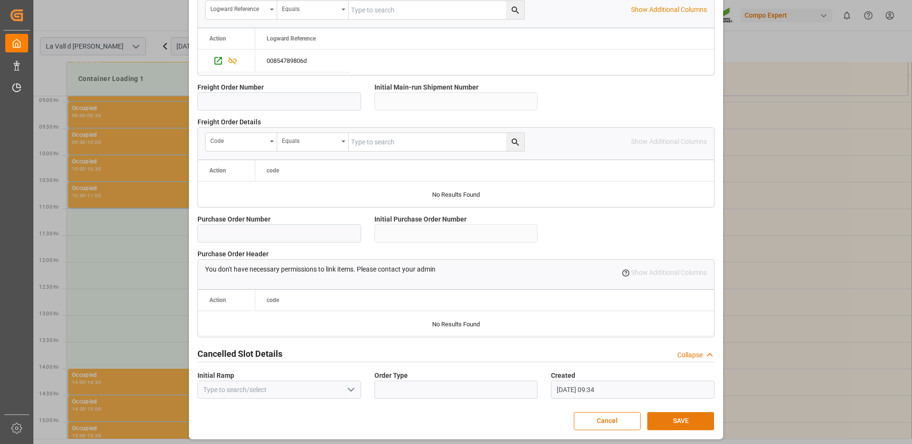
click at [690, 419] on button "SAVE" at bounding box center [680, 421] width 67 height 18
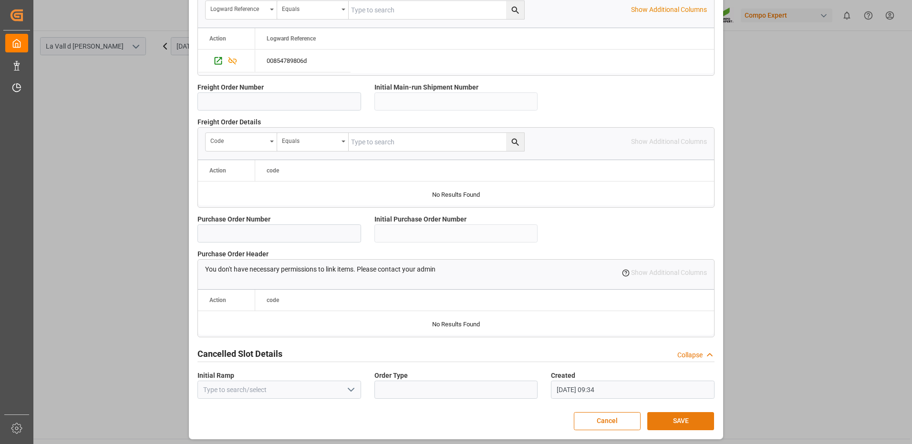
click at [670, 422] on button "SAVE" at bounding box center [680, 421] width 67 height 18
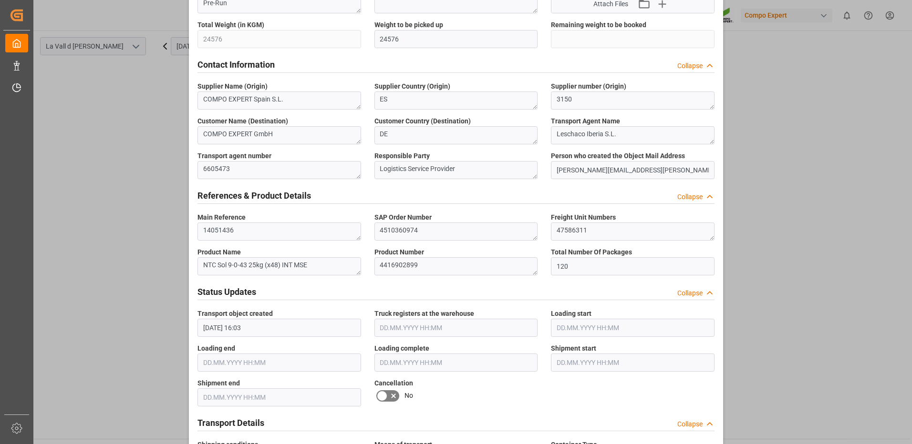
scroll to position [0, 0]
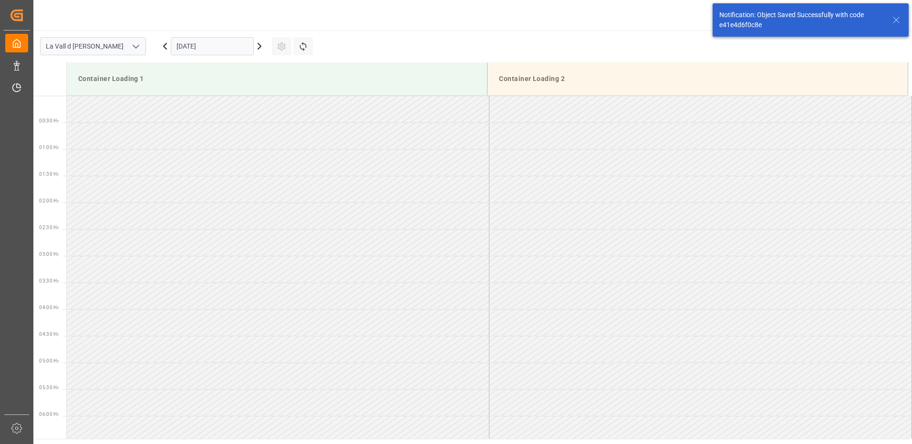
scroll to position [528, 0]
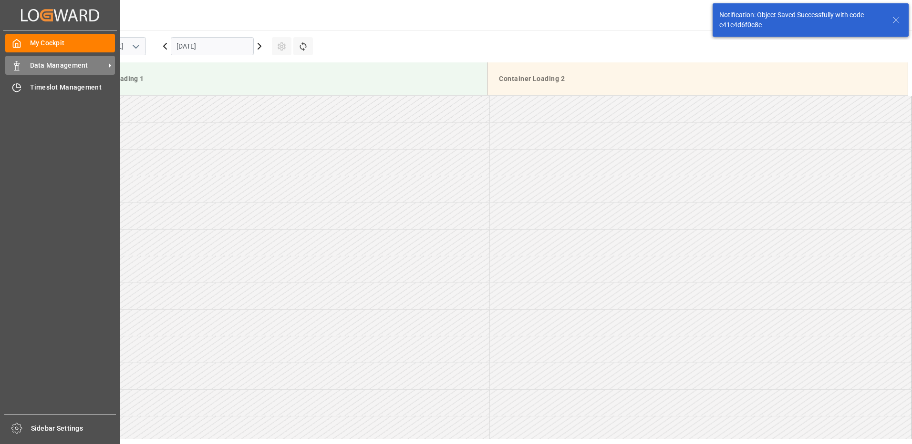
click at [24, 64] on div "Data Management Data Management" at bounding box center [60, 65] width 110 height 19
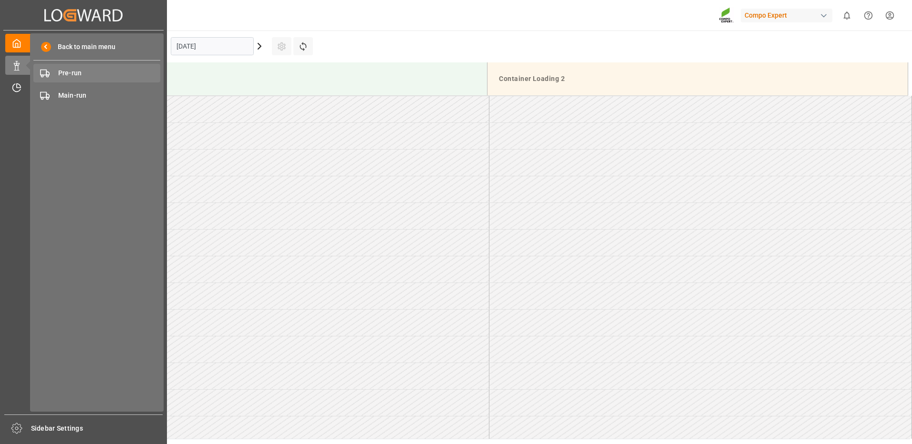
click at [66, 78] on span "Pre-run" at bounding box center [109, 73] width 103 height 10
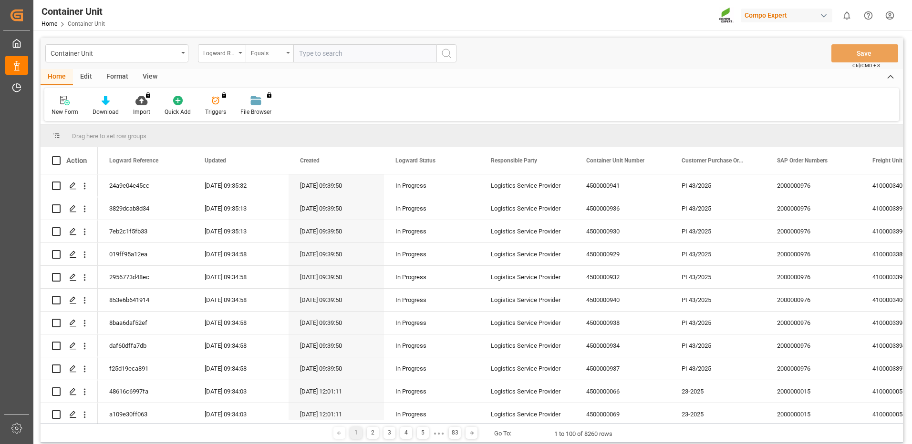
click at [264, 56] on div "Equals" at bounding box center [267, 52] width 32 height 11
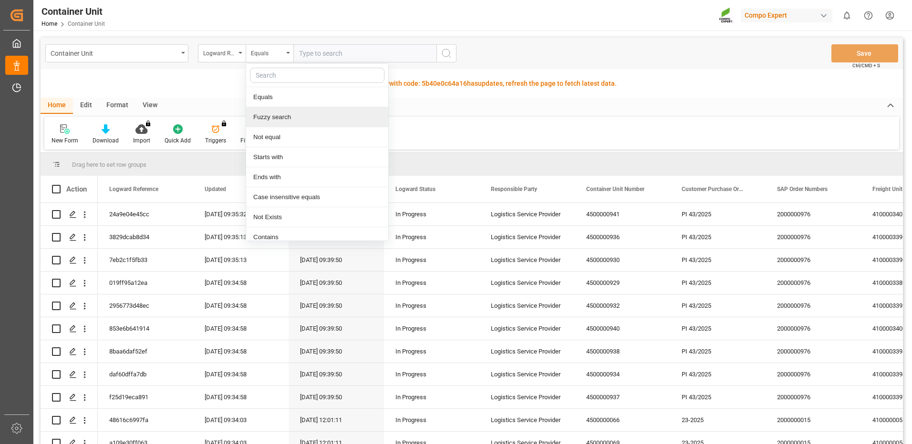
click at [266, 118] on div "Fuzzy search" at bounding box center [317, 117] width 142 height 20
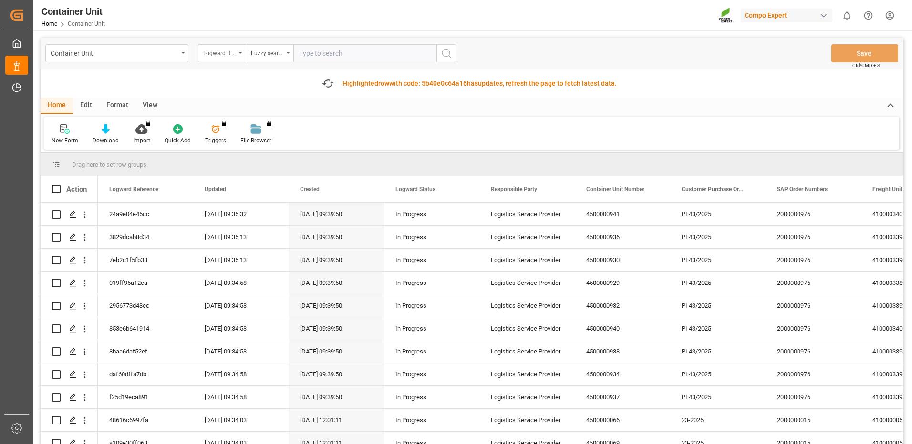
click at [353, 52] on input "text" at bounding box center [364, 53] width 143 height 18
paste input "4510360974"
type input "4510360974"
click at [450, 55] on icon "search button" at bounding box center [446, 53] width 11 height 11
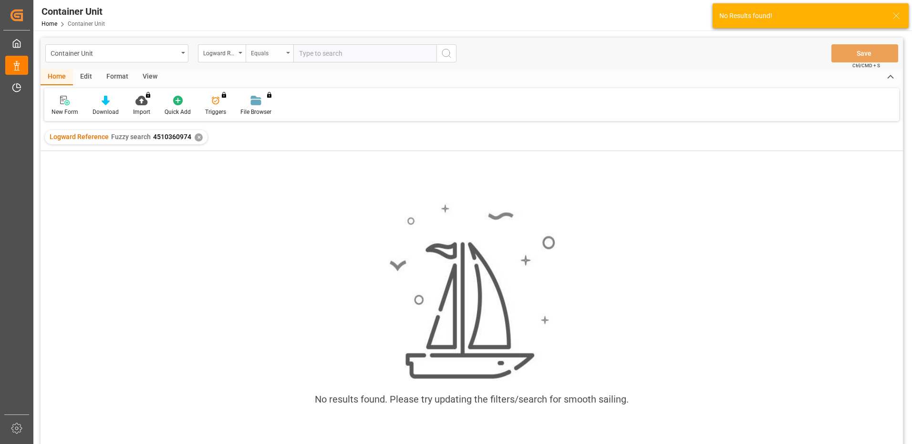
click at [265, 50] on div "Equals" at bounding box center [267, 52] width 32 height 11
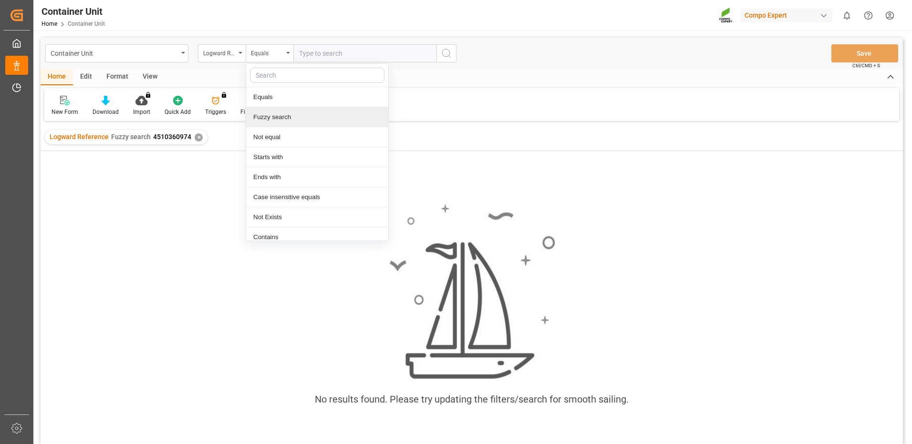
click at [313, 112] on div "Fuzzy search" at bounding box center [317, 117] width 142 height 20
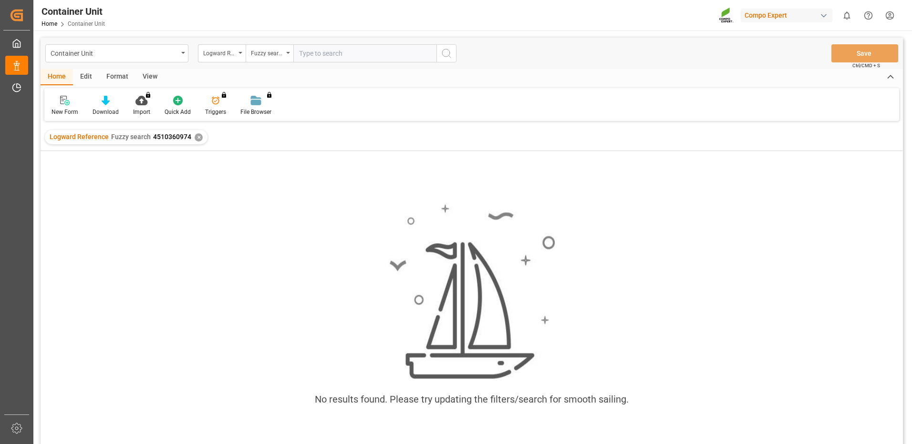
click at [344, 55] on input "text" at bounding box center [364, 53] width 143 height 18
paste input "4510360974"
type input "4510360974"
click at [449, 54] on icon "search button" at bounding box center [446, 53] width 11 height 11
click at [364, 138] on div "✕" at bounding box center [366, 138] width 8 height 8
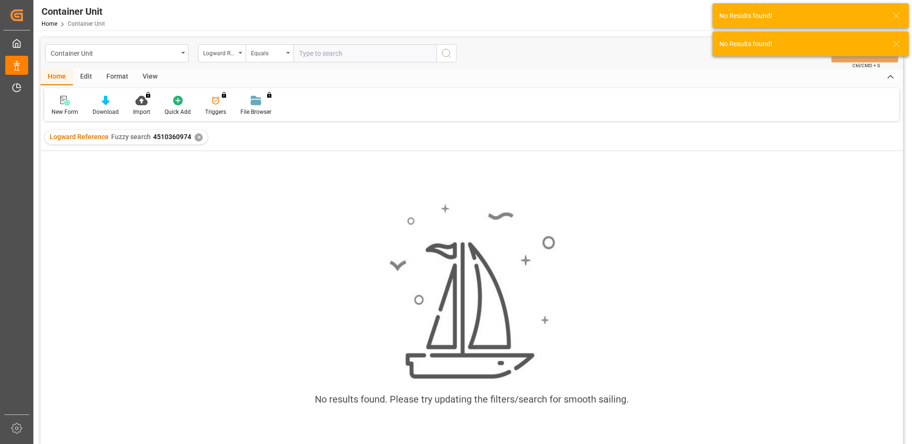
click at [195, 138] on div "✕" at bounding box center [199, 138] width 8 height 8
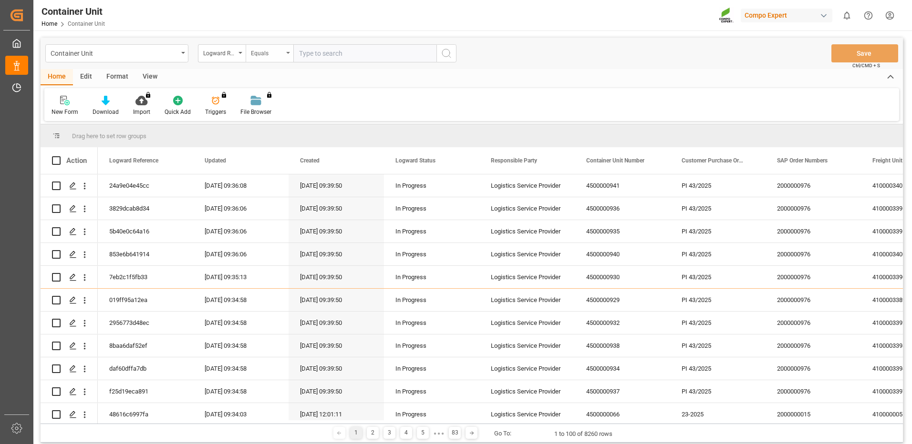
click at [254, 55] on div "Equals" at bounding box center [267, 52] width 32 height 11
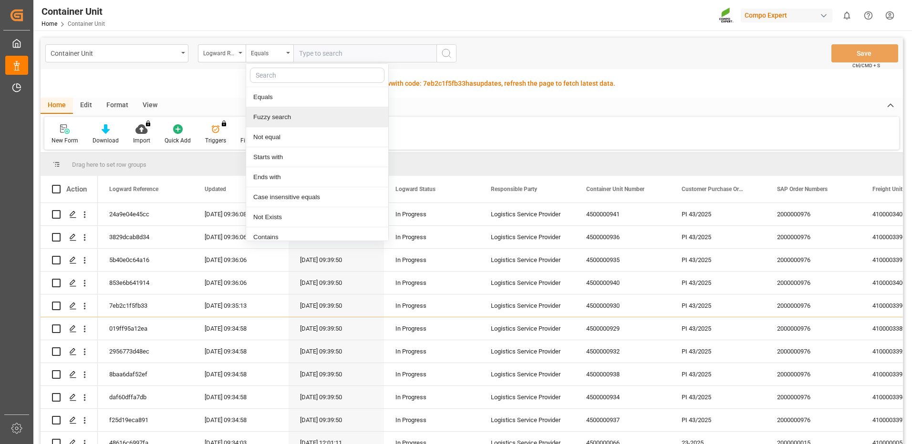
click at [275, 120] on div "Fuzzy search" at bounding box center [317, 117] width 142 height 20
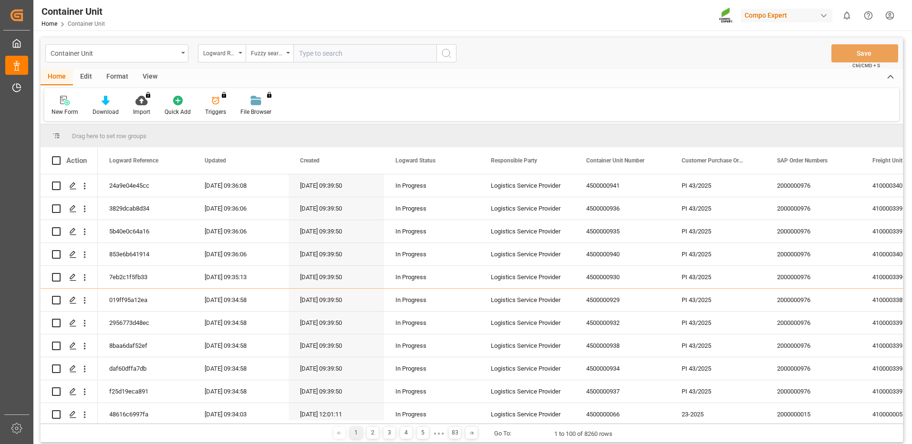
click at [351, 56] on input "text" at bounding box center [364, 53] width 143 height 18
paste input "4510360974"
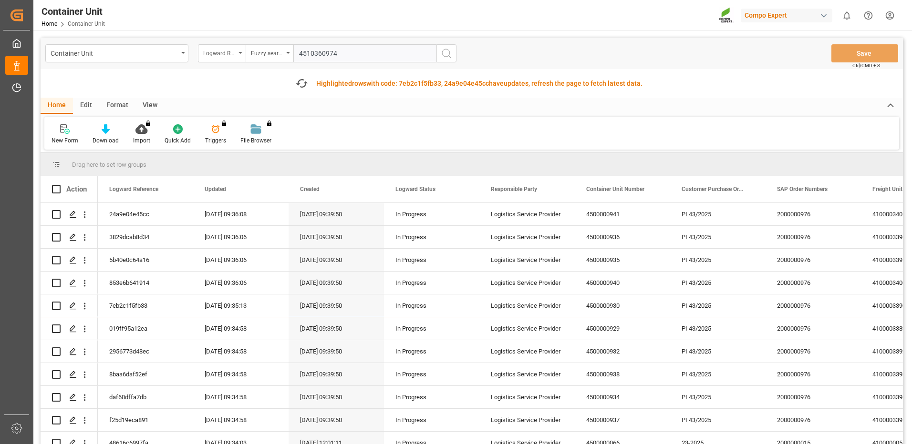
click at [366, 52] on input "4510360974" at bounding box center [364, 53] width 143 height 18
type input "4510360974"
click at [449, 57] on icon "search button" at bounding box center [446, 53] width 11 height 11
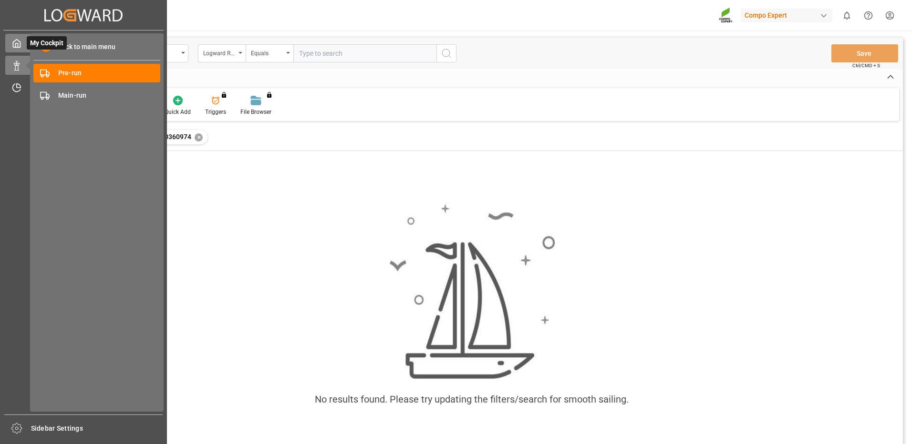
click at [19, 41] on icon at bounding box center [16, 44] width 7 height 8
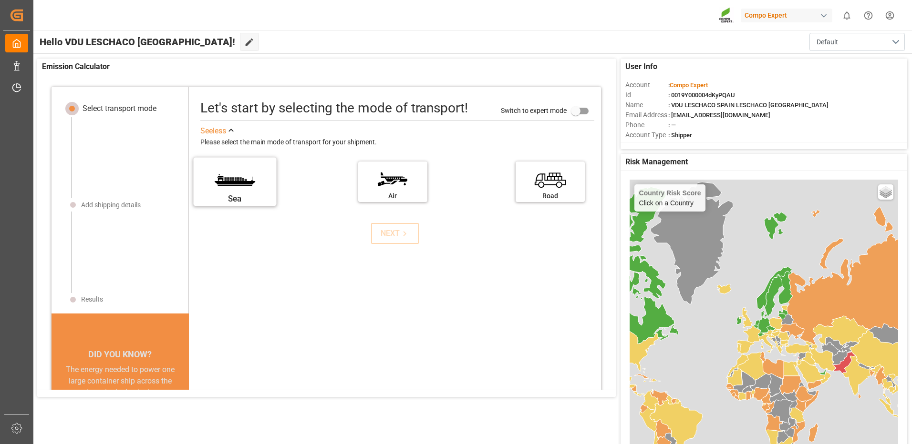
click at [238, 191] on label "Sea" at bounding box center [235, 179] width 72 height 40
click at [0, 0] on input "Sea" at bounding box center [0, 0] width 0 height 0
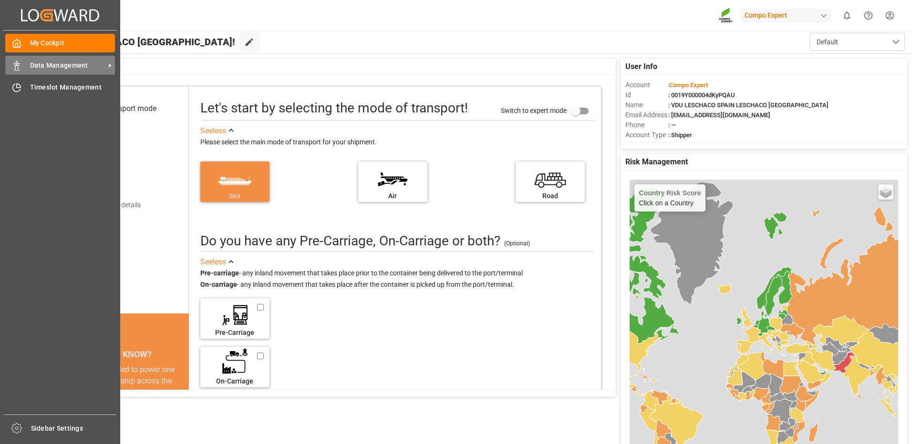
click at [57, 71] on div "Data Management Data Management" at bounding box center [60, 65] width 110 height 19
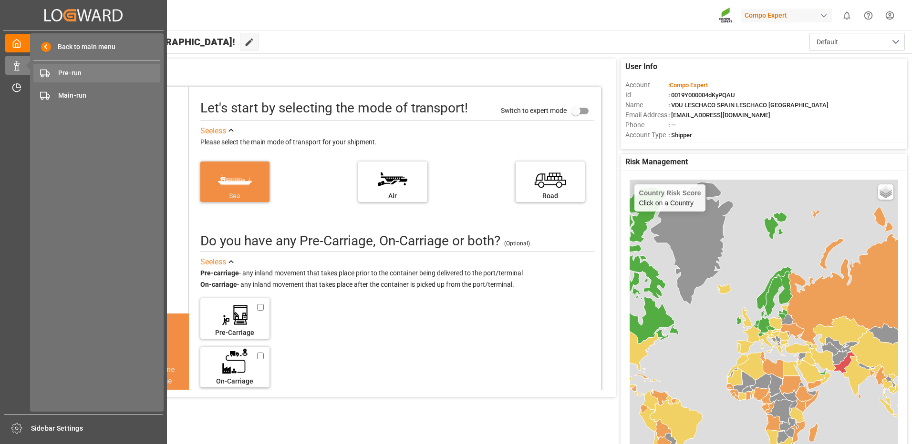
click at [70, 73] on span "Pre-run" at bounding box center [109, 73] width 103 height 10
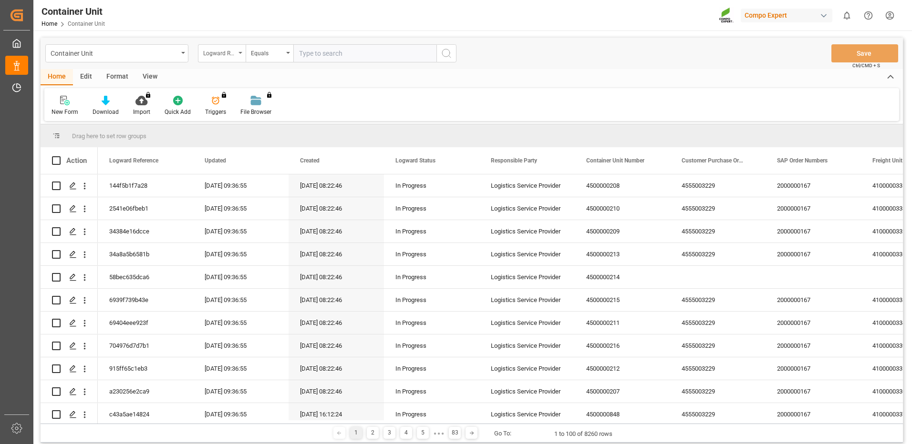
click at [225, 52] on div "Logward Reference" at bounding box center [219, 52] width 32 height 11
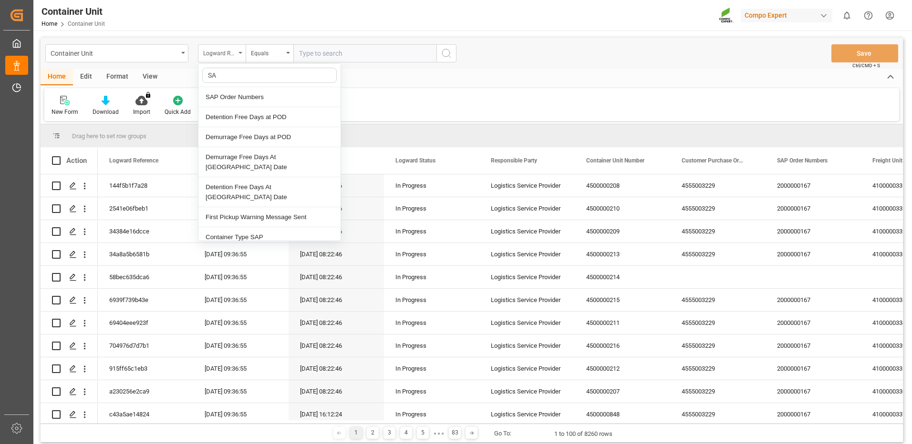
type input "SAP"
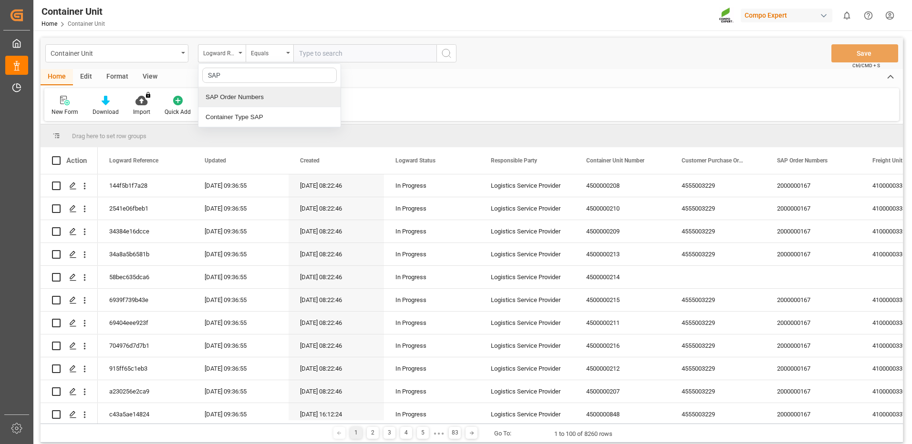
click at [281, 95] on div "SAP Order Numbers" at bounding box center [269, 97] width 142 height 20
click at [276, 60] on div "Equals" at bounding box center [270, 53] width 48 height 18
type input "FU"
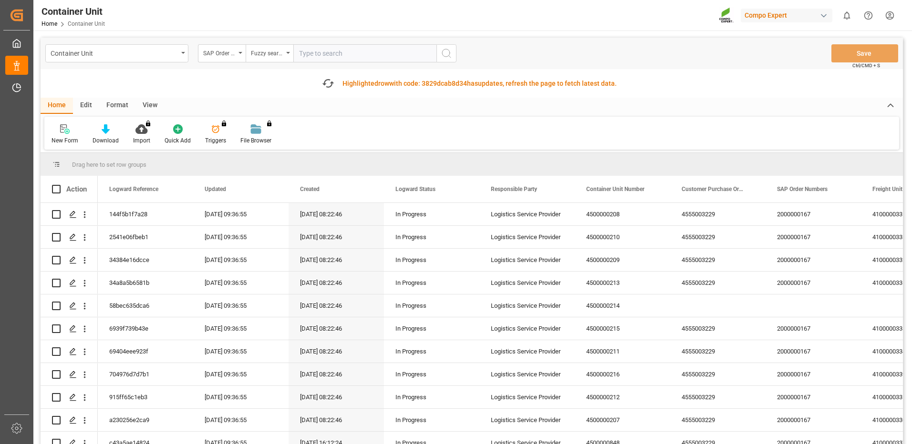
click at [306, 54] on input "text" at bounding box center [364, 53] width 143 height 18
paste input "4510360974"
type input "4510360974"
click at [445, 52] on icon "search button" at bounding box center [446, 53] width 11 height 11
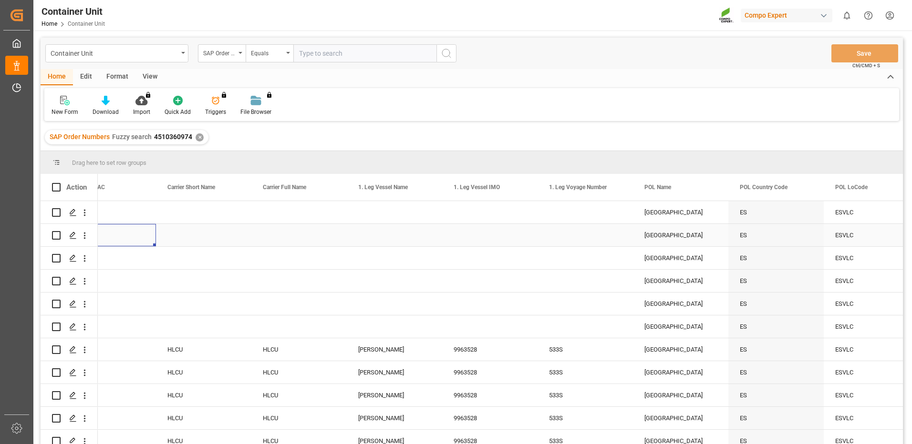
click at [140, 236] on div "Press SPACE to select this row." at bounding box center [108, 235] width 95 height 22
click at [59, 233] on input "Press Space to toggle row selection (unchecked)" at bounding box center [56, 235] width 9 height 9
checkbox input "true"
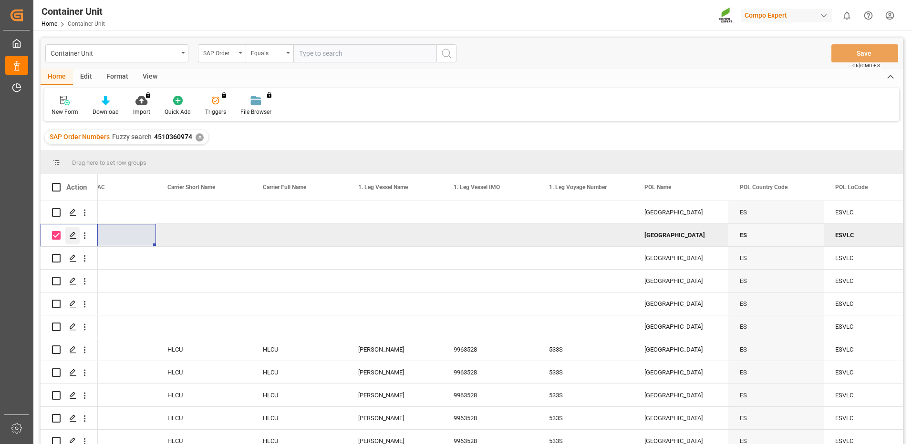
click at [72, 236] on icon "Press SPACE to deselect this row." at bounding box center [73, 236] width 8 height 8
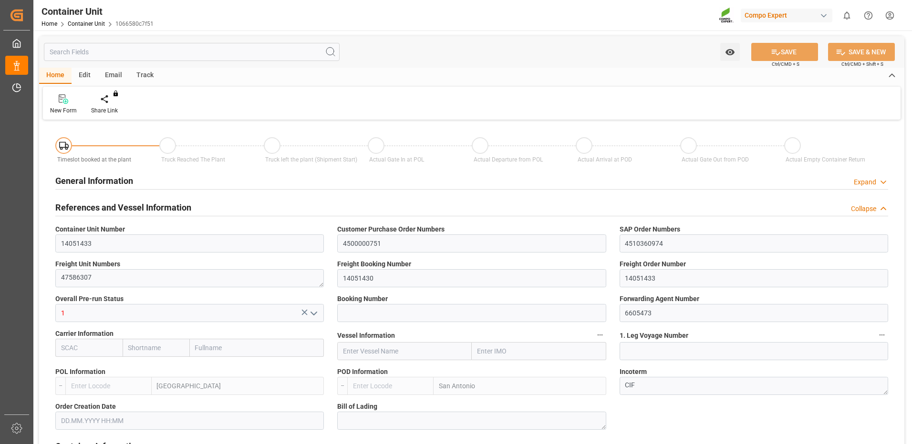
type input "ESVLC"
type input "CLSAI"
type input "7"
type input "0"
type input "8"
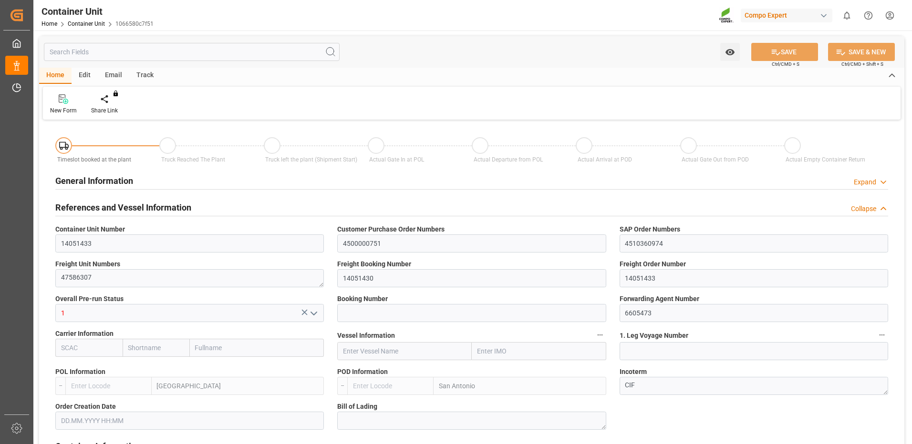
type input "0"
type input "120"
type input "24576"
type input "[DATE] 16:03"
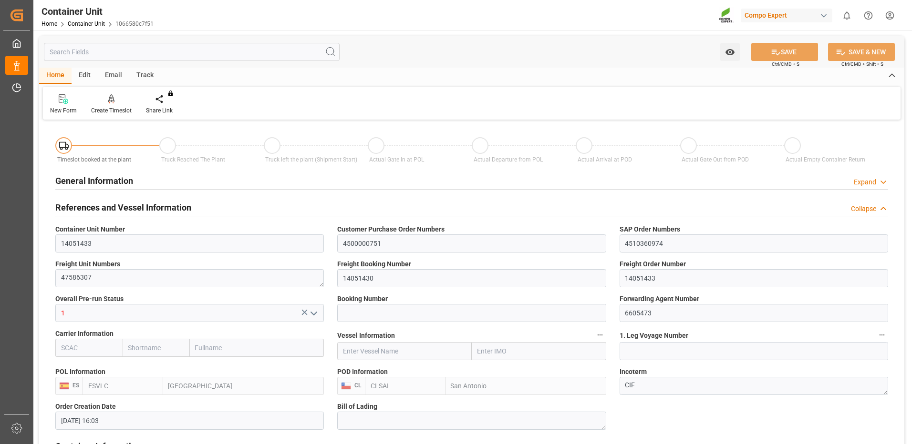
type input "[DATE]"
click at [113, 102] on icon at bounding box center [111, 98] width 7 height 8
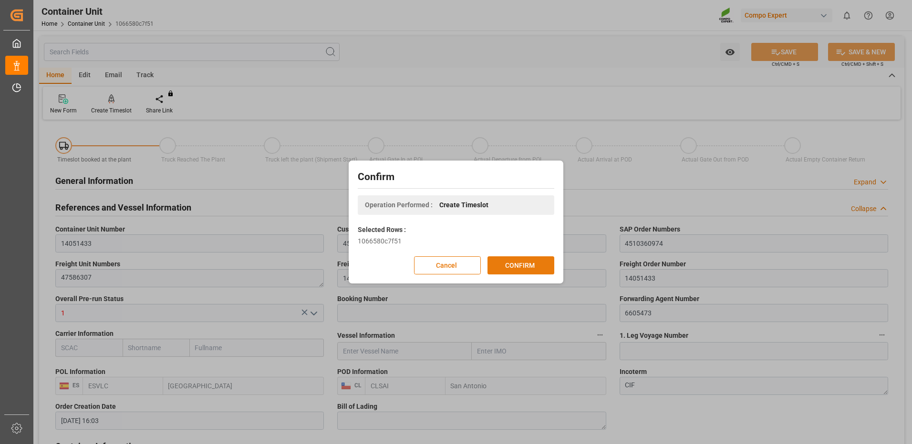
click at [539, 269] on button "CONFIRM" at bounding box center [520, 266] width 67 height 18
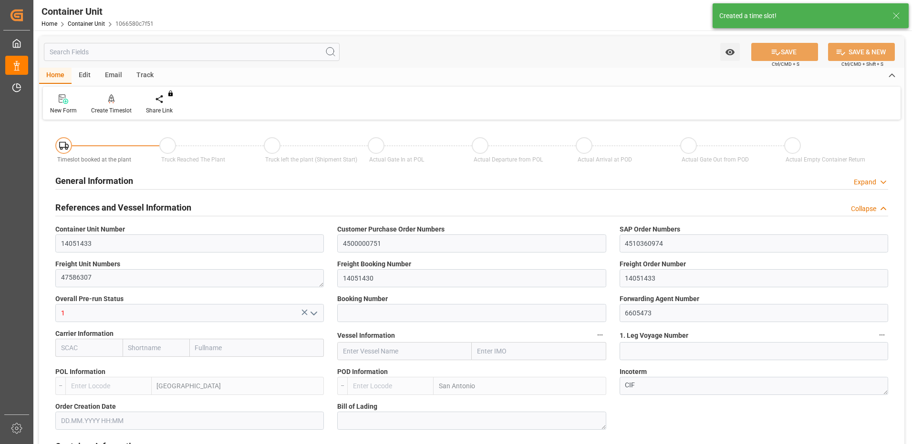
type input "ESVLC"
type input "CLSAI"
type input "7"
type input "0"
type input "8"
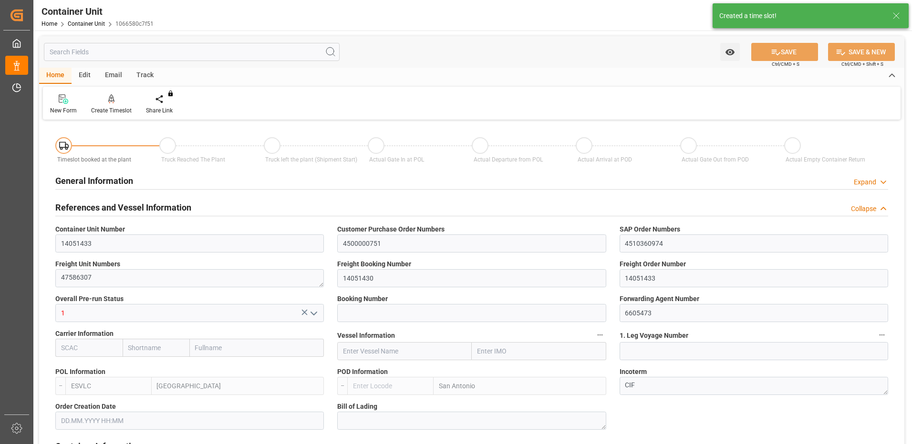
type input "0"
type input "120"
type input "24576"
type input "25.08.2025 16:03"
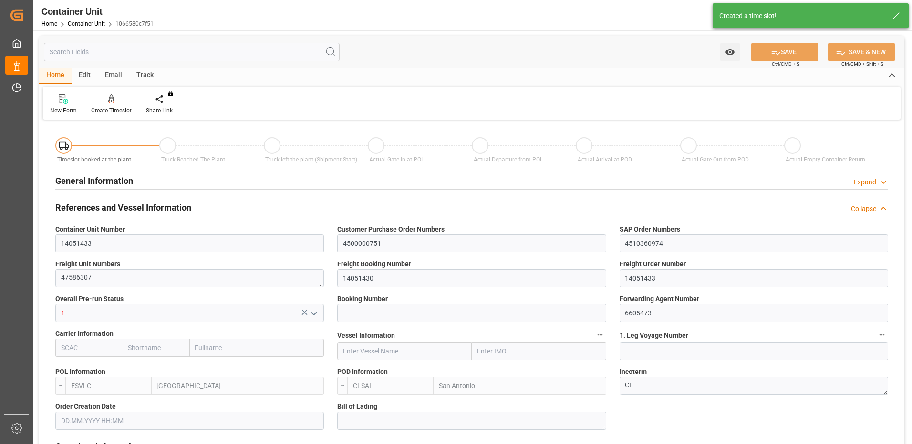
type input "25.08.2025"
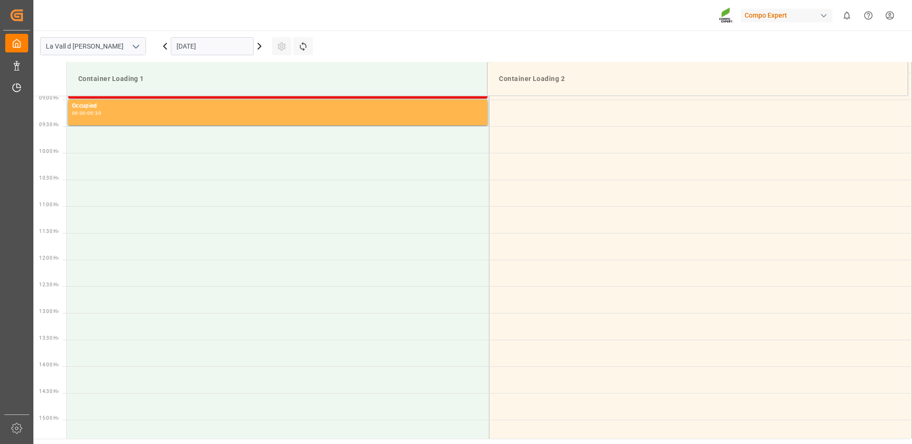
scroll to position [429, 0]
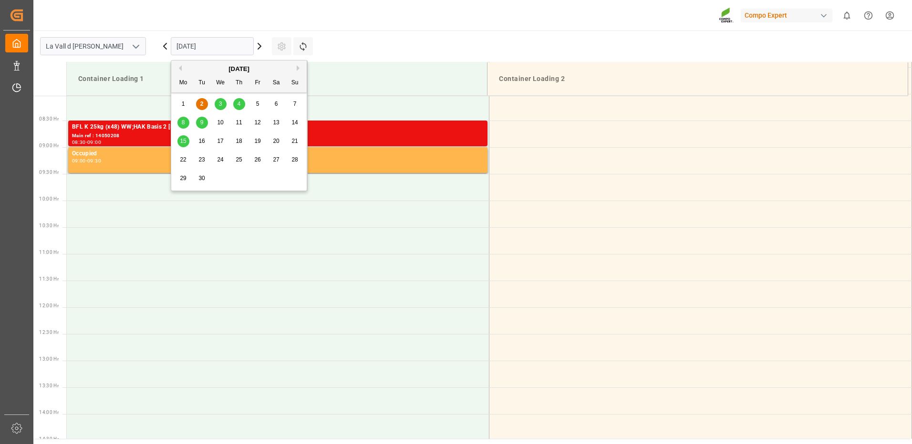
drag, startPoint x: 188, startPoint y: 44, endPoint x: 189, endPoint y: 58, distance: 14.3
click at [188, 46] on input "[DATE]" at bounding box center [212, 46] width 83 height 18
click at [237, 106] on span "4" at bounding box center [238, 104] width 3 height 7
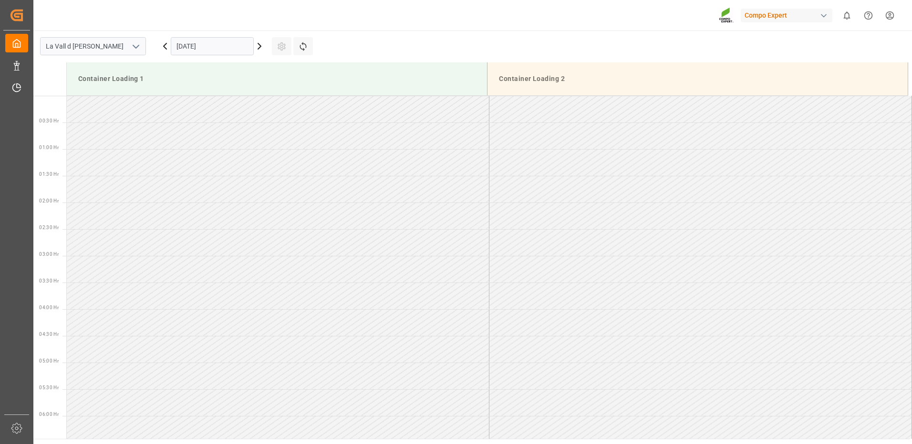
scroll to position [474, 0]
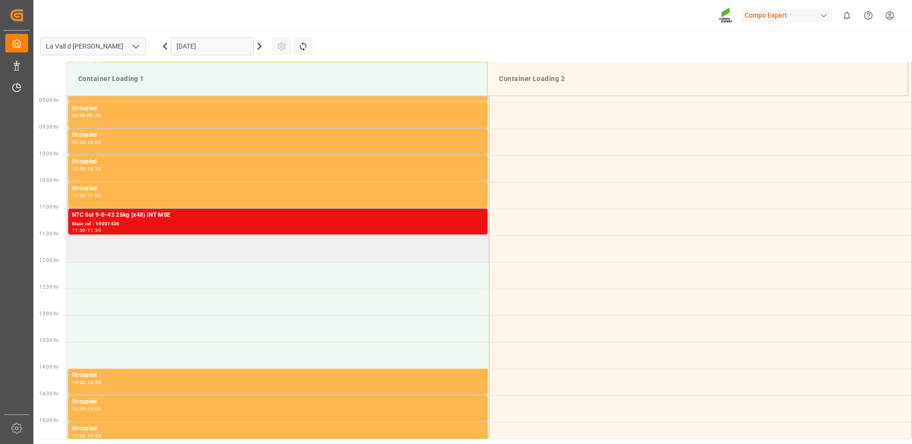
click at [132, 247] on td at bounding box center [278, 249] width 422 height 27
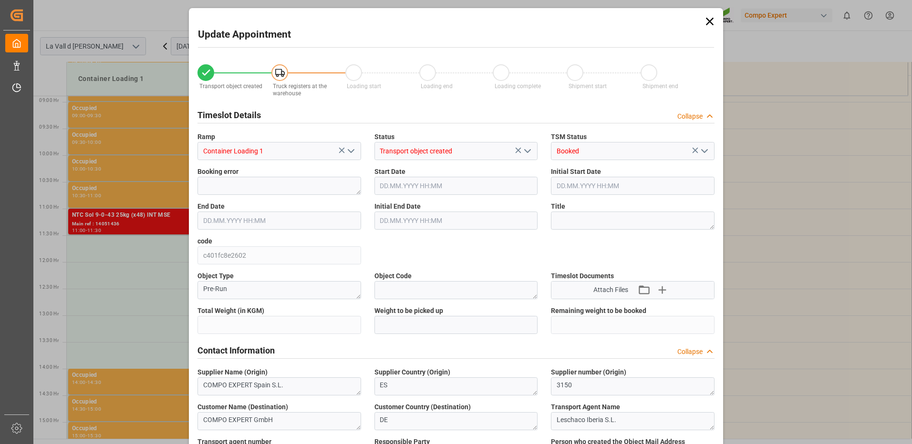
type input "24576"
type input "120"
type input "04.09.2025 11:30"
type input "[DATE] 12:00"
type input "[DATE] 16:03"
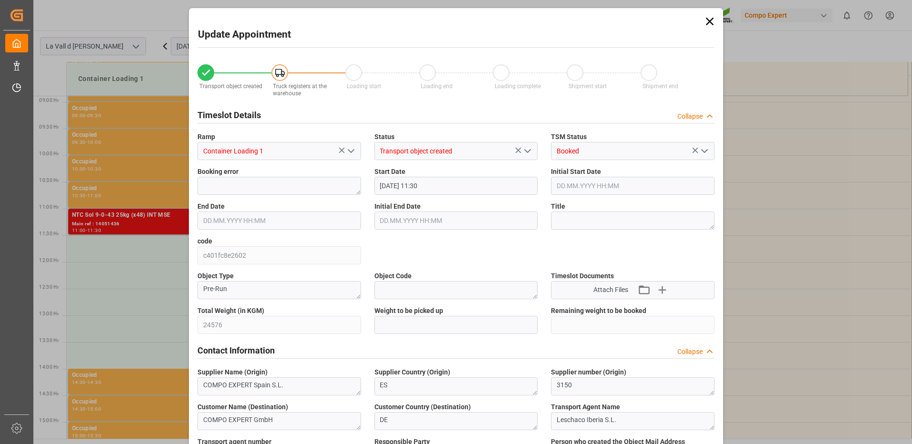
type input "02.09.2025 09:37"
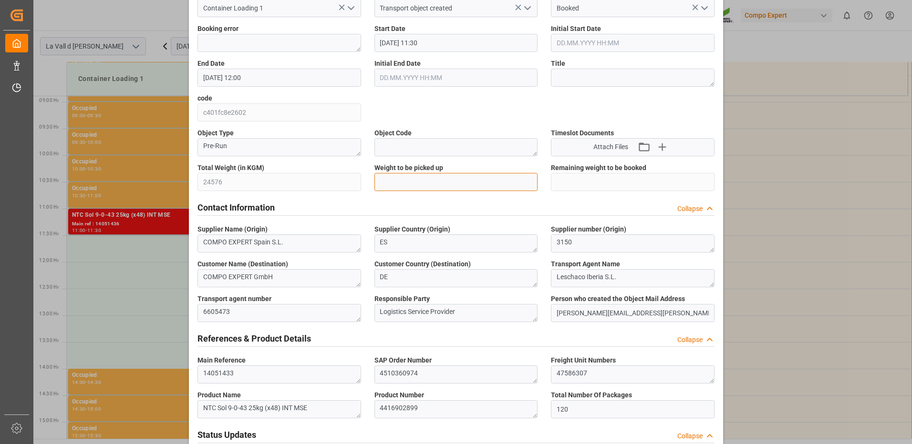
click at [411, 182] on input "text" at bounding box center [456, 182] width 164 height 18
type input "24576"
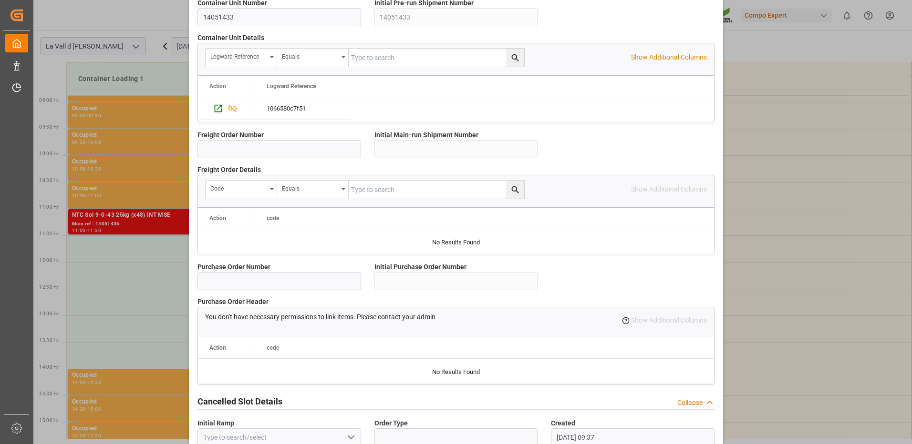
scroll to position [813, 0]
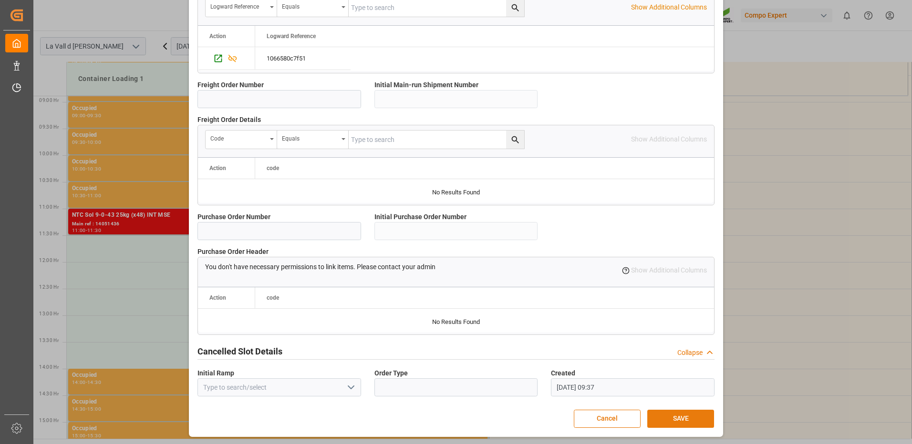
click at [678, 420] on button "SAVE" at bounding box center [680, 419] width 67 height 18
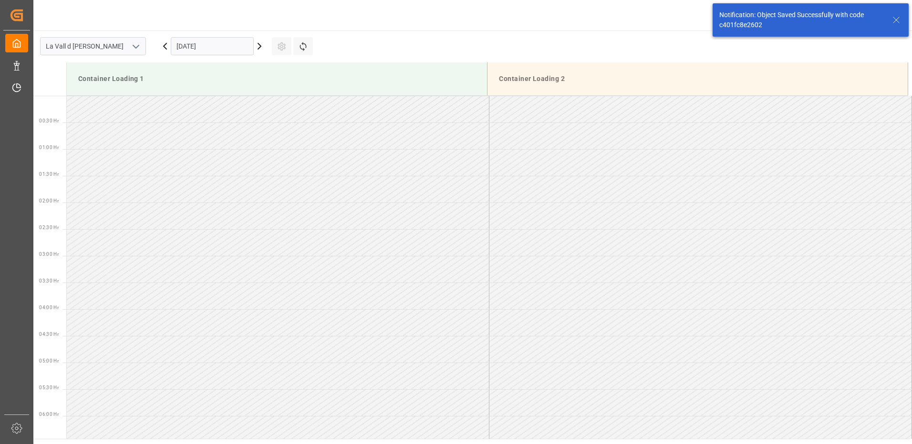
scroll to position [528, 0]
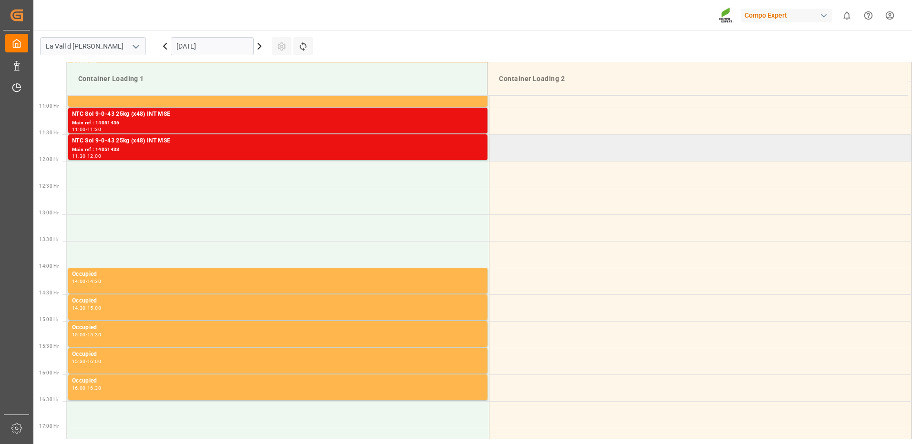
scroll to position [528, 0]
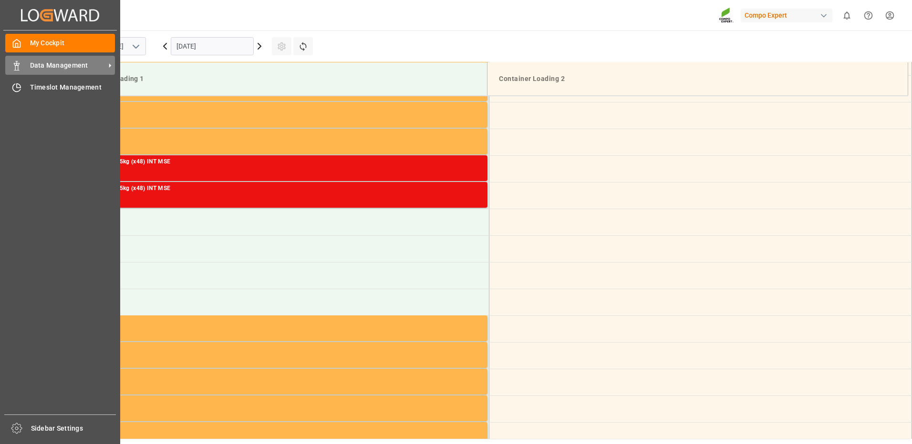
click at [32, 65] on span "Data Management" at bounding box center [67, 66] width 75 height 10
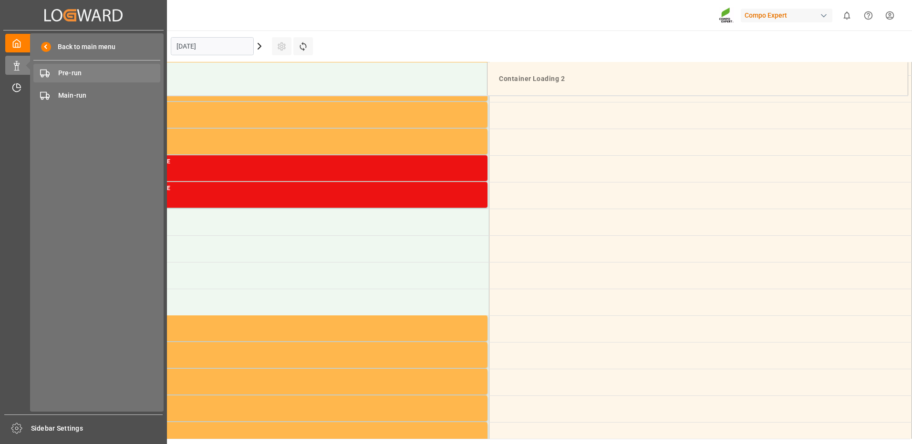
click at [88, 74] on span "Pre-run" at bounding box center [109, 73] width 103 height 10
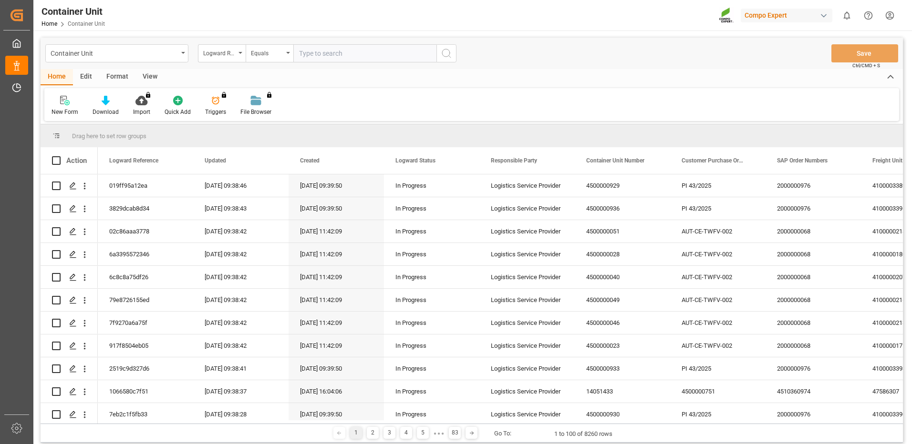
click at [235, 56] on div "Logward Reference" at bounding box center [219, 52] width 32 height 11
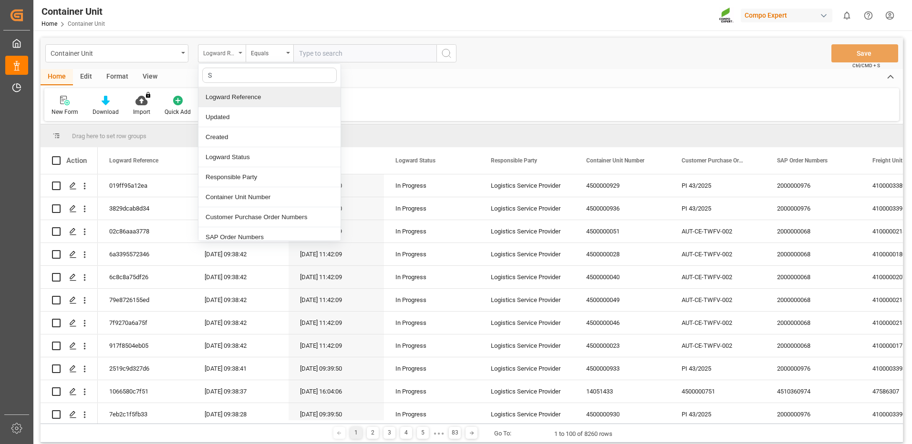
type input "SA"
click at [245, 100] on div "SAP Order Numbers" at bounding box center [269, 97] width 142 height 20
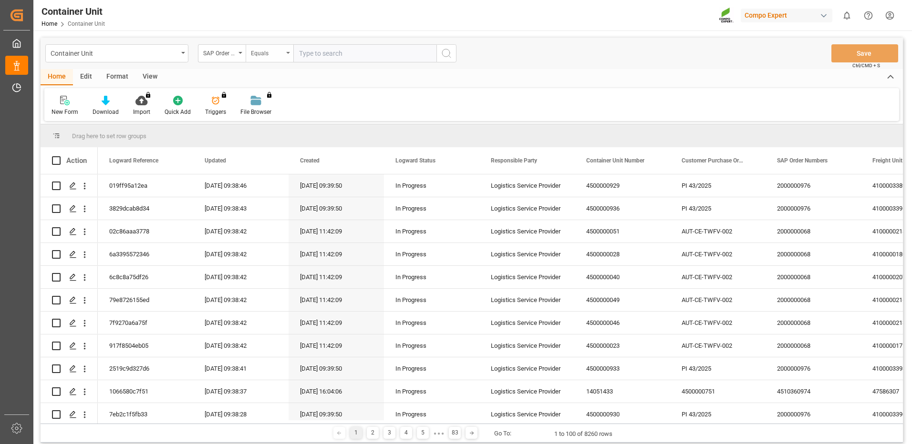
click at [268, 56] on div "Equals" at bounding box center [267, 52] width 32 height 11
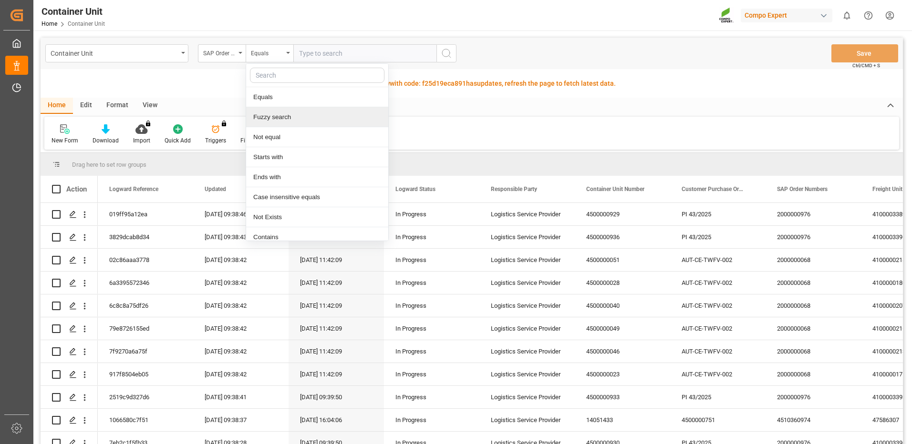
drag, startPoint x: 282, startPoint y: 120, endPoint x: 314, endPoint y: 86, distance: 46.5
click at [284, 117] on div "Fuzzy search" at bounding box center [317, 117] width 142 height 20
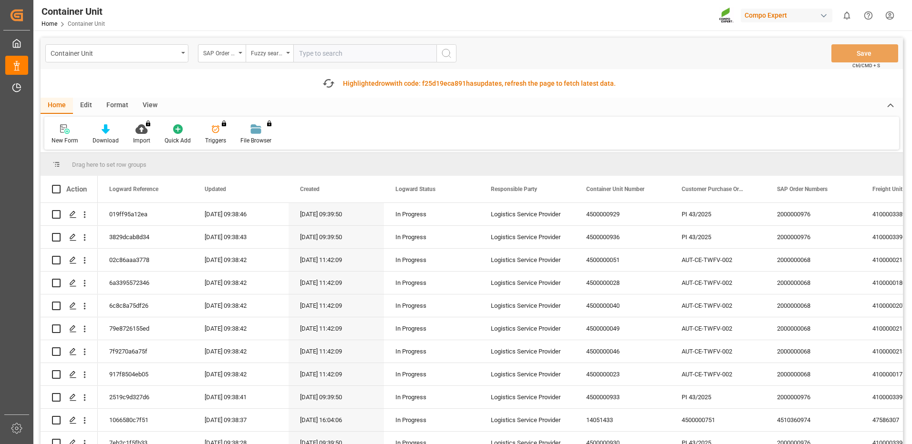
click at [337, 57] on input "text" at bounding box center [364, 53] width 143 height 18
paste input "4510360974"
type input "4510360974"
click at [450, 47] on button "search button" at bounding box center [446, 53] width 20 height 18
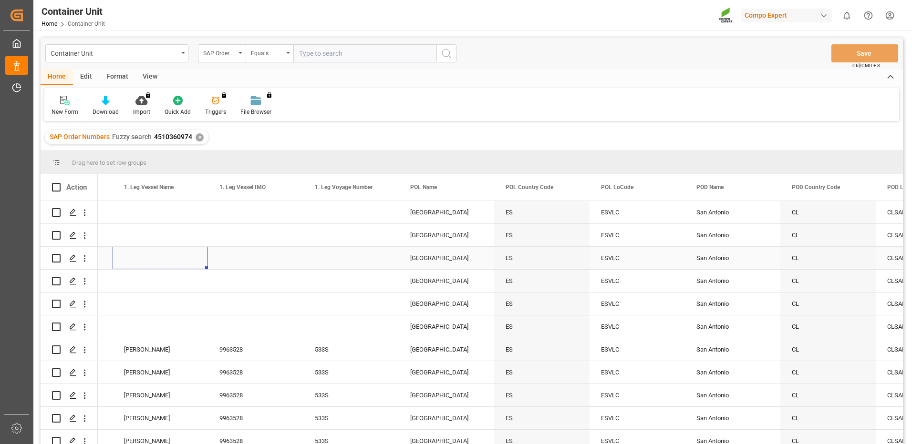
click at [113, 261] on div "Press SPACE to select this row." at bounding box center [160, 258] width 95 height 22
click at [58, 260] on input "Press Space to toggle row selection (unchecked)" at bounding box center [56, 258] width 9 height 9
checkbox input "true"
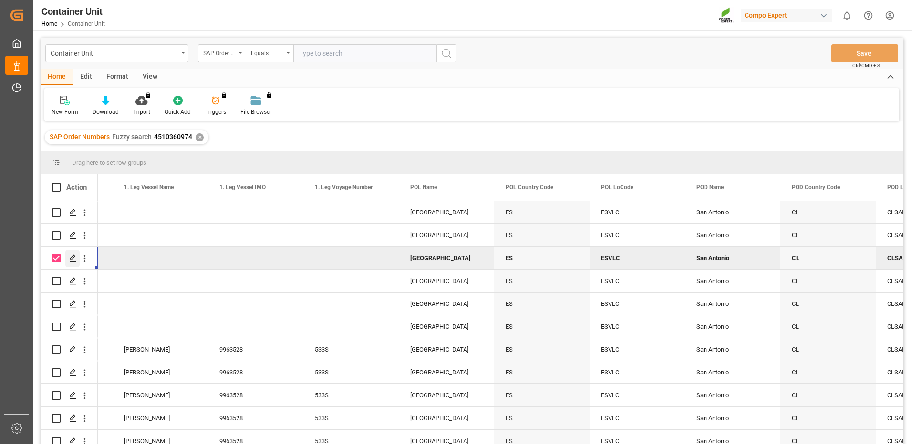
click at [68, 259] on div "Press SPACE to deselect this row." at bounding box center [72, 259] width 14 height 18
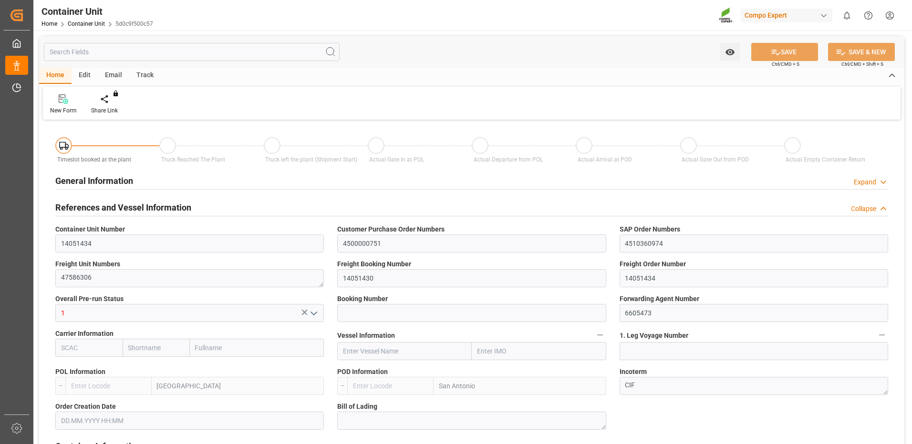
type input "ESVLC"
type input "CLSAI"
type input "7"
type input "0"
type input "8"
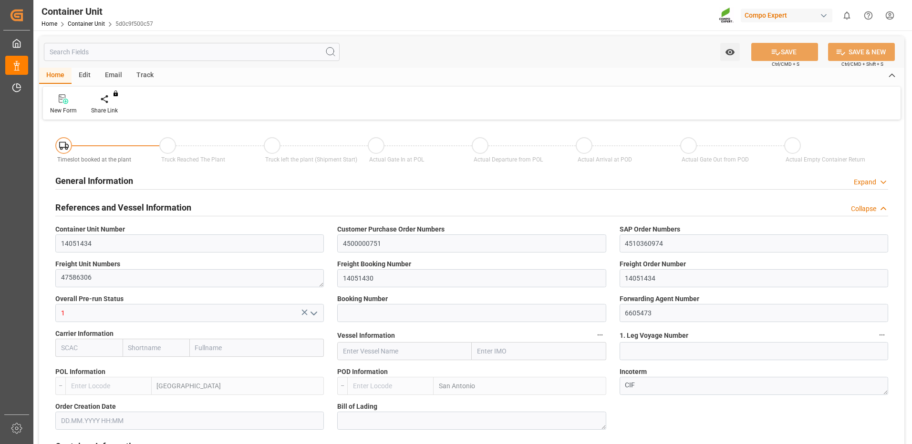
type input "0"
type input "120"
type input "24576"
type input "[DATE] 16:03"
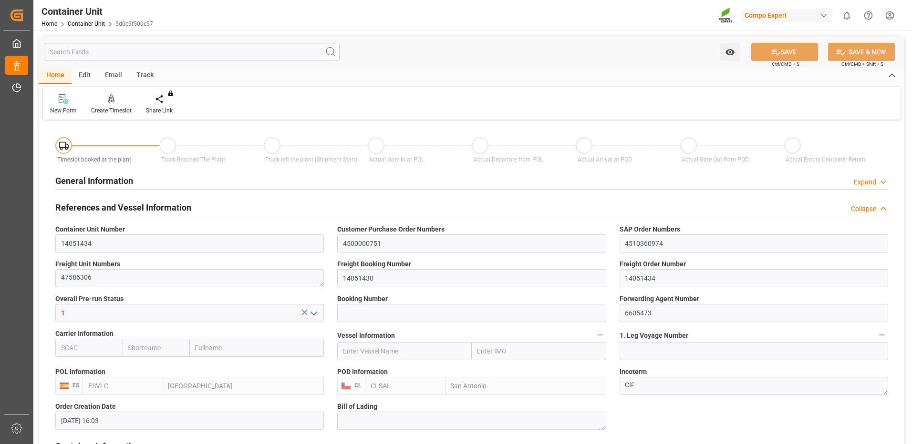
type input "[DATE]"
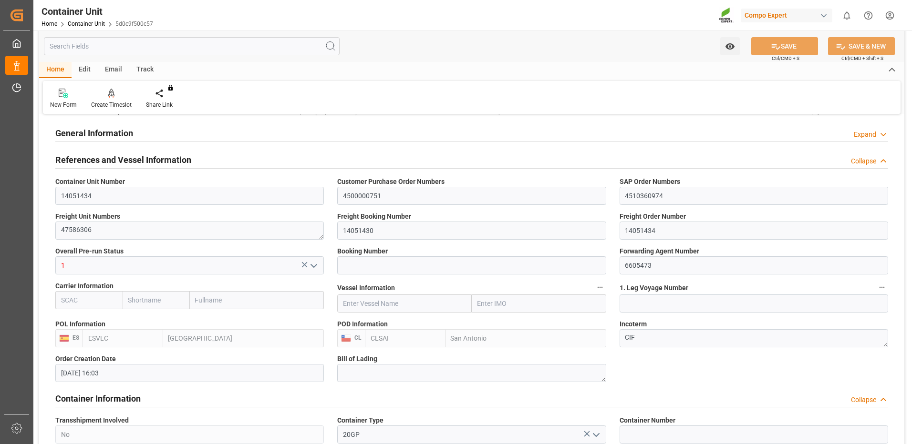
scroll to position [95, 0]
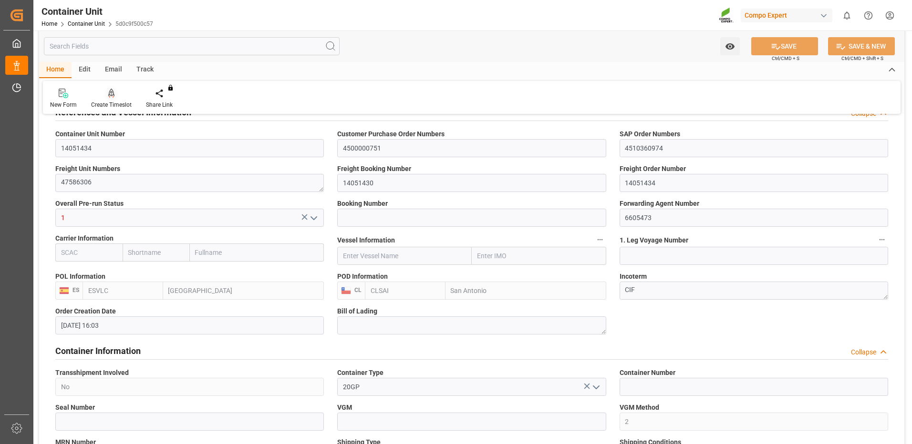
click at [118, 99] on div "Create Timeslot" at bounding box center [111, 98] width 55 height 21
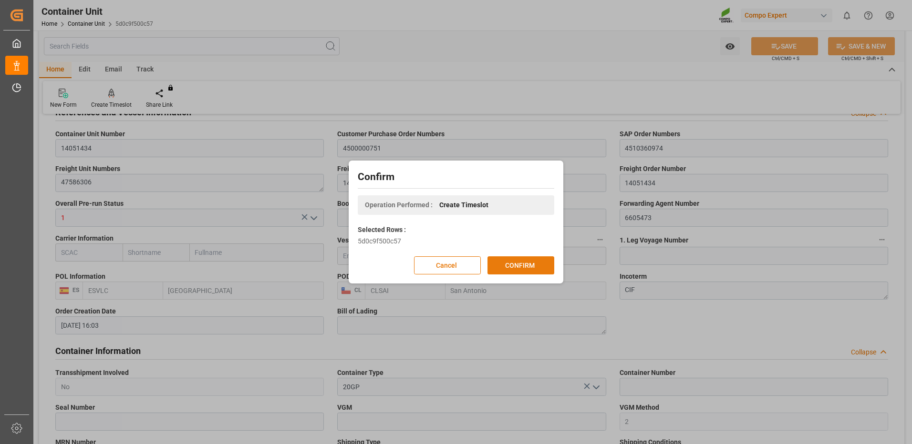
click at [507, 265] on button "CONFIRM" at bounding box center [520, 266] width 67 height 18
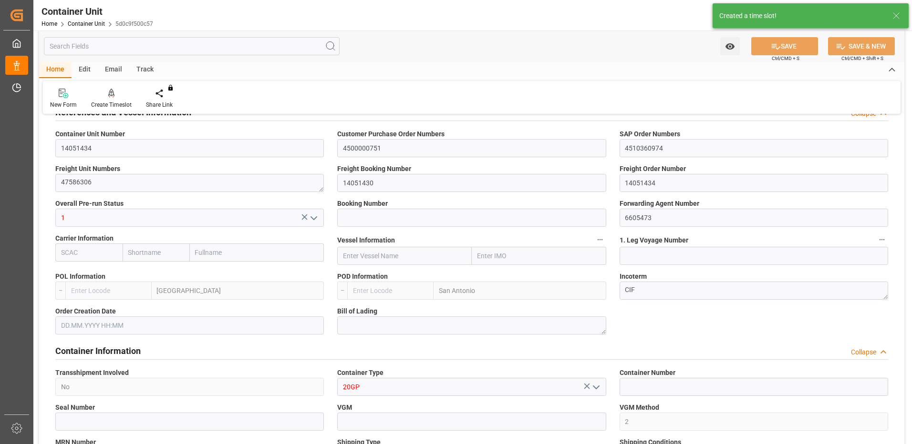
type input "ESVLC"
type input "CLSAI"
type input "7"
type input "0"
type input "8"
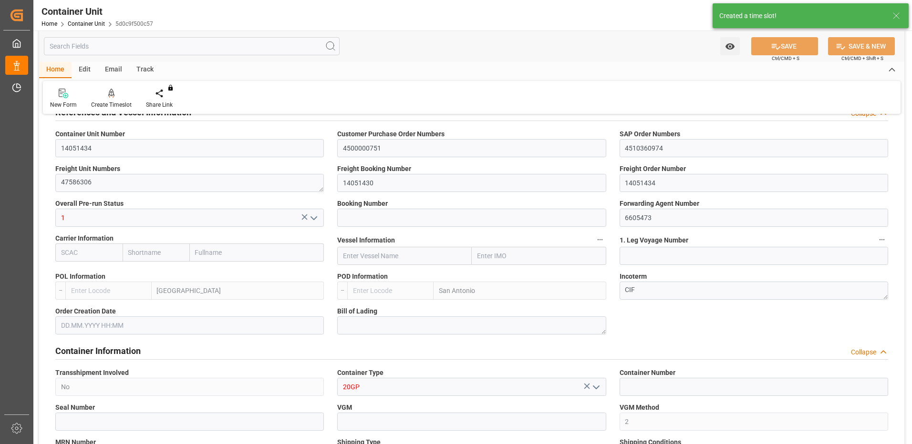
type input "0"
type input "120"
type input "24576"
type input "[DATE] 16:03"
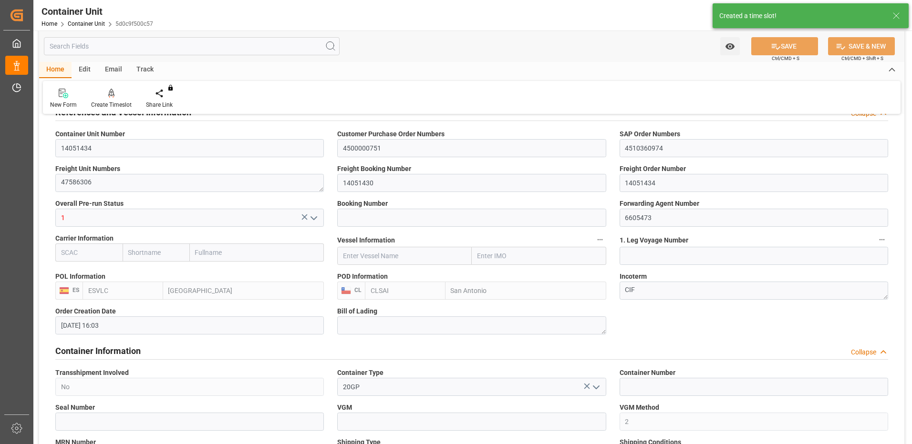
type input "[DATE]"
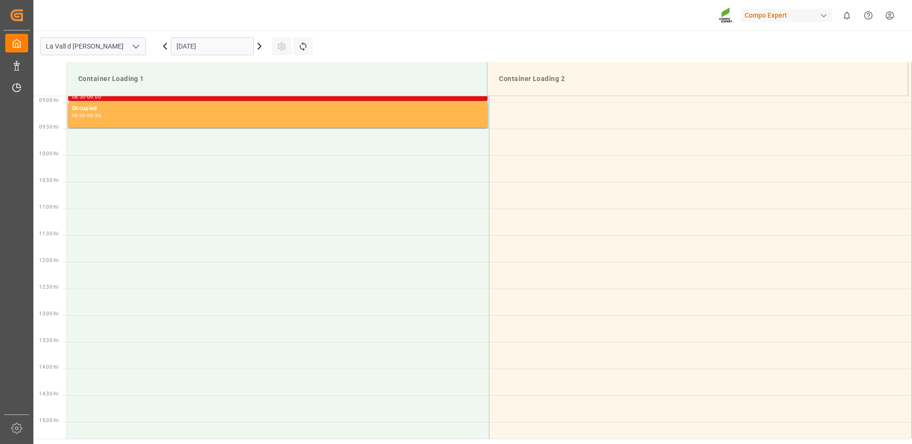
scroll to position [427, 0]
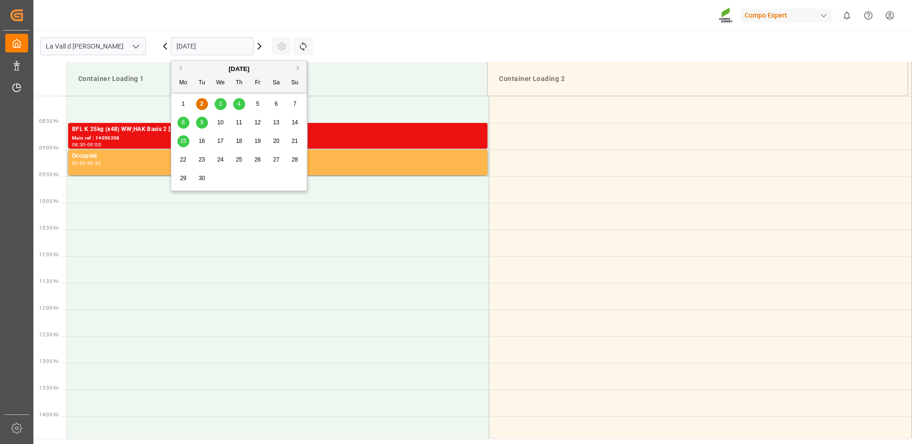
click at [186, 50] on input "[DATE]" at bounding box center [212, 46] width 83 height 18
click at [240, 108] on div "4" at bounding box center [239, 104] width 12 height 11
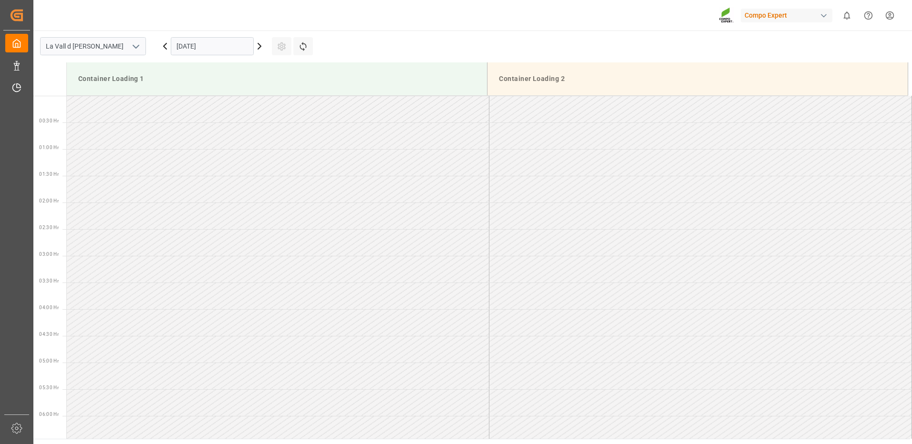
scroll to position [474, 0]
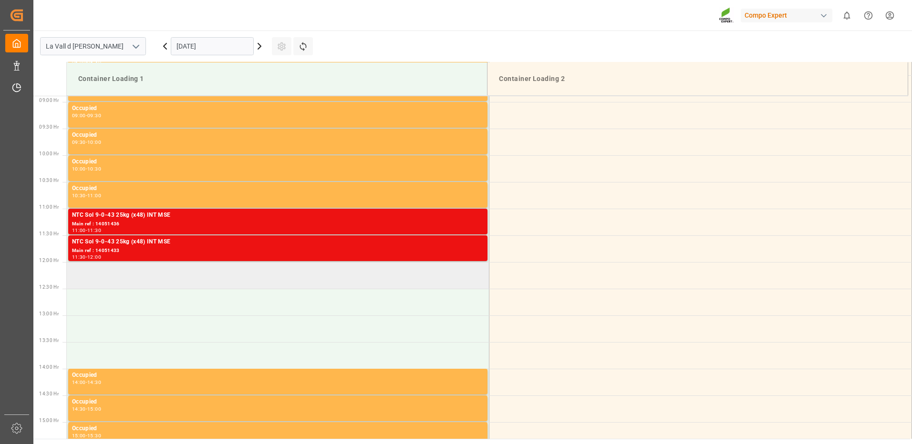
click at [262, 274] on td at bounding box center [278, 275] width 422 height 27
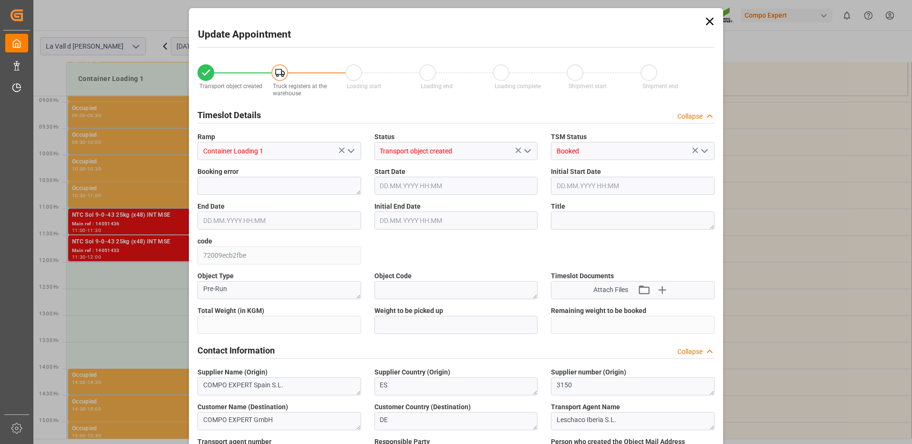
type input "24576"
type input "120"
type input "[DATE] 12:00"
type input "[DATE] 12:30"
type input "[DATE] 16:03"
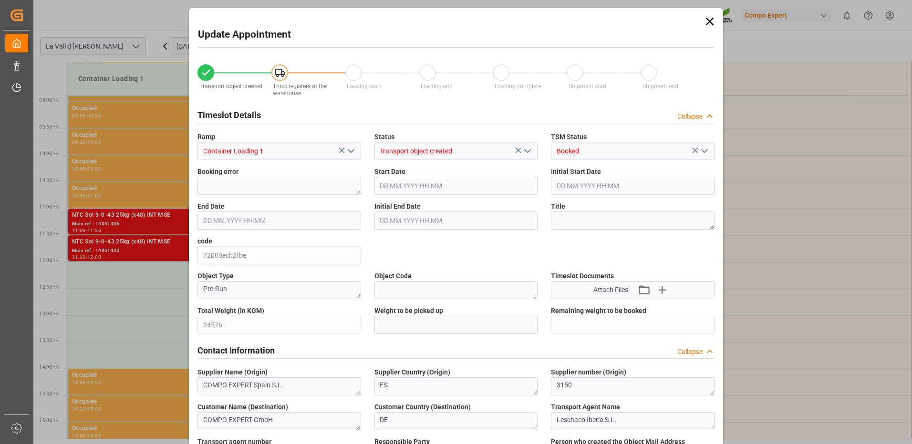
type input "[DATE] 09:39"
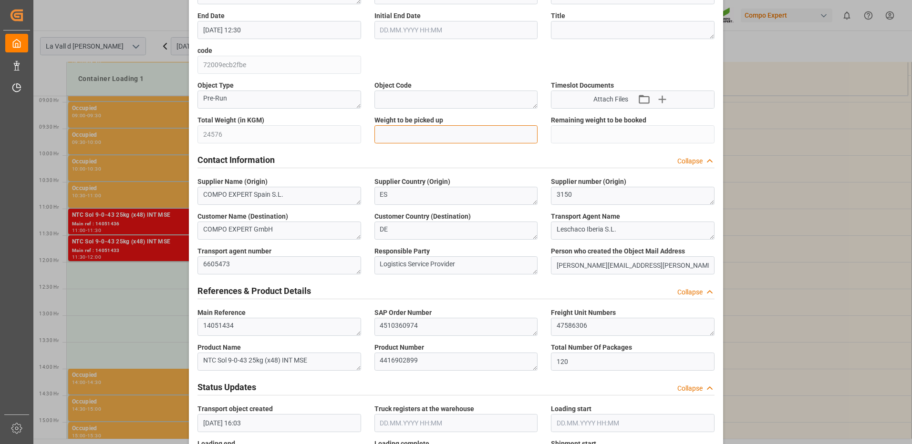
click at [422, 136] on input "text" at bounding box center [456, 134] width 164 height 18
type input "24576"
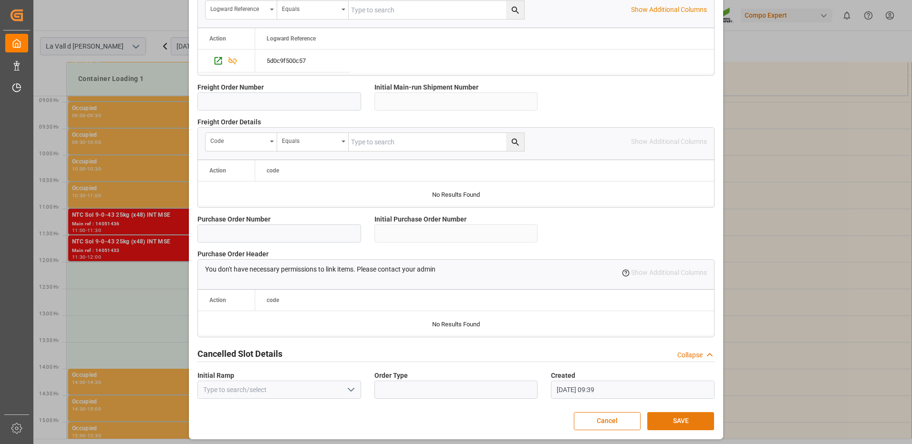
scroll to position [813, 0]
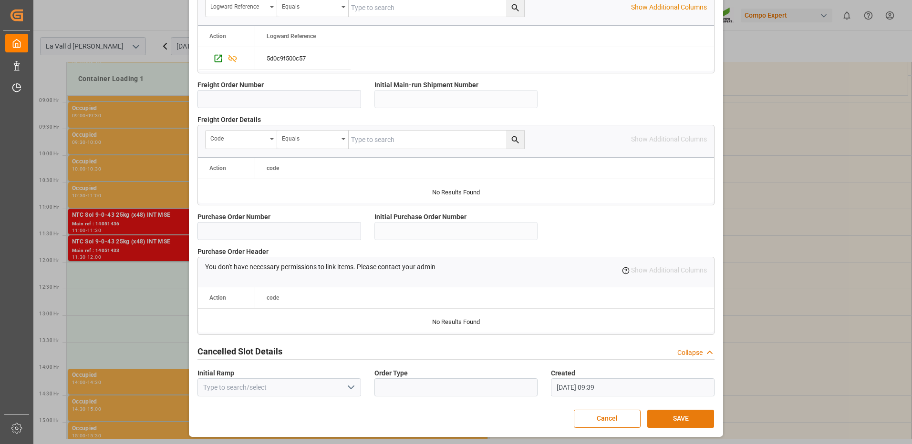
click at [672, 418] on button "SAVE" at bounding box center [680, 419] width 67 height 18
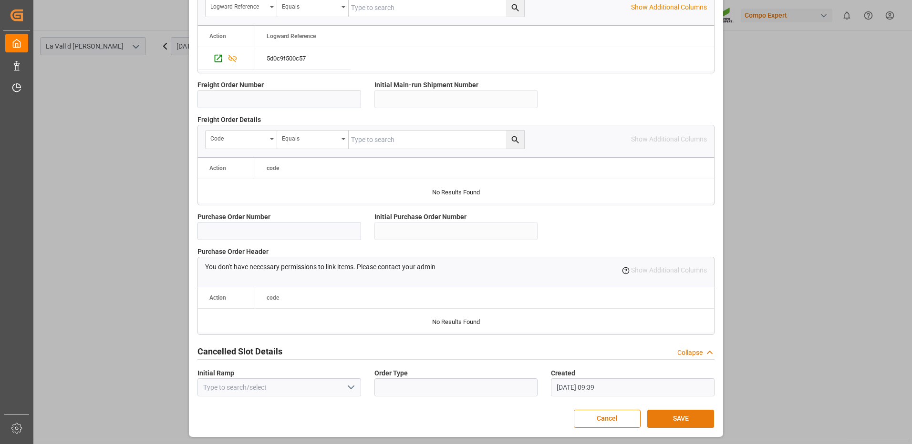
click at [668, 422] on button "SAVE" at bounding box center [680, 419] width 67 height 18
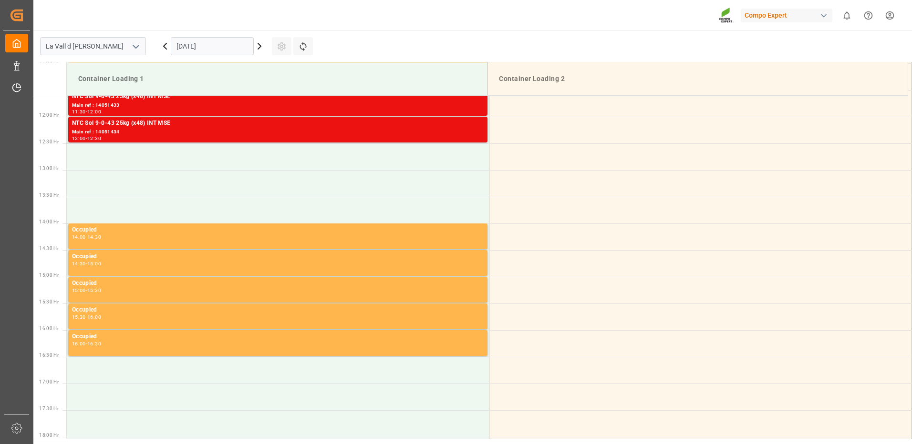
scroll to position [572, 0]
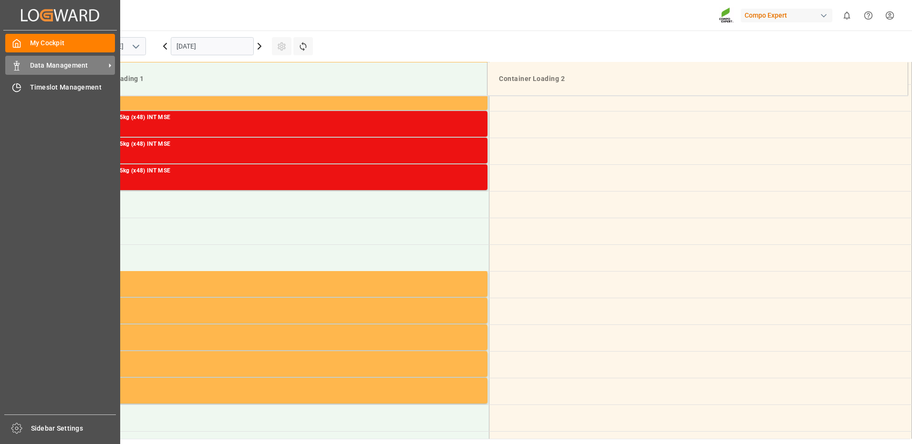
click at [34, 66] on span "Data Management" at bounding box center [67, 66] width 75 height 10
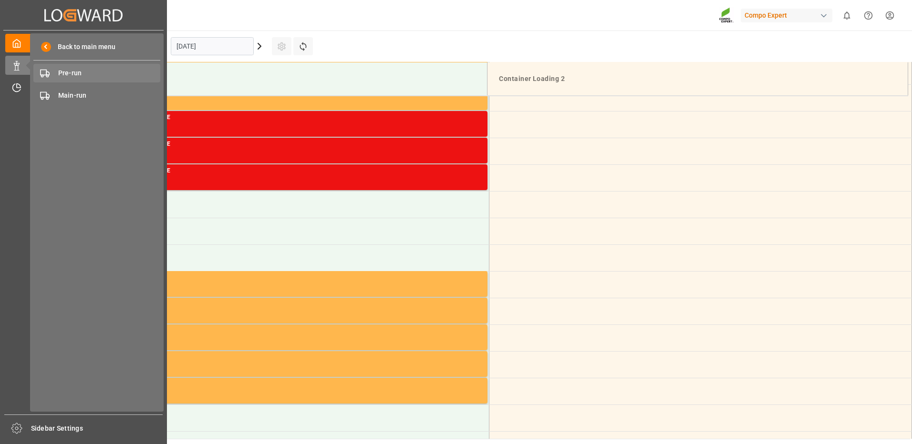
click at [90, 69] on span "Pre-run" at bounding box center [109, 73] width 103 height 10
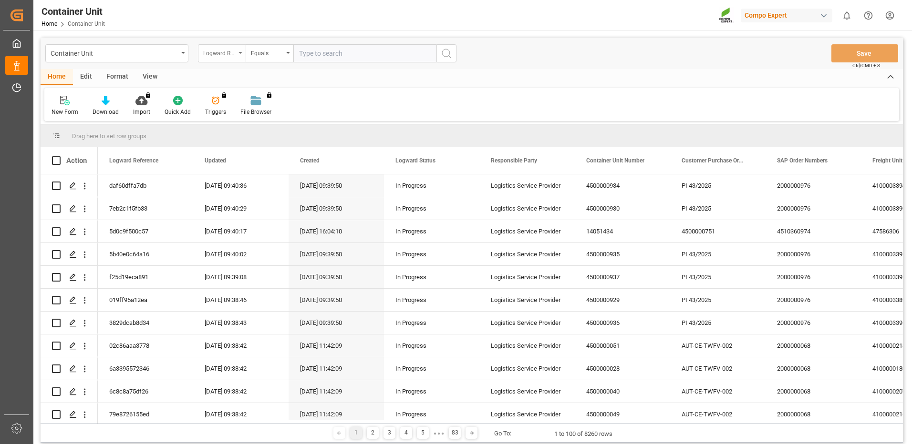
click at [226, 57] on div "Logward Reference" at bounding box center [219, 52] width 32 height 11
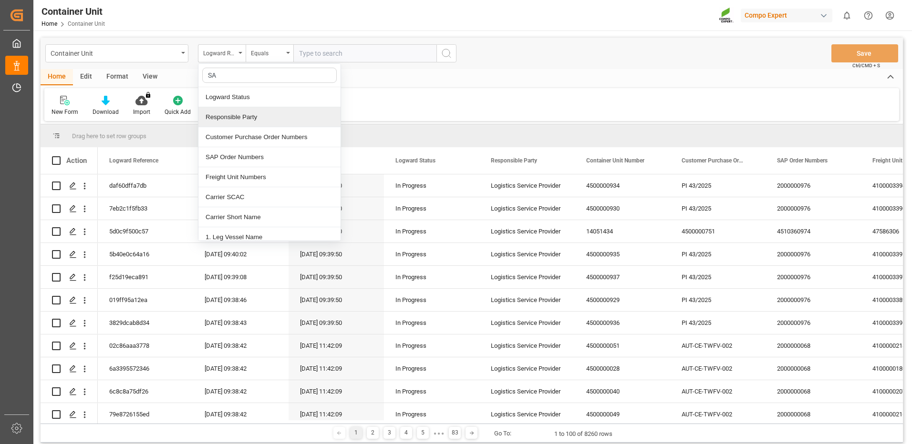
type input "SAP"
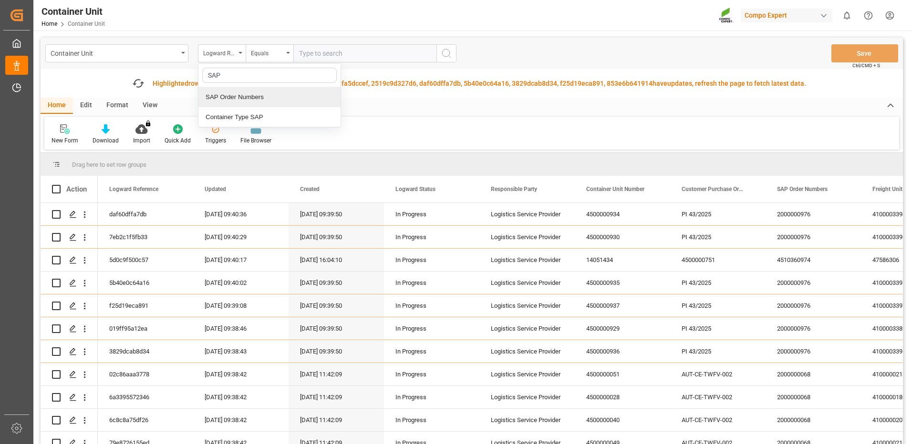
click at [245, 100] on div "SAP Order Numbers" at bounding box center [269, 97] width 142 height 20
click at [265, 57] on div "Equals" at bounding box center [267, 52] width 32 height 11
type input "FUZZ"
click at [291, 101] on div "Fuzzy search" at bounding box center [317, 97] width 142 height 20
click at [325, 54] on input "text" at bounding box center [364, 53] width 143 height 18
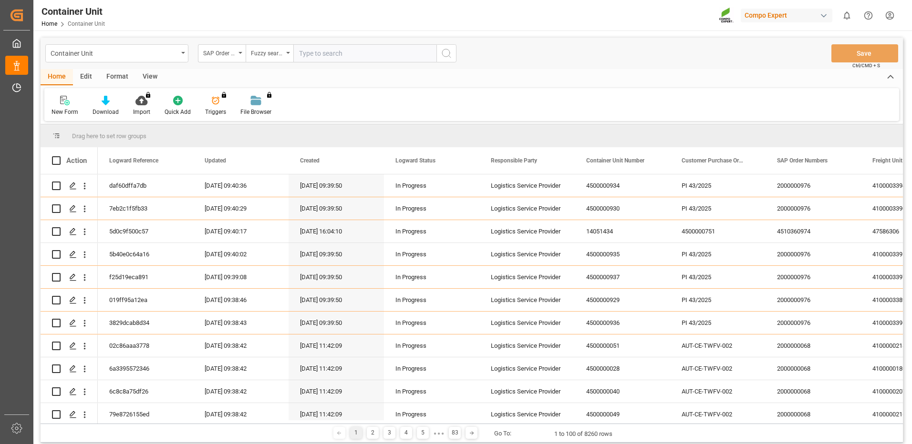
paste input "4510360974"
type input "4510360974"
click at [443, 61] on button "search button" at bounding box center [446, 53] width 20 height 18
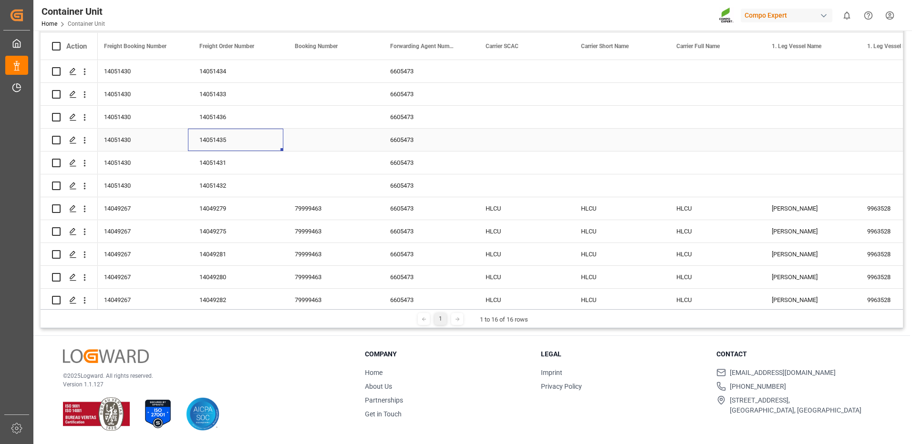
click at [263, 138] on div "14051435" at bounding box center [235, 140] width 95 height 22
click at [59, 139] on input "Press Space to toggle row selection (unchecked)" at bounding box center [56, 140] width 9 height 9
checkbox input "true"
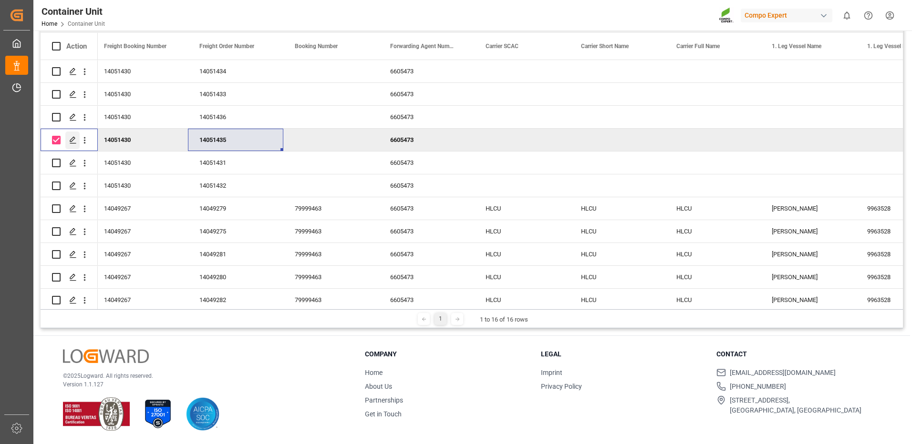
click at [76, 138] on icon "Press SPACE to deselect this row." at bounding box center [73, 140] width 8 height 8
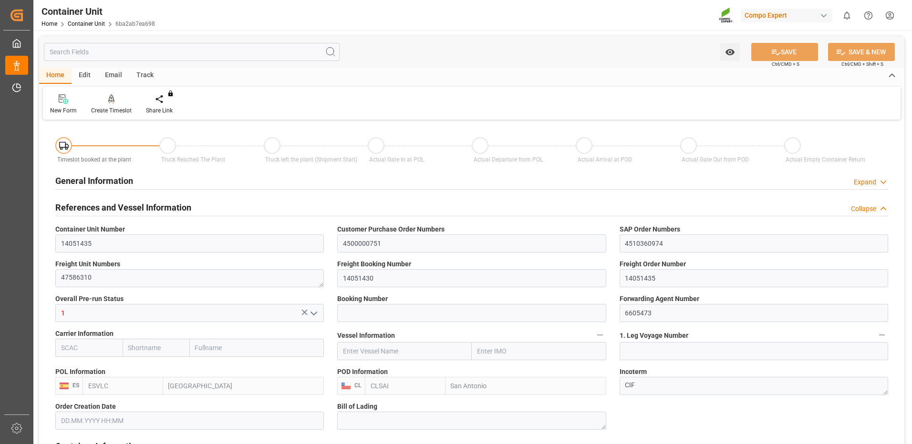
type input "ESVLC"
type input "CLSAI"
type input "7"
type input "0"
type input "8"
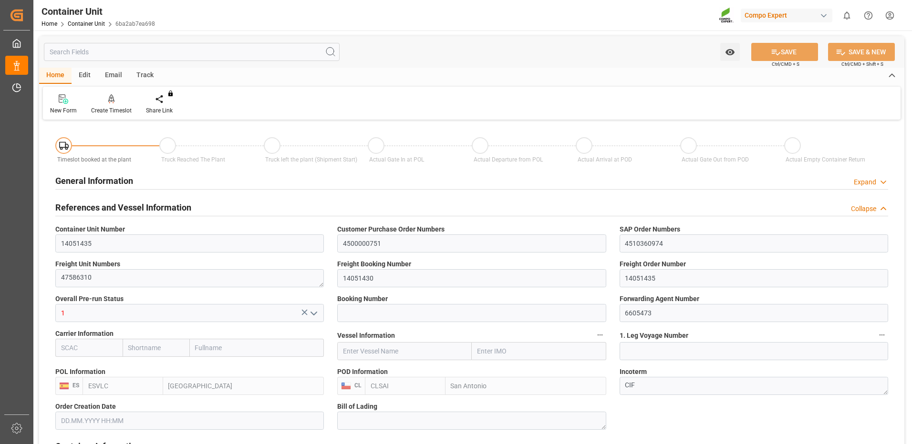
type input "0"
type input "120"
type input "24576"
type input "[DATE] 16:03"
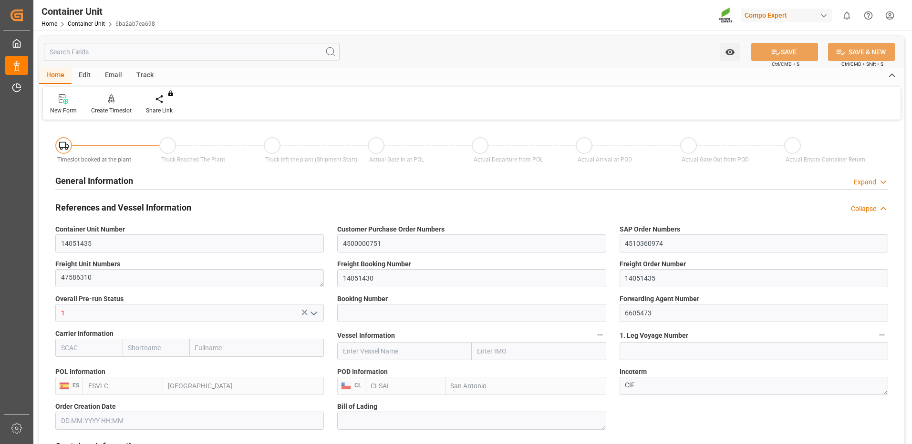
type input "[DATE]"
click at [104, 111] on div "Create Timeslot" at bounding box center [111, 110] width 41 height 9
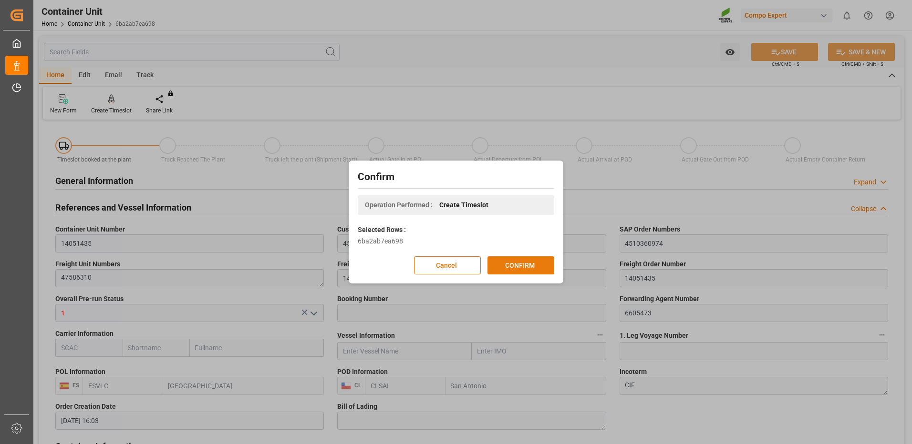
click at [513, 267] on button "CONFIRM" at bounding box center [520, 266] width 67 height 18
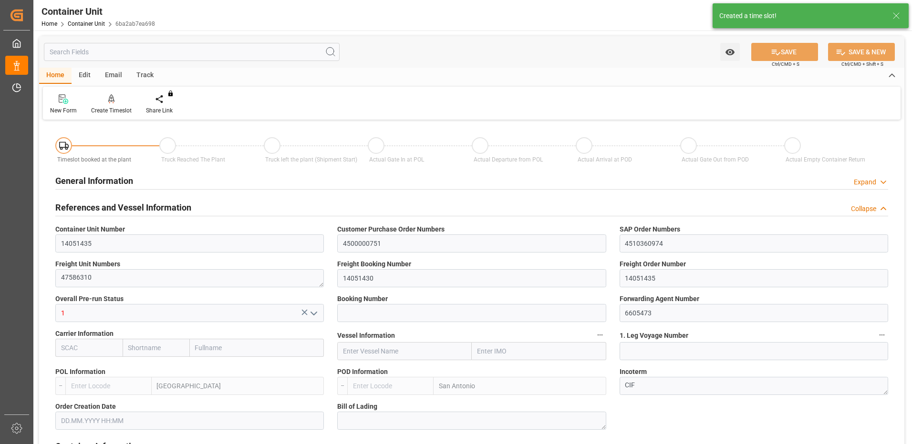
type input "ESVLC"
type input "CLSAI"
type input "7"
type input "0"
type input "8"
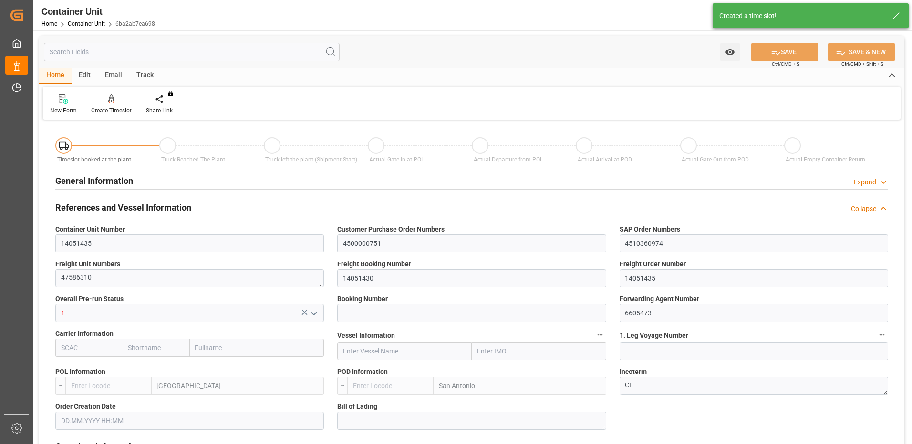
type input "0"
type input "120"
type input "24576"
type input "[DATE] 16:03"
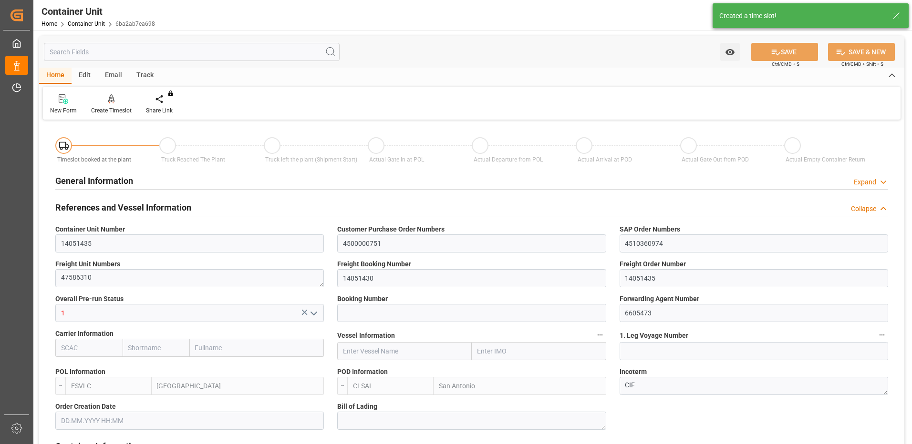
type input "25.08.2025"
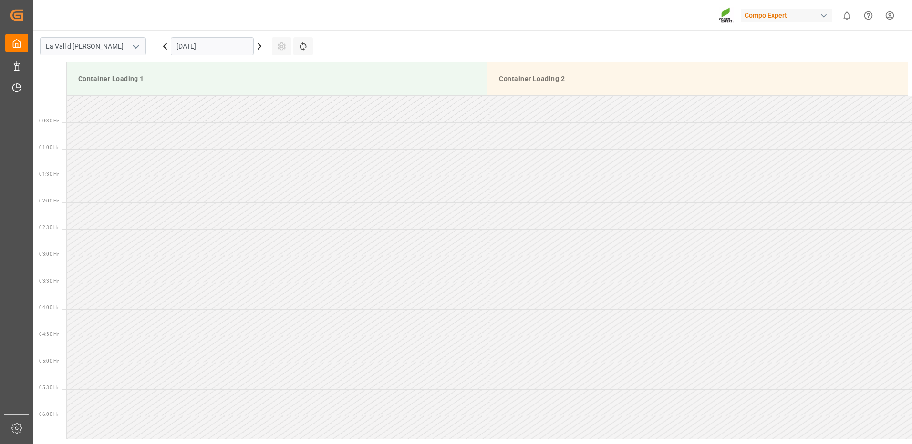
scroll to position [474, 0]
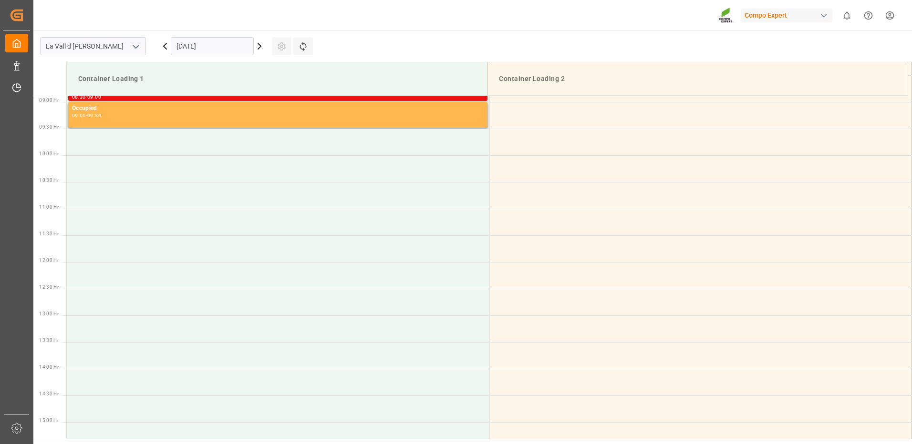
click at [193, 50] on input "[DATE]" at bounding box center [212, 46] width 83 height 18
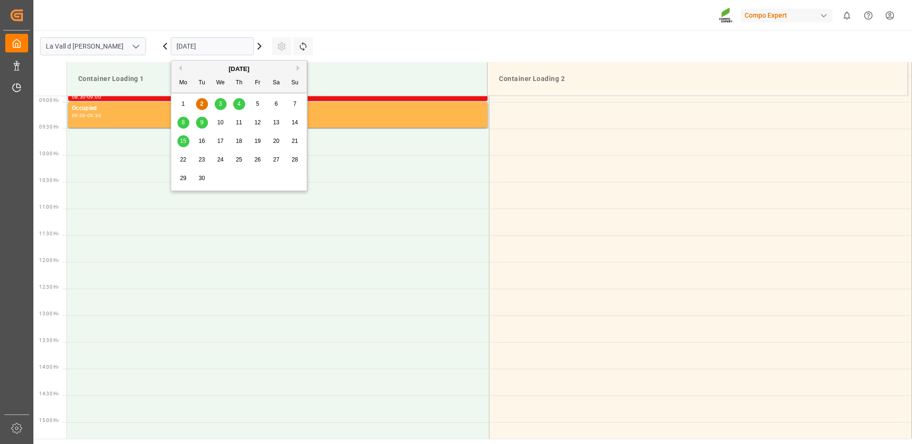
click at [256, 106] on div "5" at bounding box center [258, 104] width 12 height 11
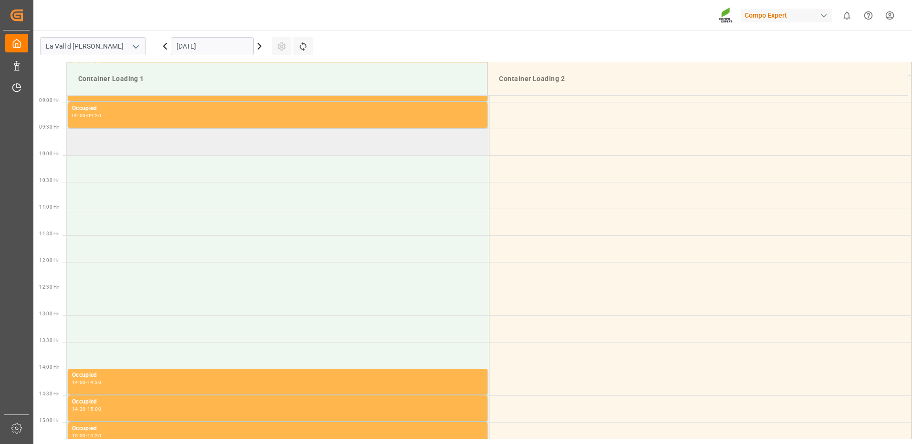
click at [124, 141] on td at bounding box center [278, 142] width 422 height 27
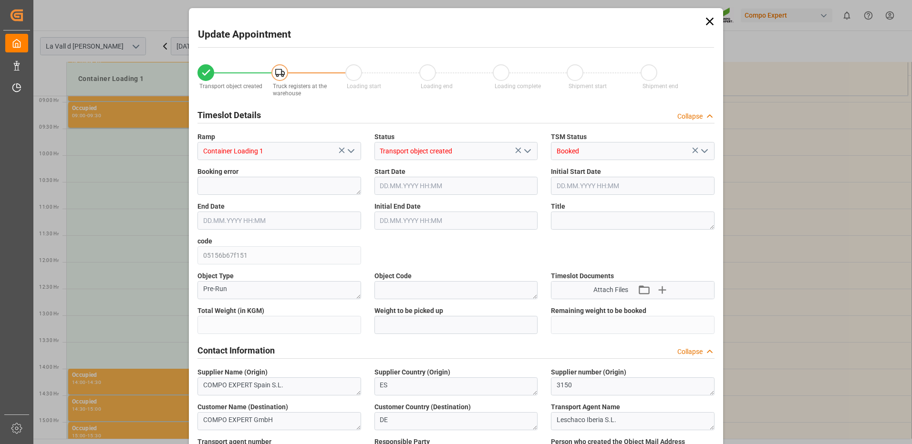
type input "24576"
type input "120"
type input "05.09.2025 09:30"
type input "[DATE] 10:00"
type input "[DATE] 16:03"
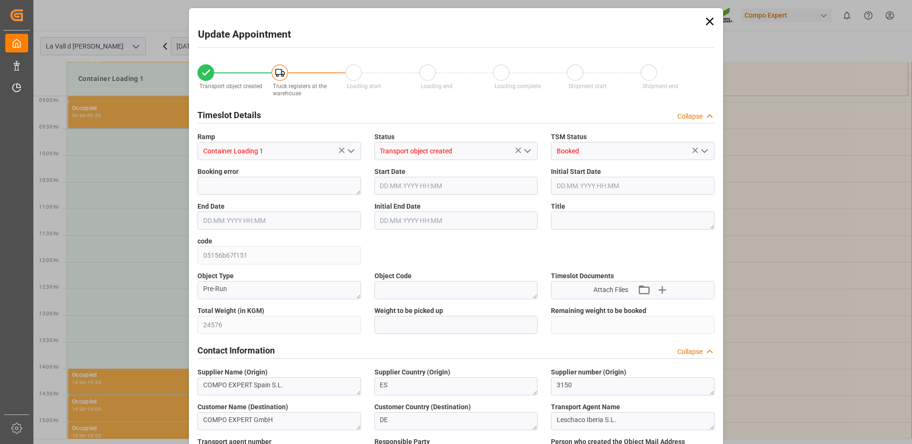
type input "02.09.2025 09:41"
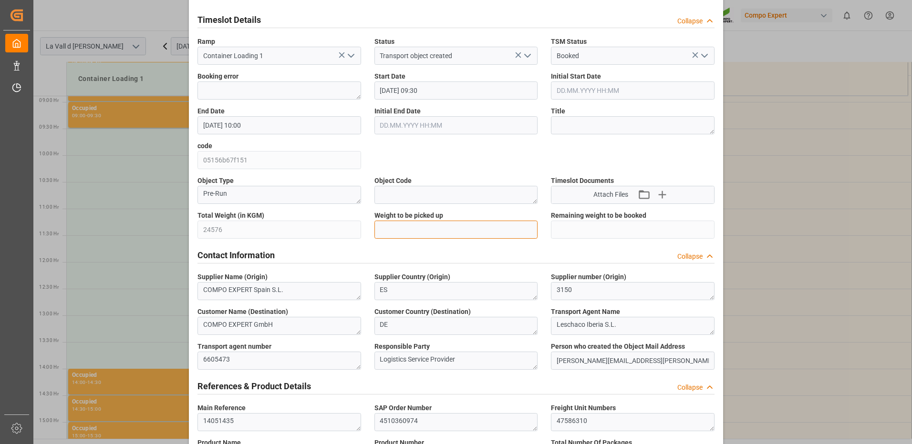
click at [407, 231] on input "text" at bounding box center [456, 230] width 164 height 18
type input "24576"
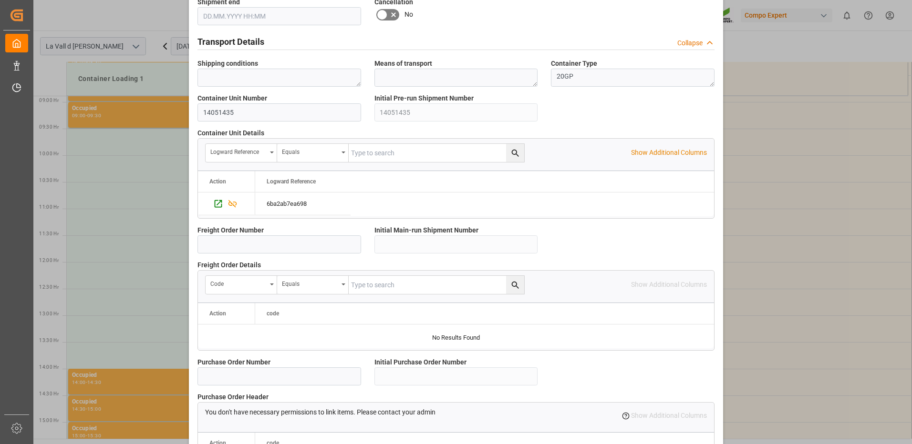
scroll to position [813, 0]
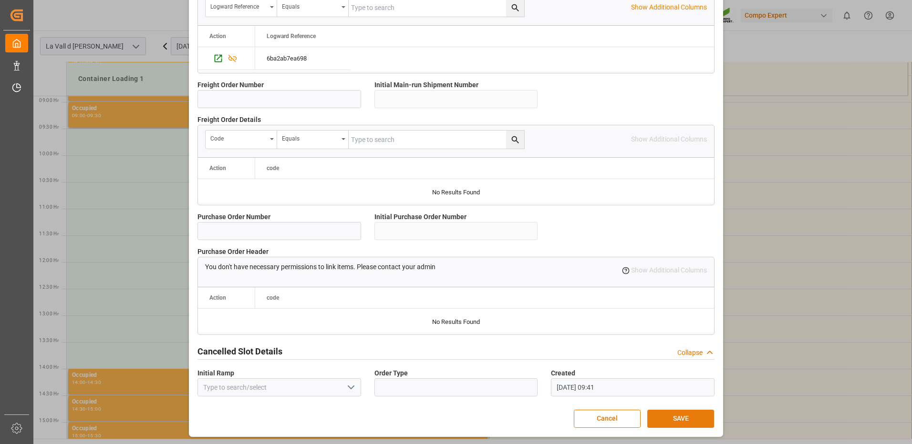
click at [691, 423] on button "SAVE" at bounding box center [680, 419] width 67 height 18
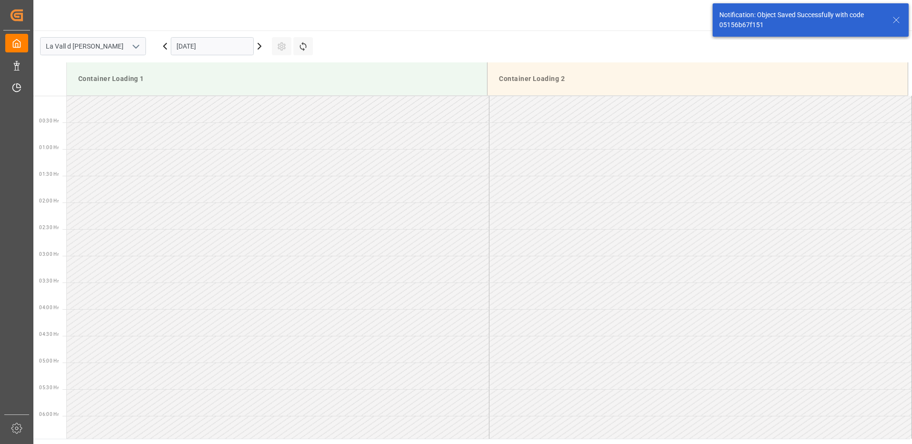
scroll to position [388, 0]
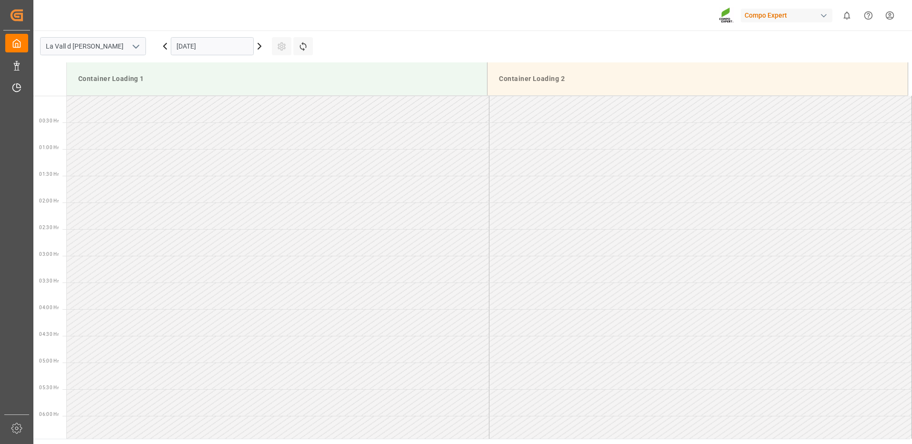
scroll to position [474, 0]
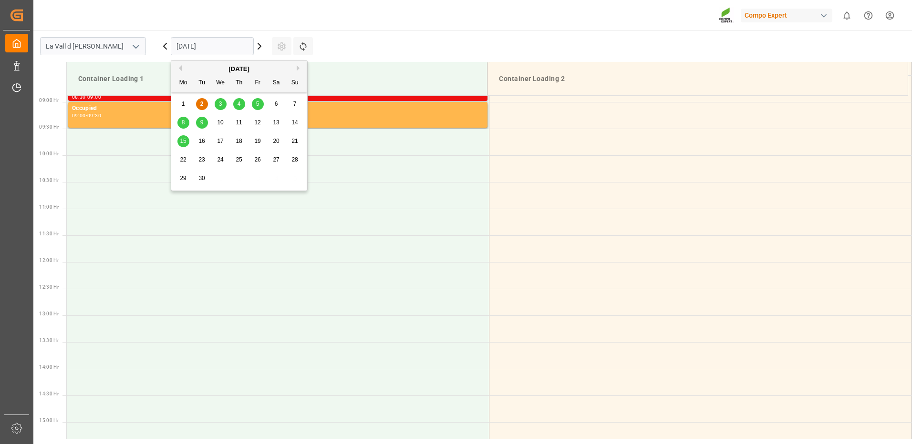
click at [195, 47] on input "[DATE]" at bounding box center [212, 46] width 83 height 18
click at [256, 104] on span "5" at bounding box center [257, 104] width 3 height 7
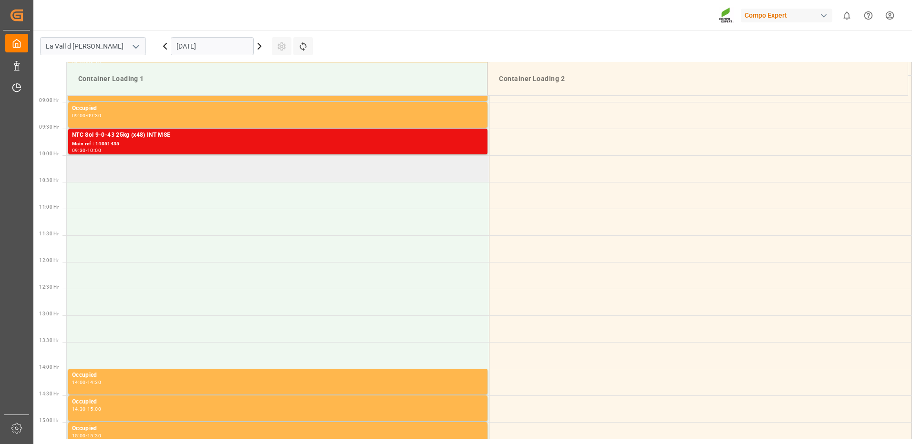
click at [92, 171] on td at bounding box center [278, 168] width 422 height 27
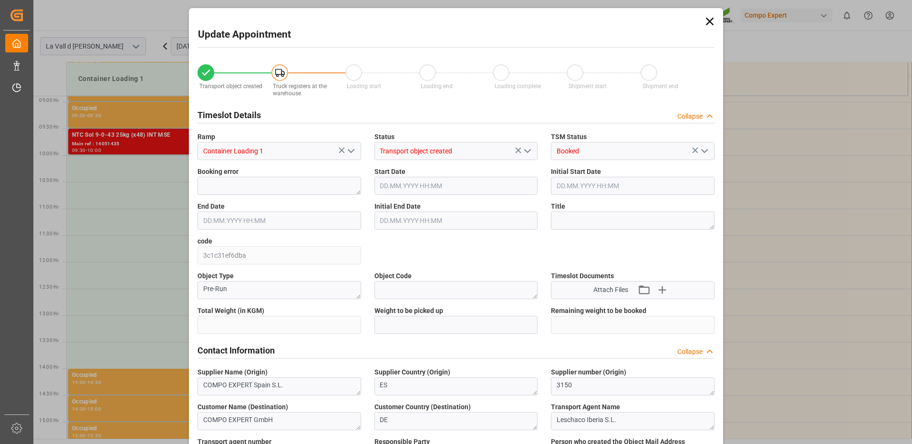
type input "24576"
type input "120"
type input "[DATE] 10:00"
type input "[DATE] 10:30"
type input "[DATE] 16:03"
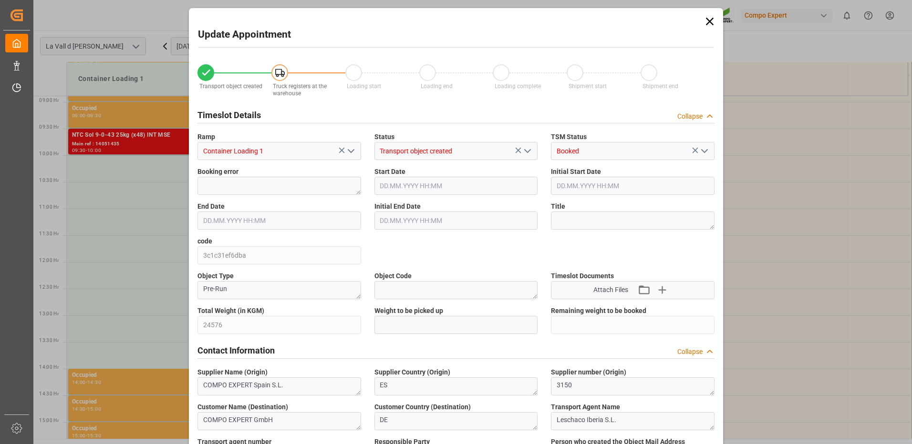
type input "[DATE] 09:42"
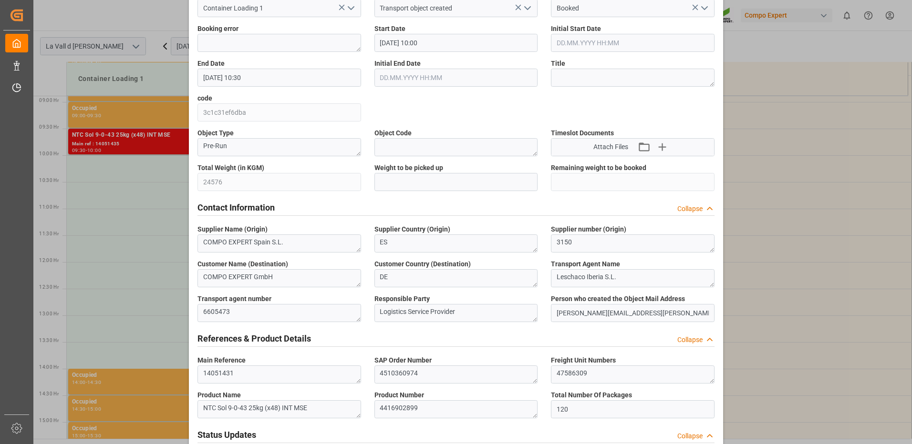
scroll to position [0, 0]
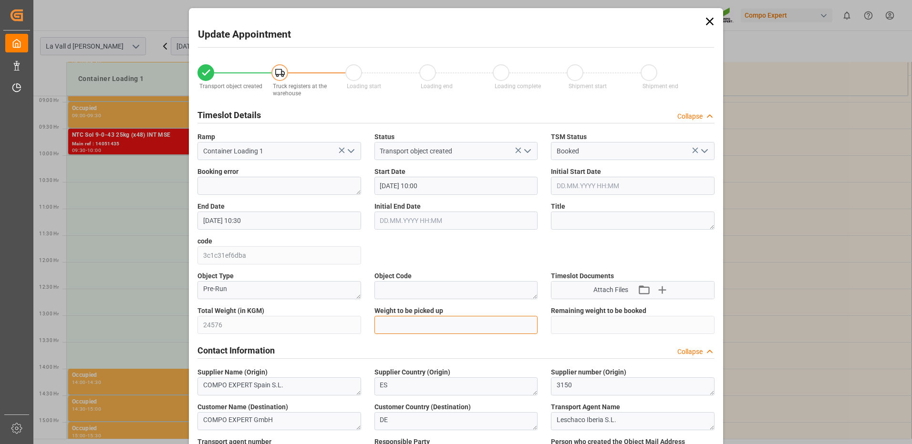
click at [399, 321] on input "text" at bounding box center [456, 325] width 164 height 18
type input "24576"
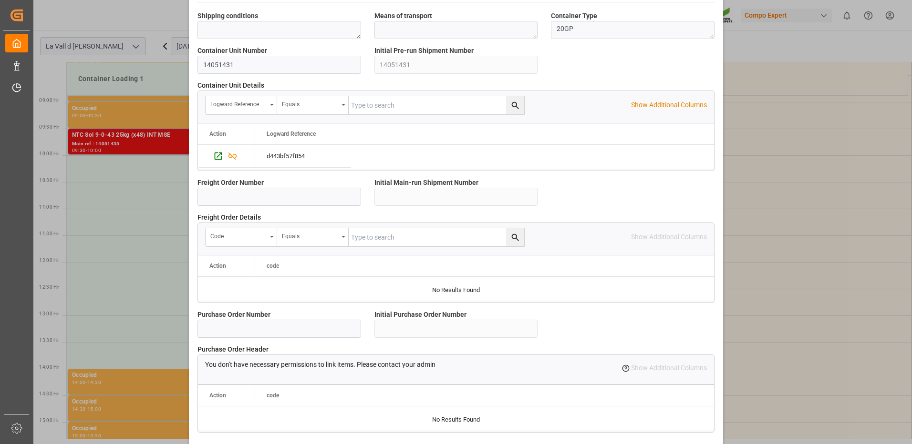
scroll to position [813, 0]
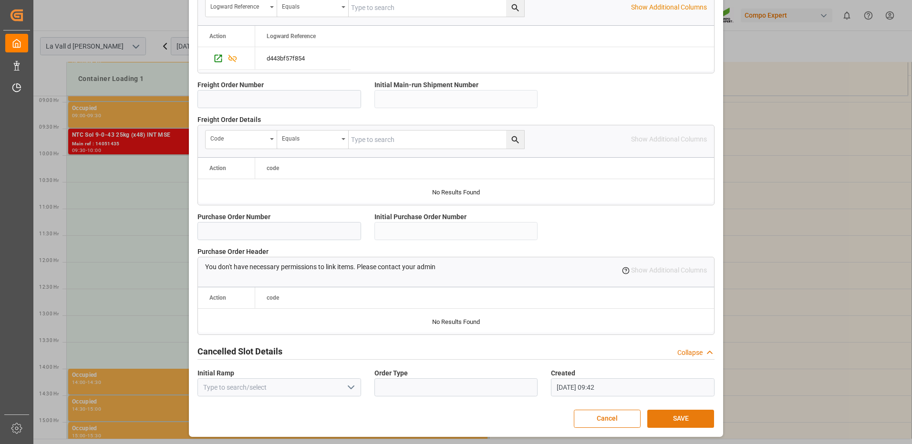
click at [678, 420] on button "SAVE" at bounding box center [680, 419] width 67 height 18
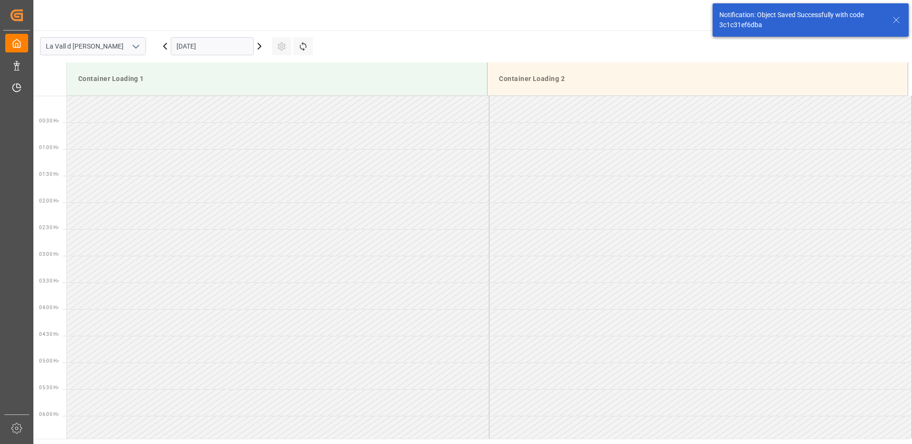
scroll to position [474, 0]
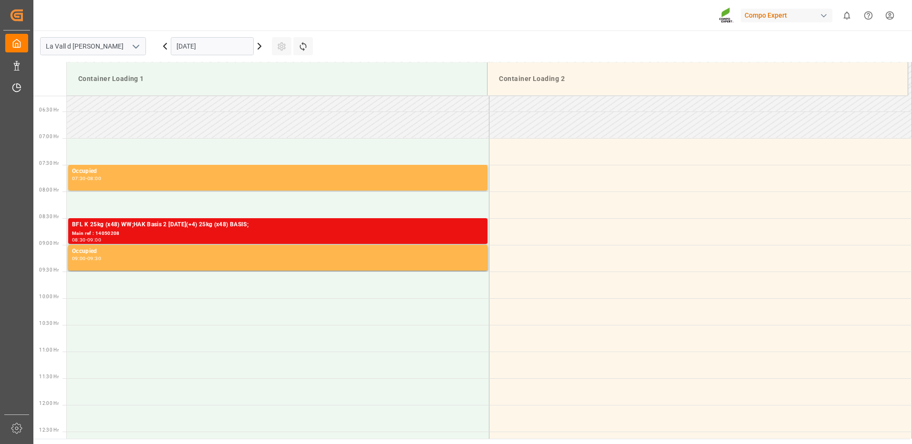
scroll to position [236, 0]
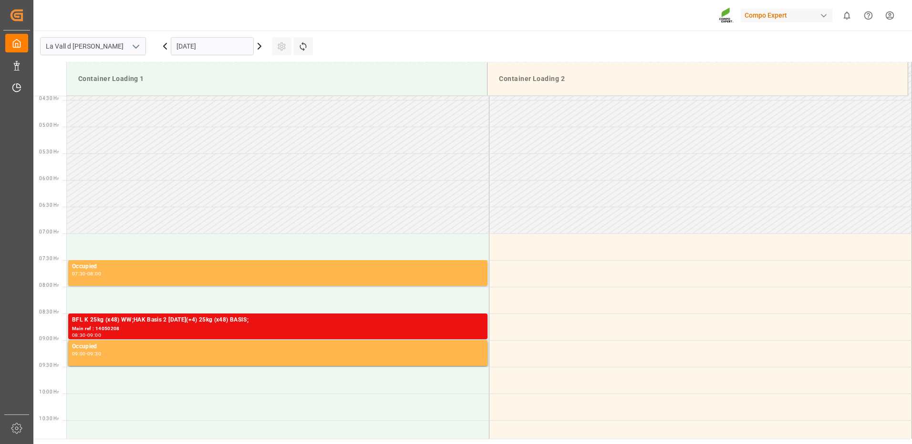
click at [192, 47] on input "[DATE]" at bounding box center [212, 46] width 83 height 18
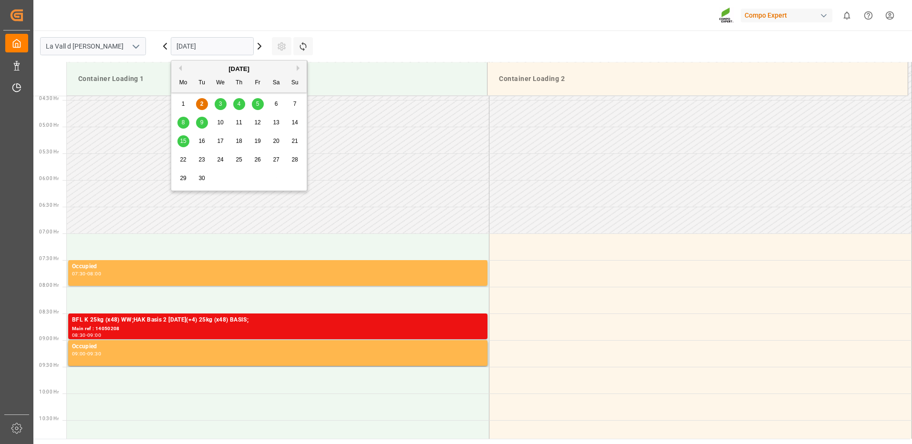
click at [258, 104] on span "5" at bounding box center [257, 104] width 3 height 7
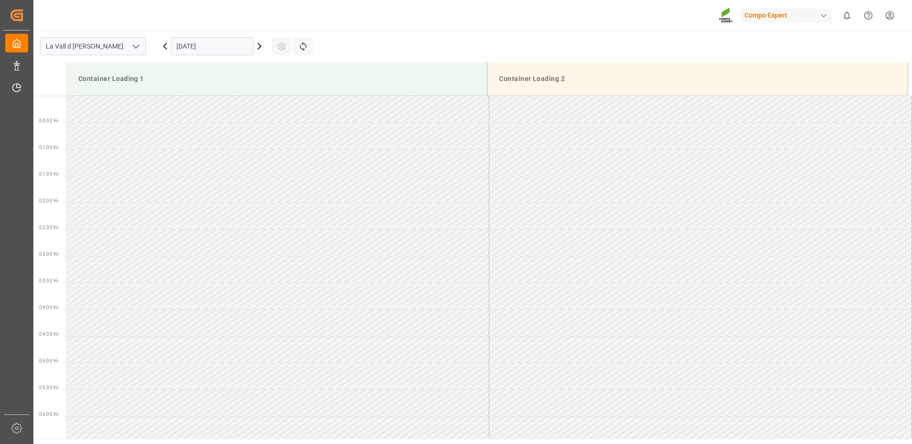
scroll to position [474, 0]
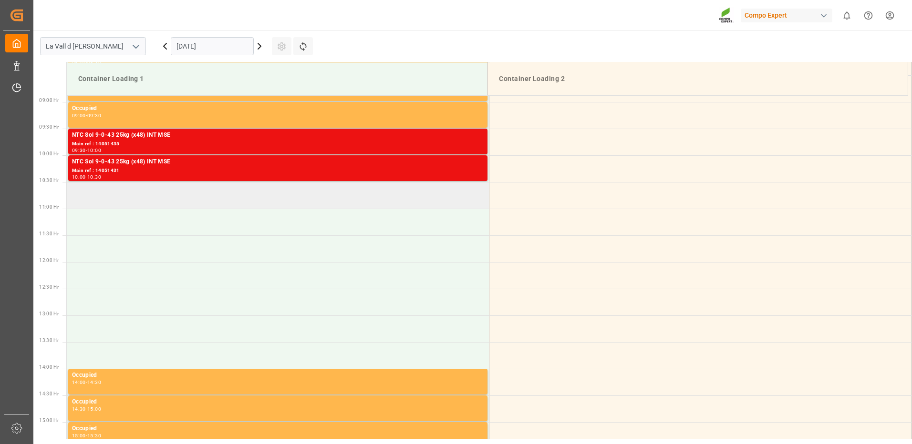
click at [205, 190] on td at bounding box center [278, 195] width 422 height 27
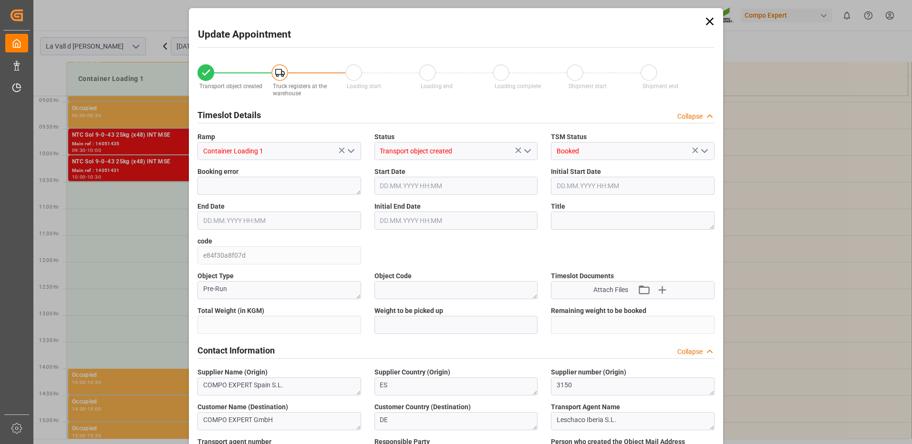
type input "24576"
type input "120"
type input "05.09.2025 10:30"
type input "05.09.2025 11:00"
type input "[DATE] 16:03"
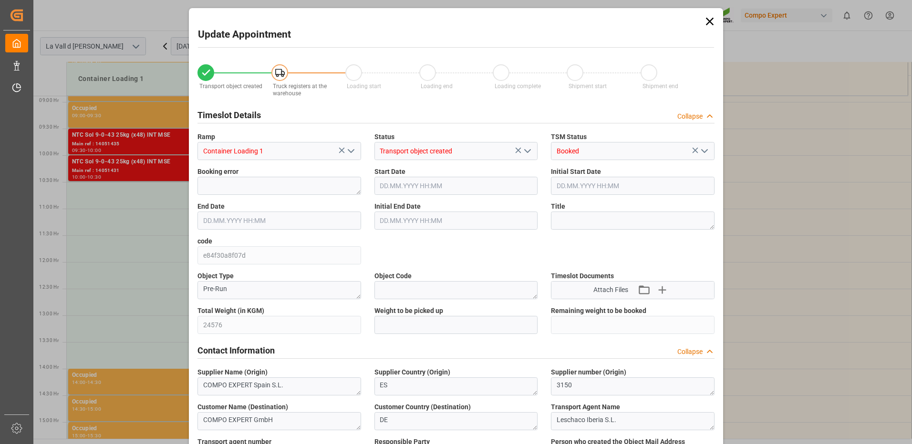
type input "02.09.2025 09:44"
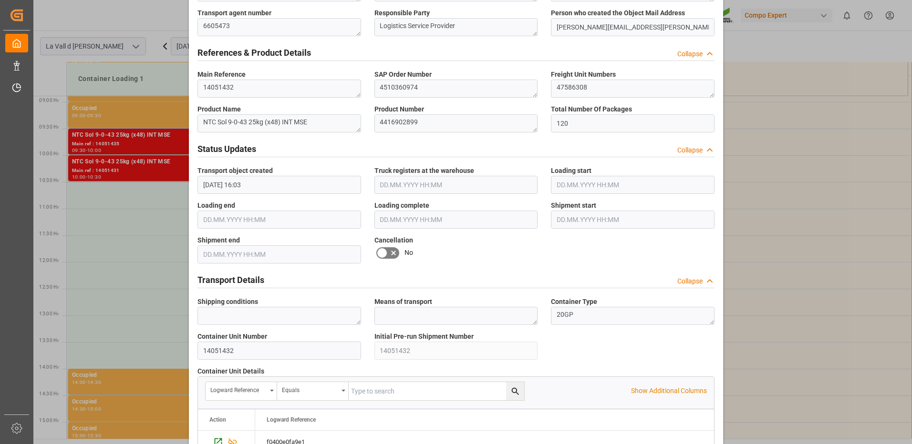
scroll to position [238, 0]
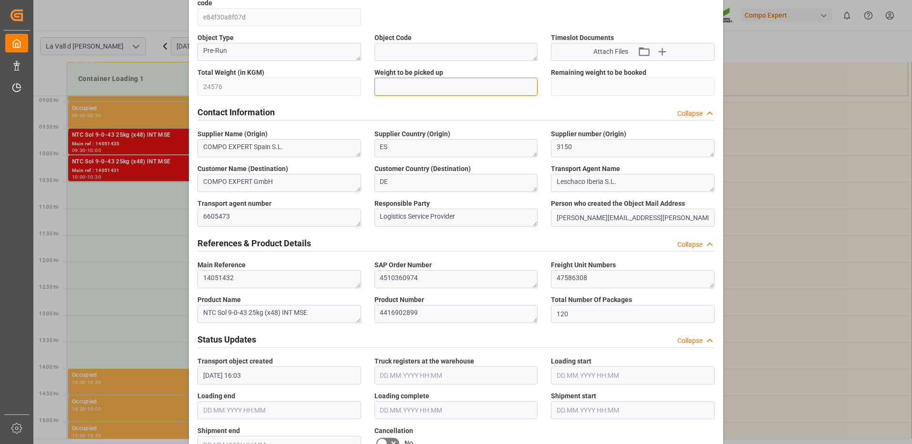
click at [413, 83] on input "text" at bounding box center [456, 87] width 164 height 18
type input "24576"
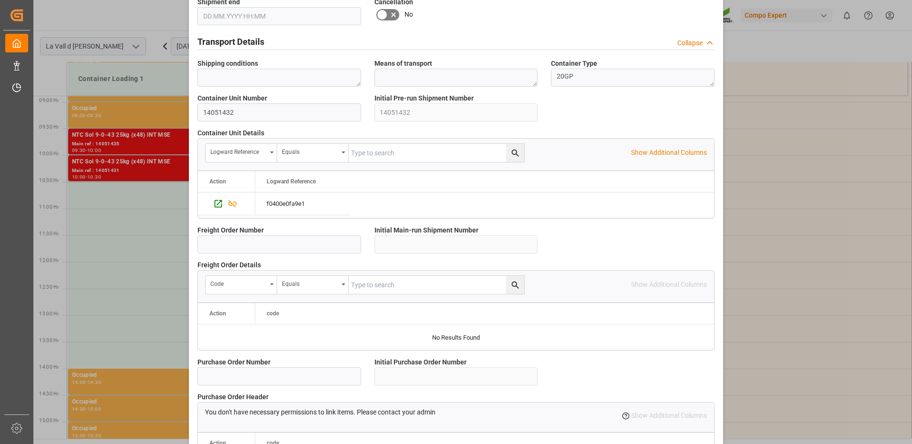
scroll to position [813, 0]
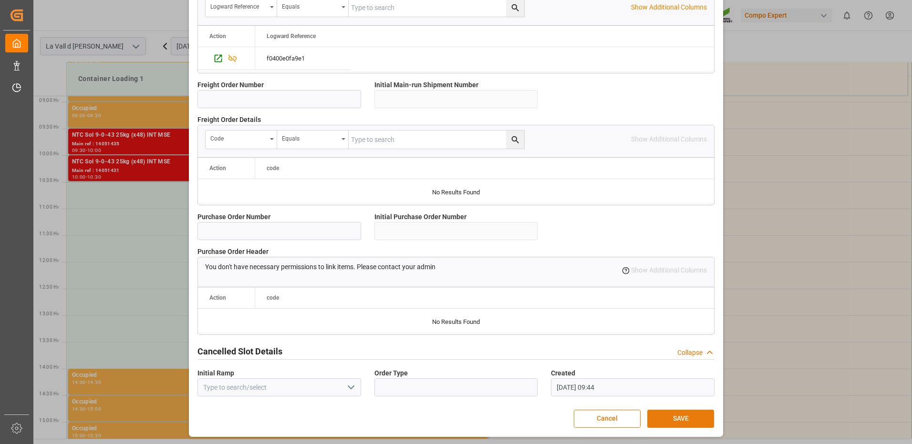
click at [673, 419] on button "SAVE" at bounding box center [680, 419] width 67 height 18
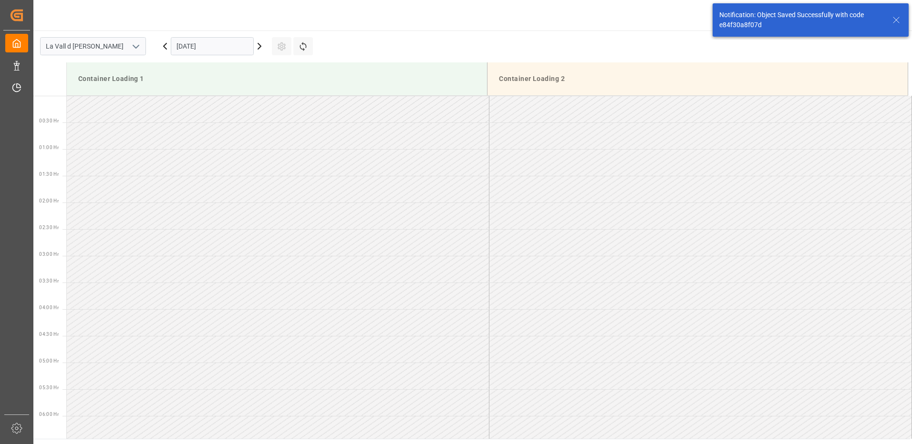
scroll to position [474, 0]
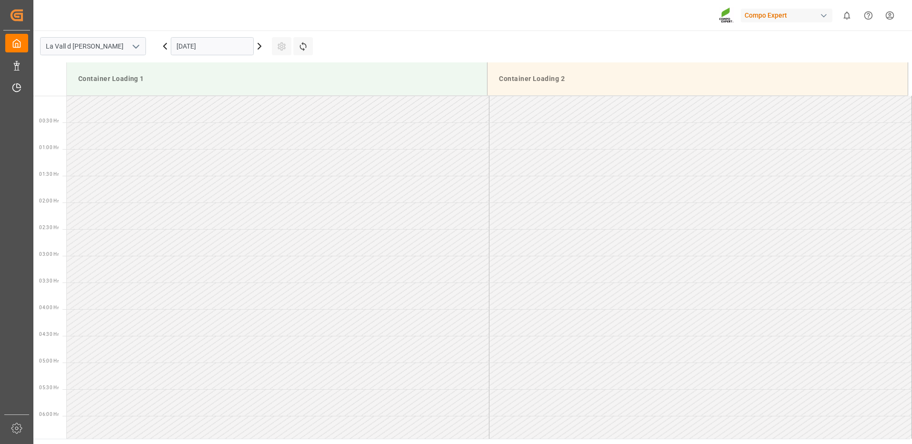
scroll to position [474, 0]
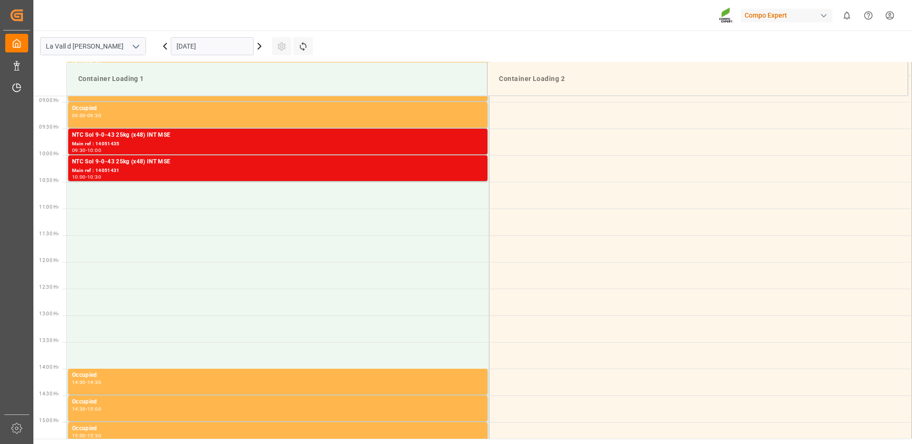
click at [180, 45] on input "[DATE]" at bounding box center [212, 46] width 83 height 18
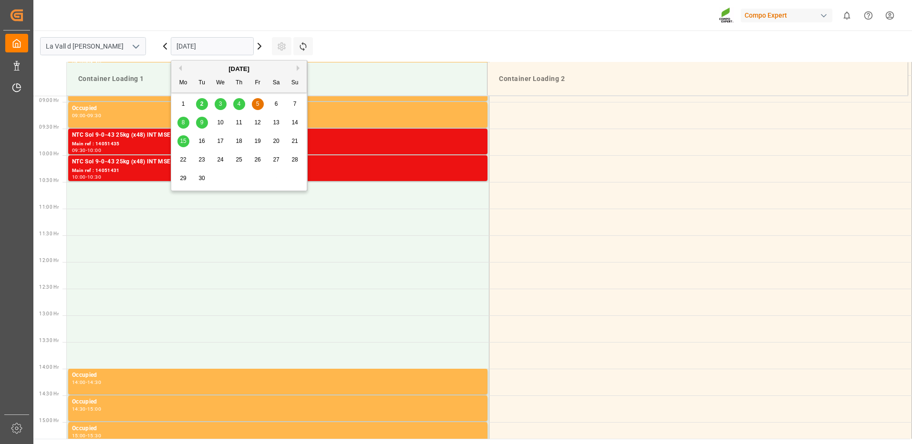
click at [183, 142] on span "15" at bounding box center [183, 141] width 6 height 7
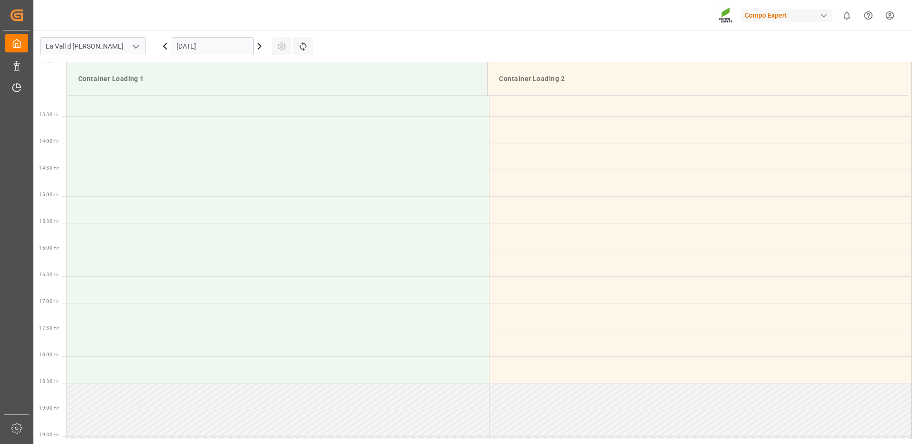
scroll to position [367, 0]
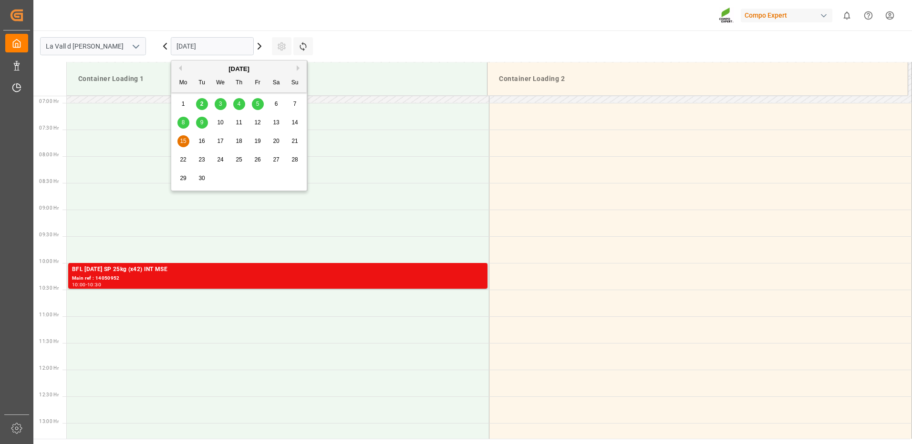
drag, startPoint x: 185, startPoint y: 38, endPoint x: 188, endPoint y: 43, distance: 6.0
click at [186, 38] on input "[DATE]" at bounding box center [212, 46] width 83 height 18
click at [203, 141] on span "16" at bounding box center [201, 141] width 6 height 7
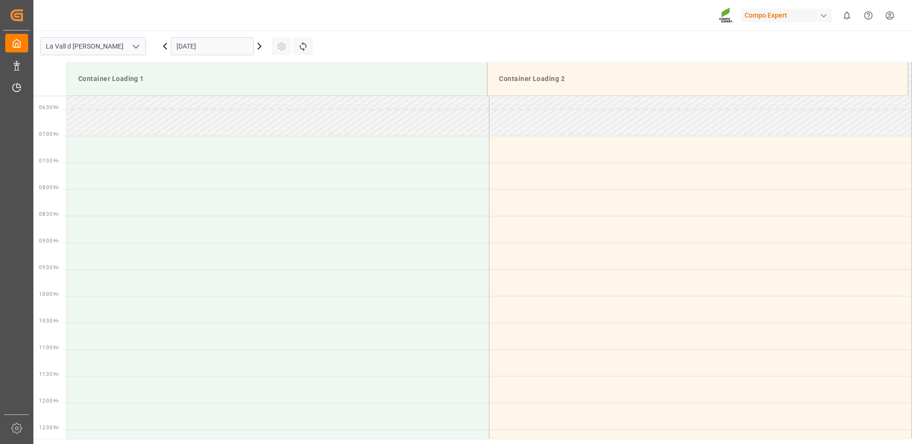
scroll to position [668, 0]
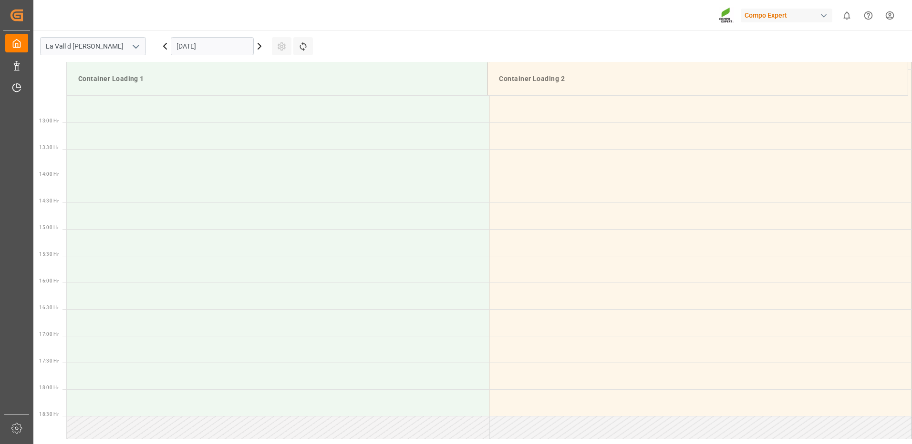
click at [229, 49] on input "[DATE]" at bounding box center [212, 46] width 83 height 18
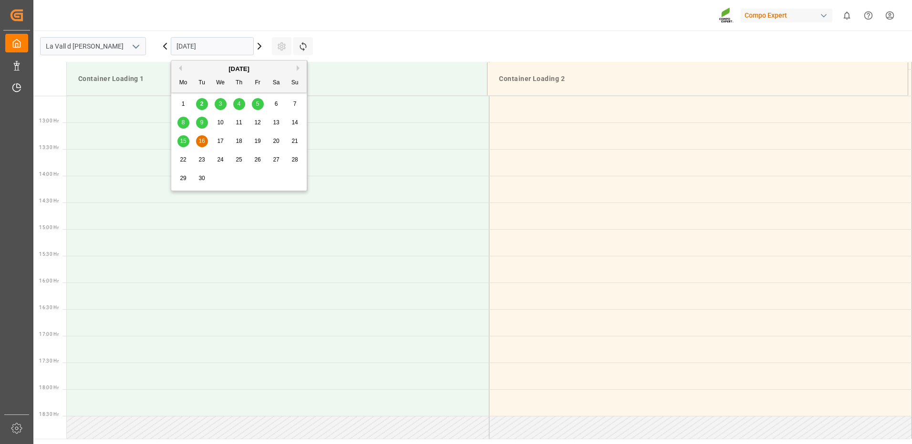
click at [221, 143] on span "17" at bounding box center [220, 141] width 6 height 7
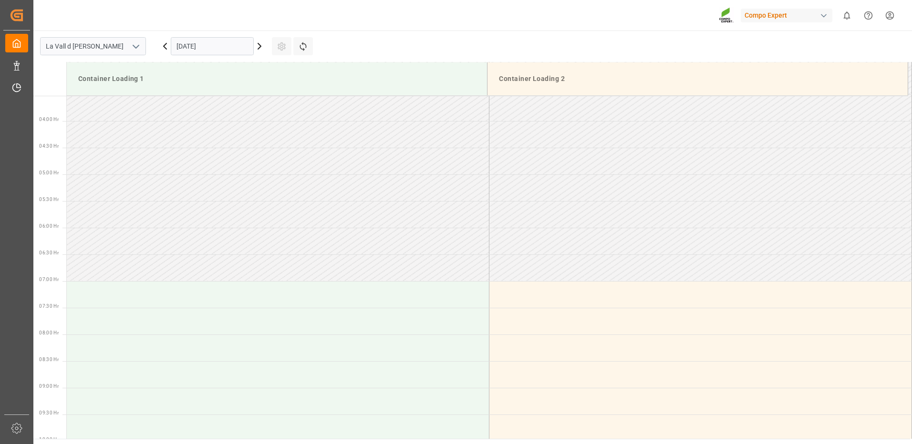
scroll to position [0, 0]
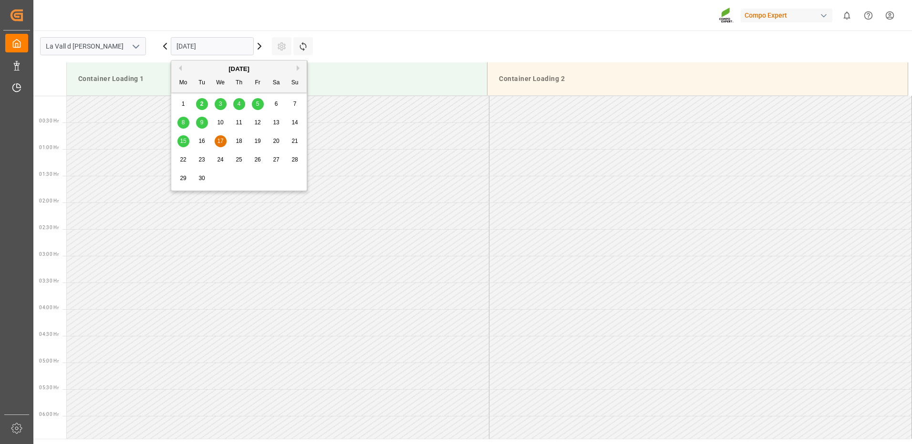
click at [185, 49] on input "[DATE]" at bounding box center [212, 46] width 83 height 18
click at [185, 140] on div "15" at bounding box center [183, 141] width 12 height 11
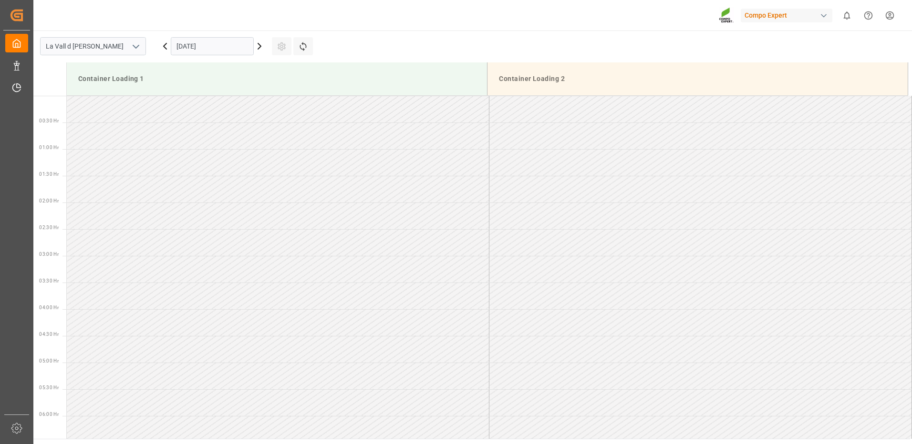
scroll to position [474, 0]
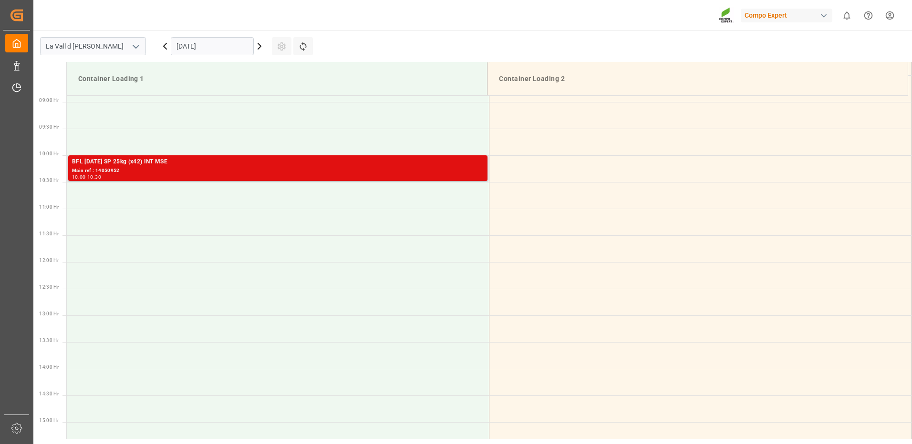
click at [318, 174] on div "Main ref : 14050952" at bounding box center [277, 171] width 411 height 8
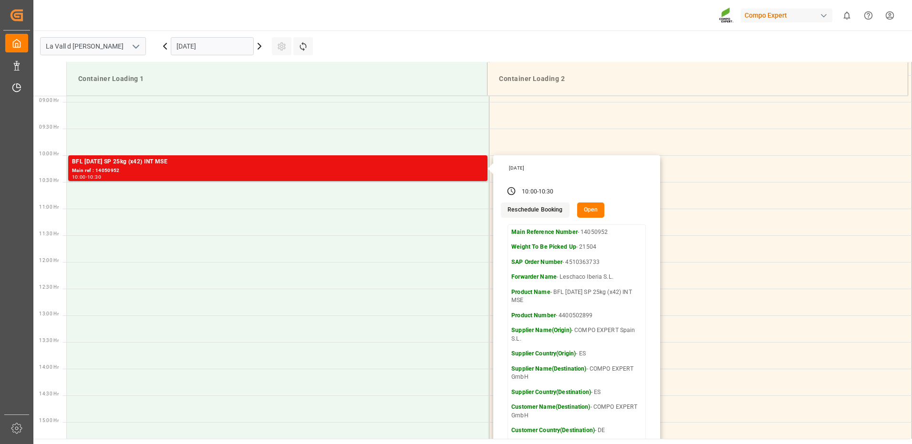
click at [426, 31] on header "Compo Expert 0 Notifications Only show unread All Watching Mark all categories …" at bounding box center [469, 15] width 885 height 31
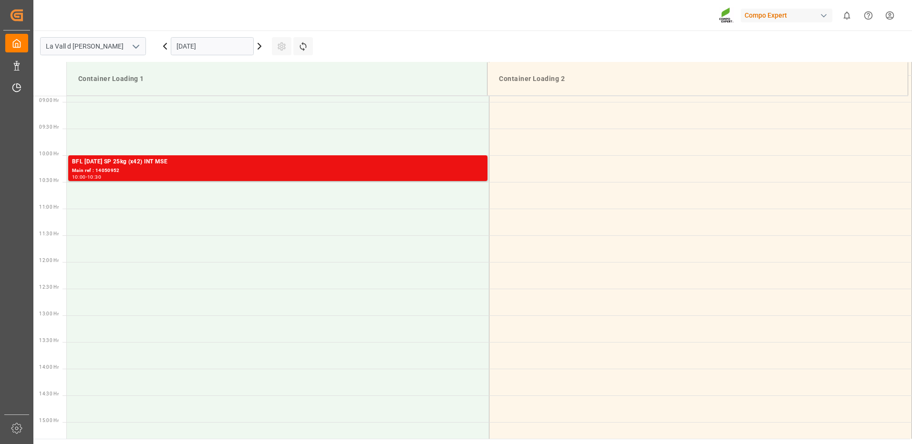
click at [197, 50] on input "[DATE]" at bounding box center [212, 46] width 83 height 18
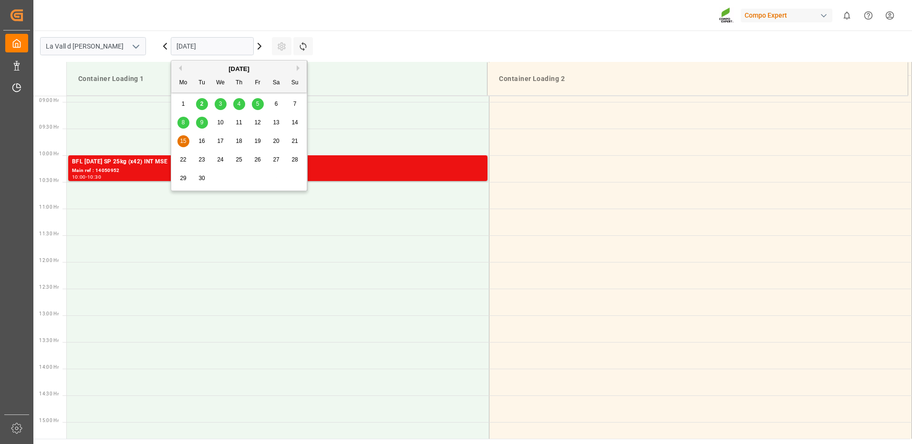
click at [182, 124] on span "8" at bounding box center [183, 122] width 3 height 7
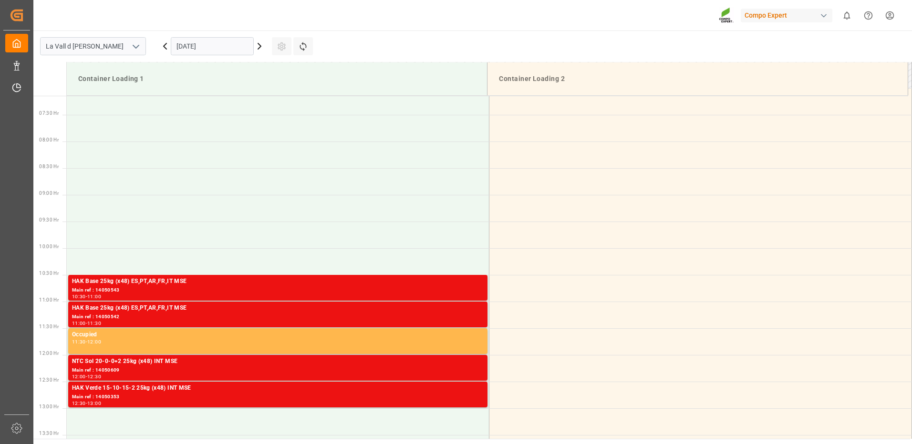
scroll to position [334, 0]
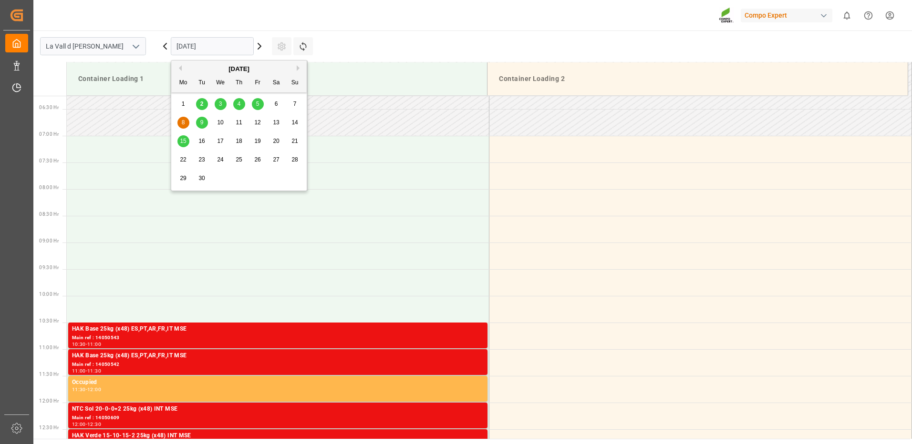
click at [213, 49] on input "[DATE]" at bounding box center [212, 46] width 83 height 18
click at [235, 43] on input "[DATE]" at bounding box center [212, 46] width 83 height 18
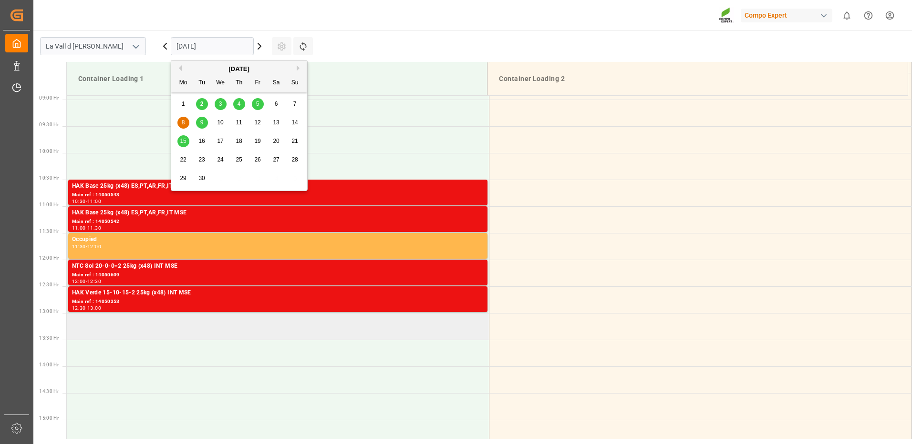
scroll to position [524, 0]
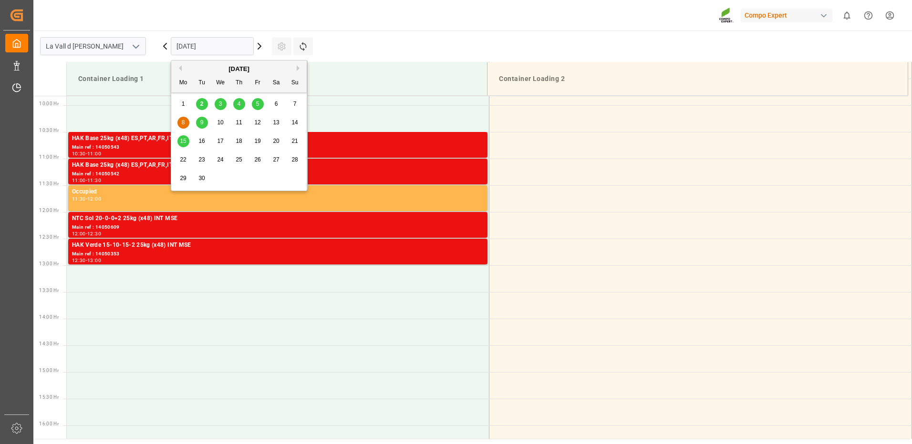
click at [198, 49] on input "[DATE]" at bounding box center [212, 46] width 83 height 18
click at [204, 123] on div "9" at bounding box center [202, 122] width 12 height 11
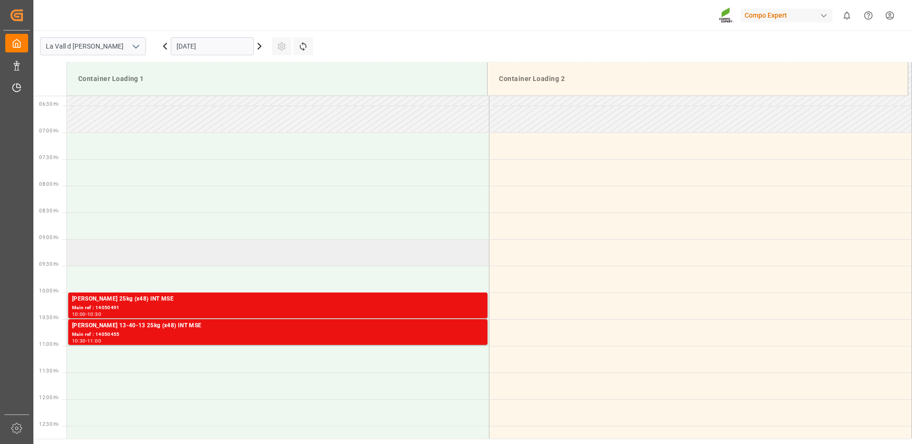
scroll to position [432, 0]
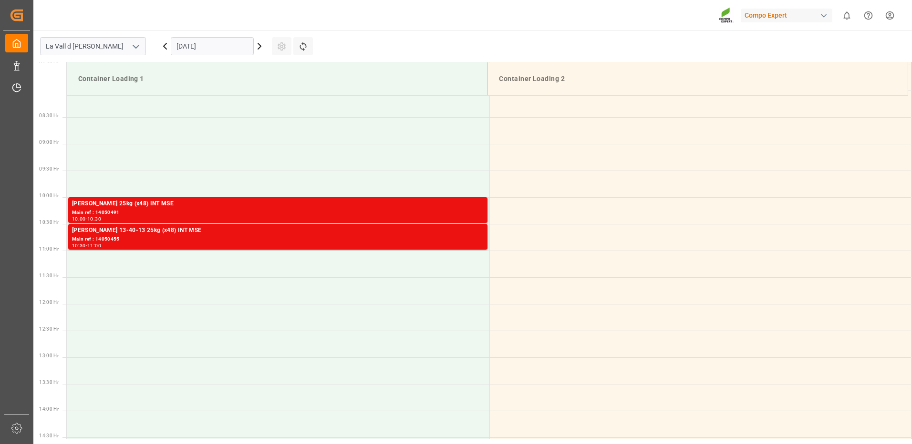
click at [199, 48] on input "[DATE]" at bounding box center [212, 46] width 83 height 18
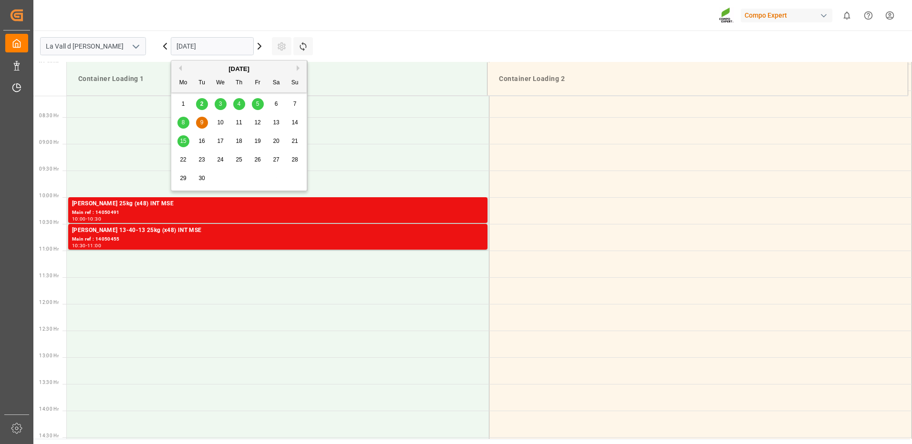
click at [221, 125] on span "10" at bounding box center [220, 122] width 6 height 7
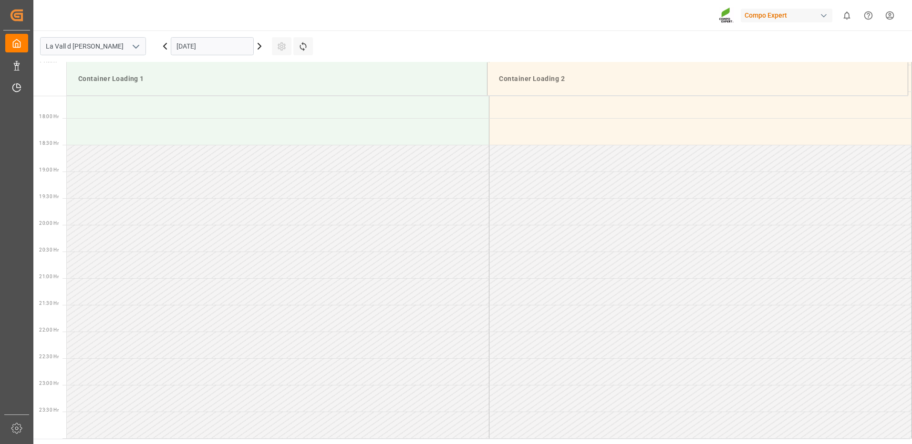
scroll to position [605, 0]
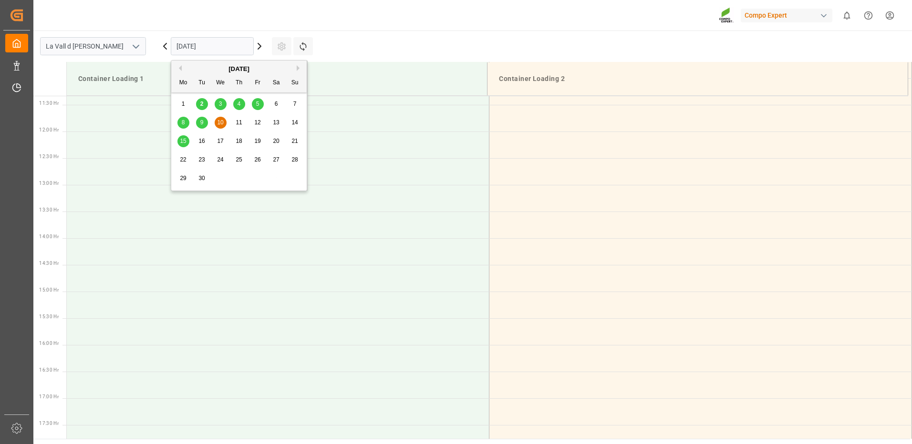
click at [190, 45] on input "[DATE]" at bounding box center [212, 46] width 83 height 18
click at [183, 124] on span "8" at bounding box center [183, 122] width 3 height 7
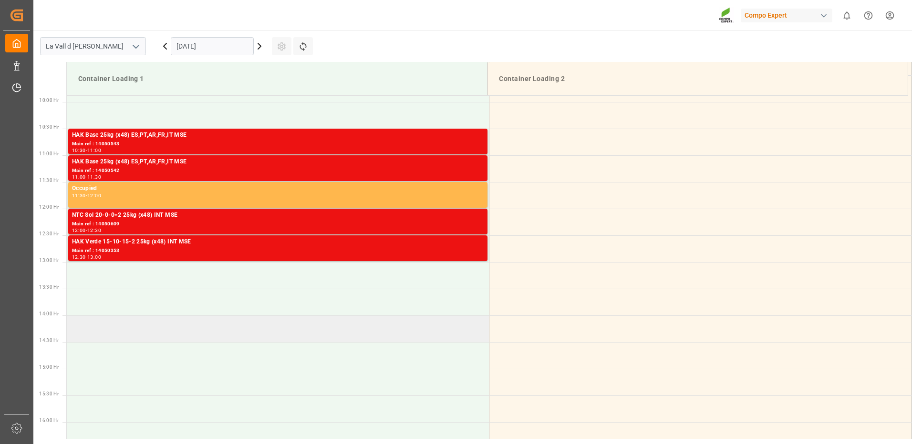
scroll to position [385, 0]
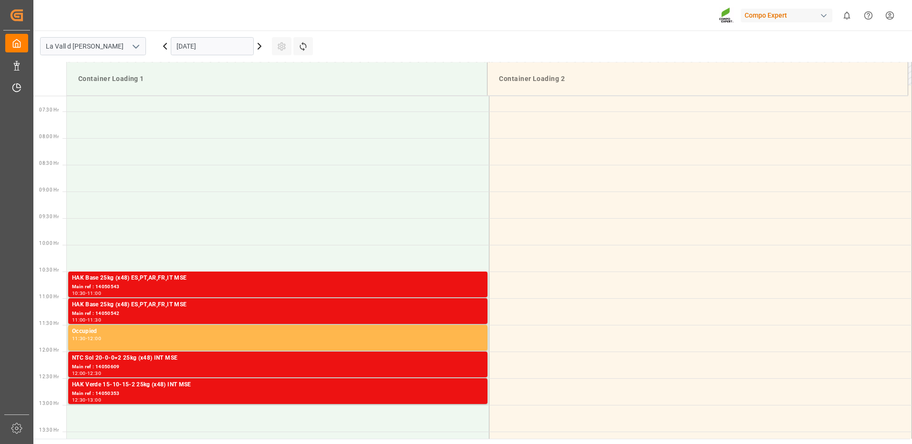
click at [207, 48] on input "[DATE]" at bounding box center [212, 46] width 83 height 18
drag, startPoint x: 383, startPoint y: 111, endPoint x: 330, endPoint y: 133, distance: 57.3
click at [384, 112] on tbody "HAK Base 25kg (x48) ES,PT,[GEOGRAPHIC_DATA],[GEOGRAPHIC_DATA],IT MSE Main ref :…" at bounding box center [489, 352] width 845 height 1282
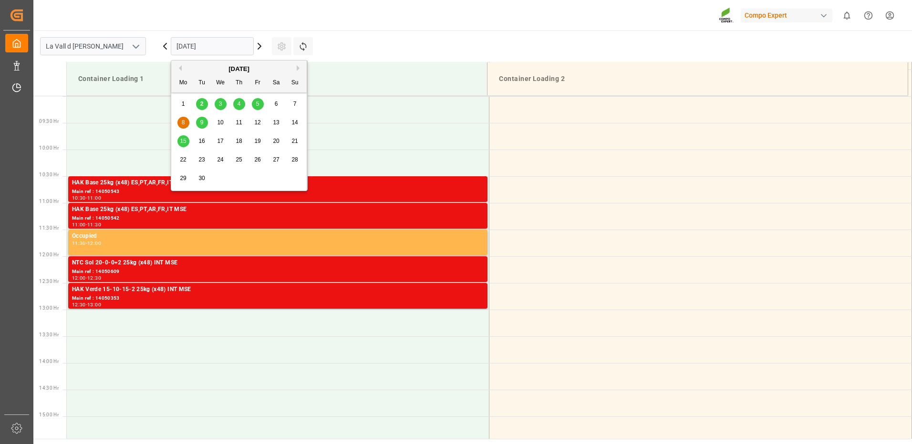
click at [215, 51] on input "[DATE]" at bounding box center [212, 46] width 83 height 18
click at [201, 124] on span "9" at bounding box center [201, 122] width 3 height 7
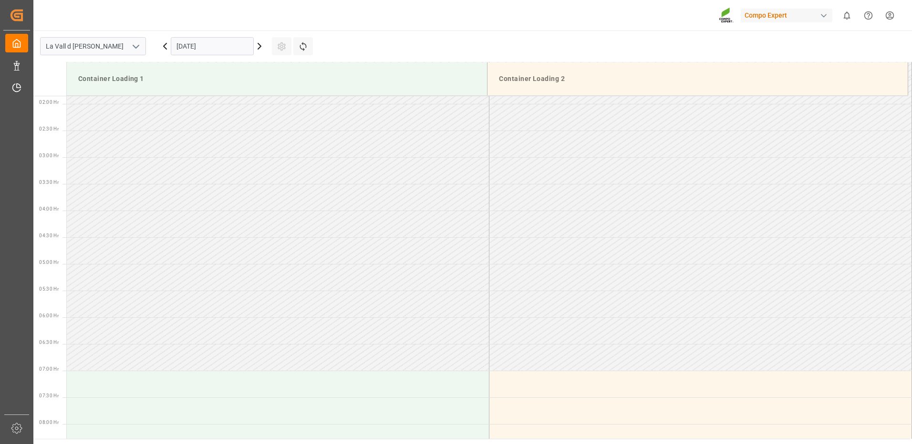
scroll to position [289, 0]
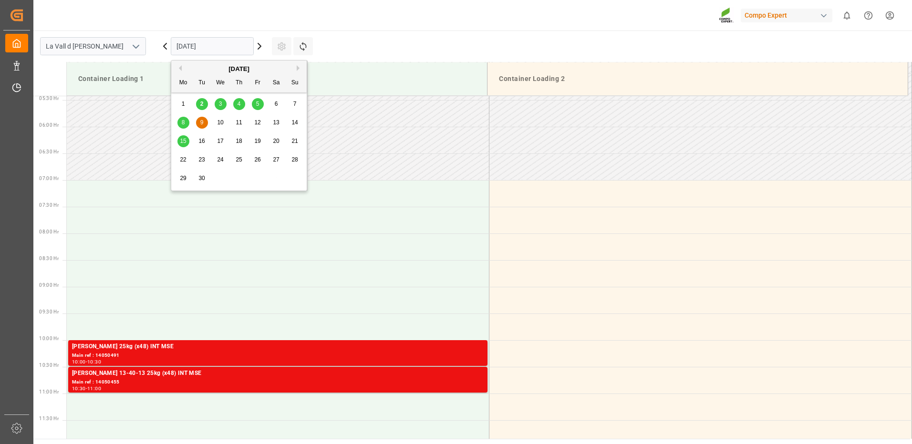
click at [174, 48] on input "[DATE]" at bounding box center [212, 46] width 83 height 18
click at [219, 123] on span "10" at bounding box center [220, 122] width 6 height 7
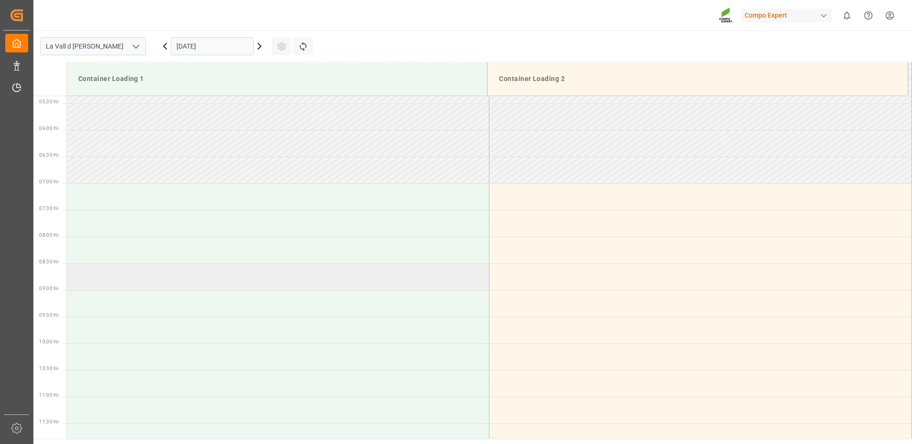
scroll to position [381, 0]
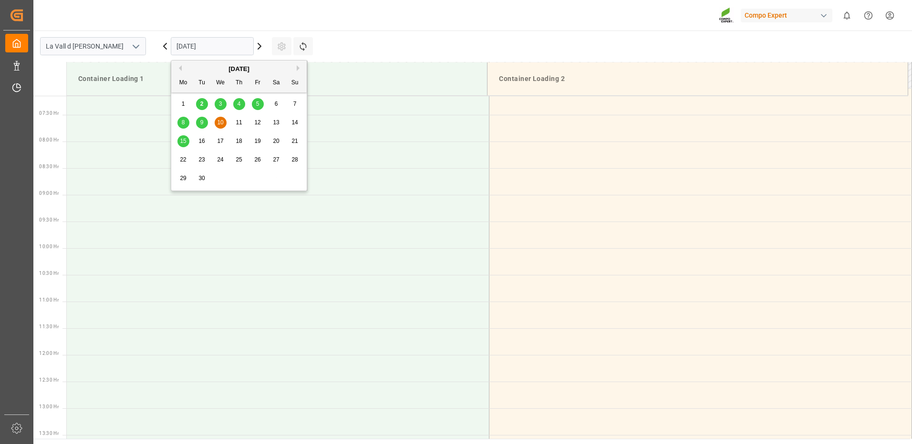
click at [178, 42] on input "[DATE]" at bounding box center [212, 46] width 83 height 18
click at [221, 102] on span "3" at bounding box center [220, 104] width 3 height 7
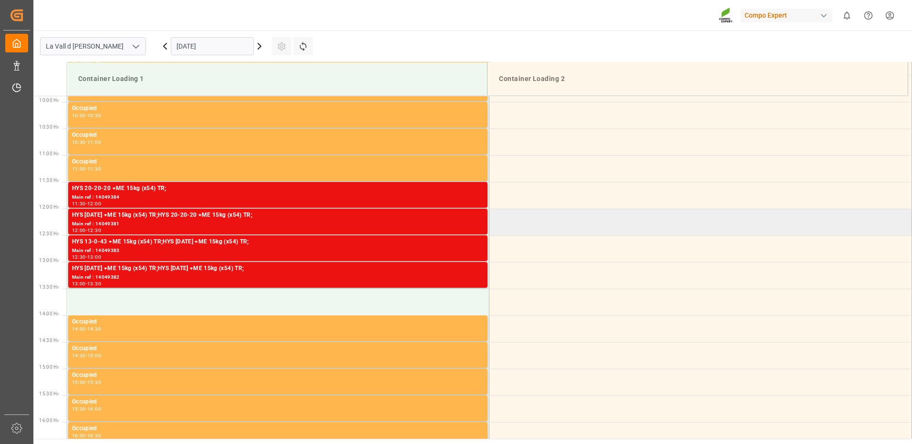
scroll to position [480, 0]
